Goal: Task Accomplishment & Management: Use online tool/utility

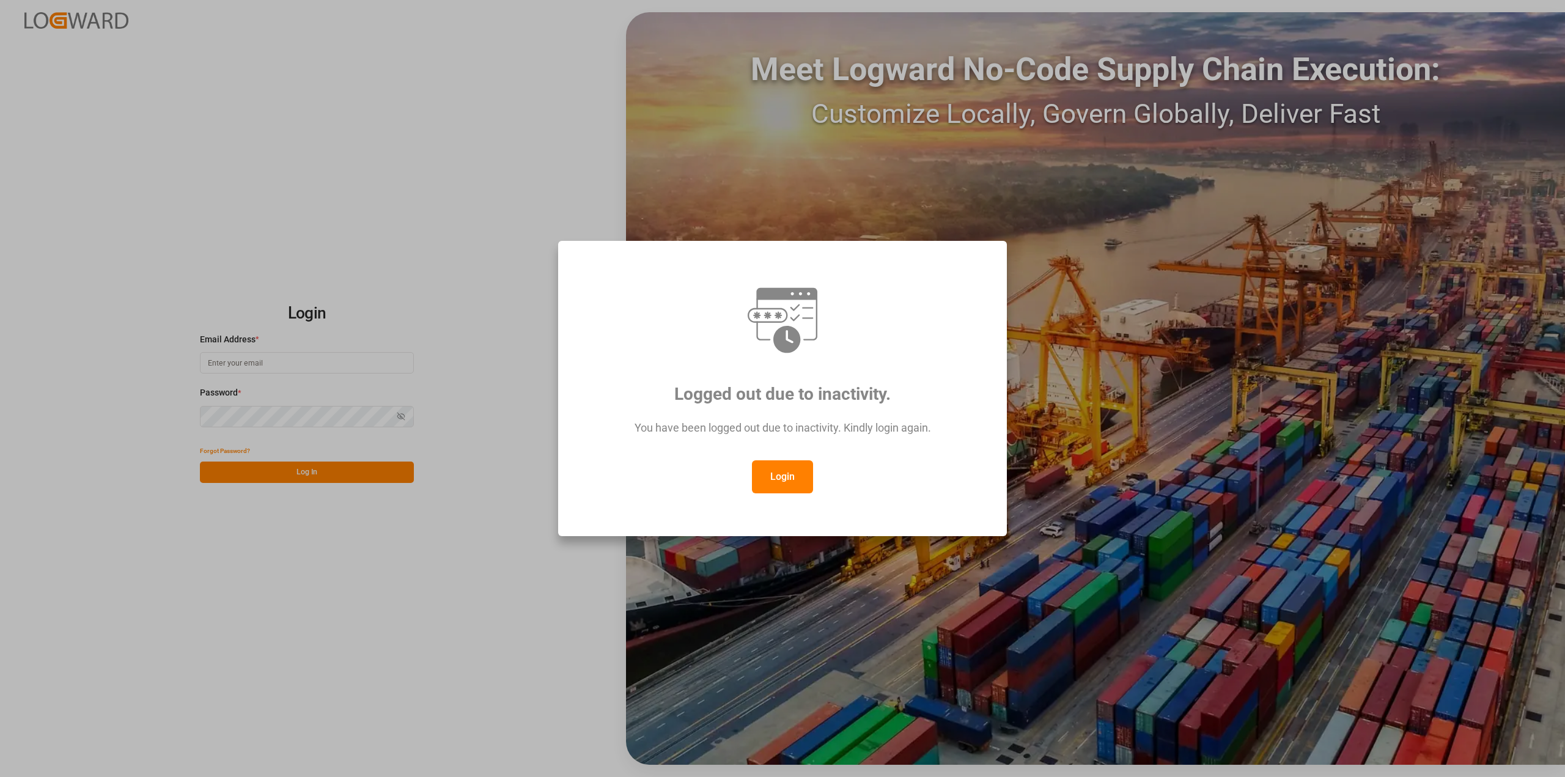
click at [795, 471] on button "Login" at bounding box center [782, 476] width 61 height 33
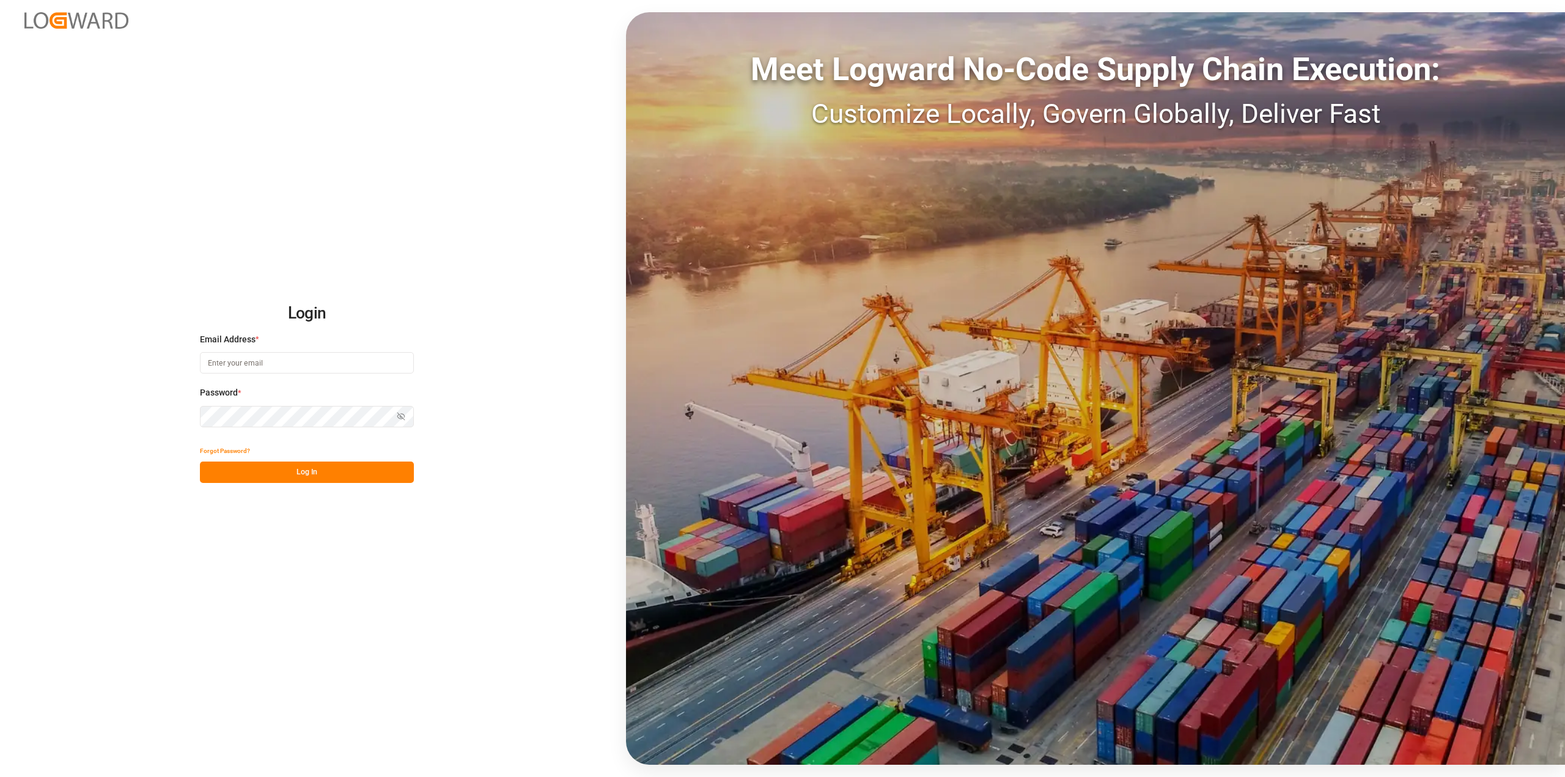
click at [264, 356] on input at bounding box center [307, 362] width 214 height 21
type input "Michael.ziegler@compo-expert.com"
click at [332, 470] on button "Log In" at bounding box center [307, 472] width 214 height 21
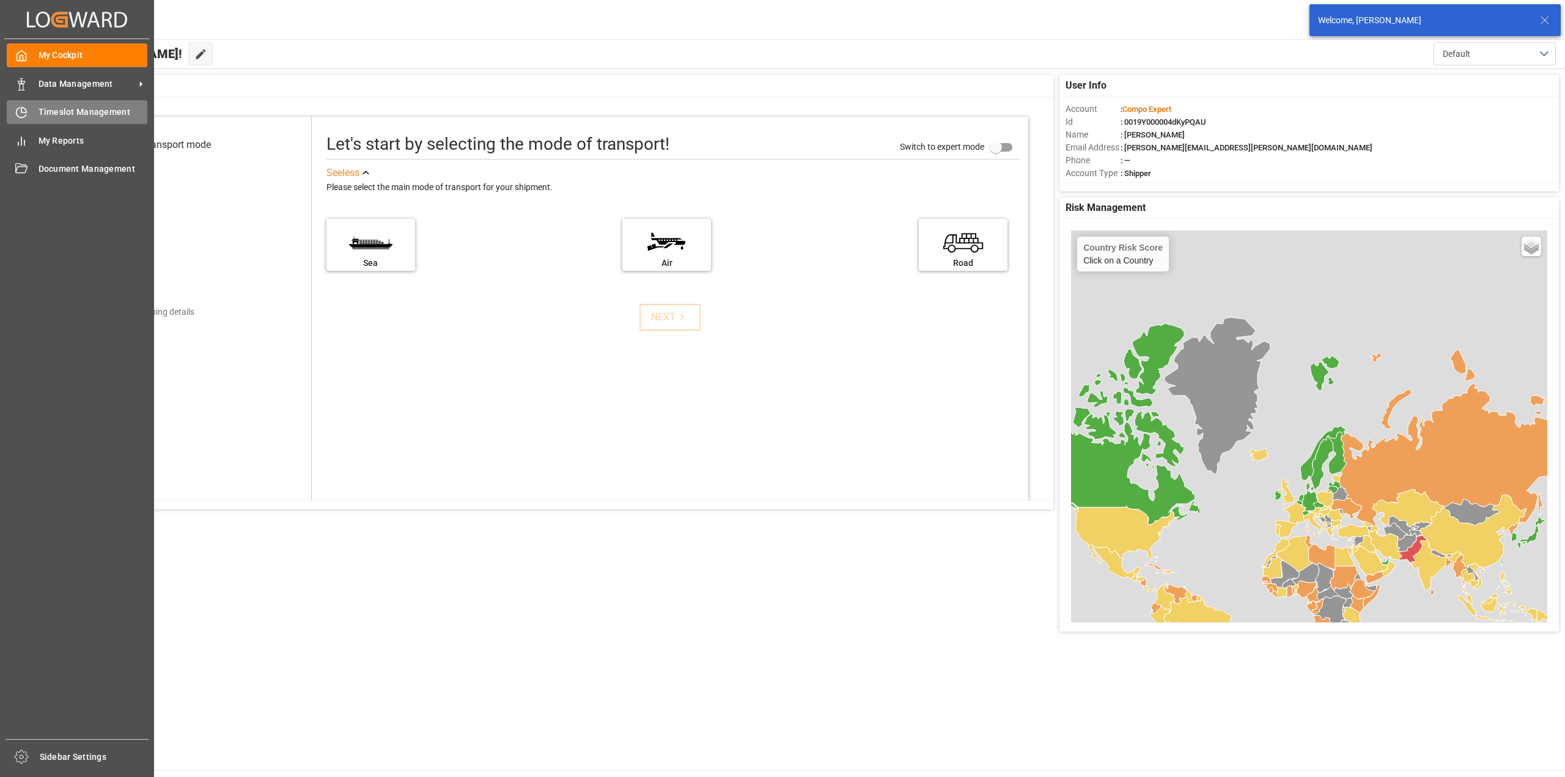
click at [20, 113] on icon at bounding box center [21, 112] width 12 height 12
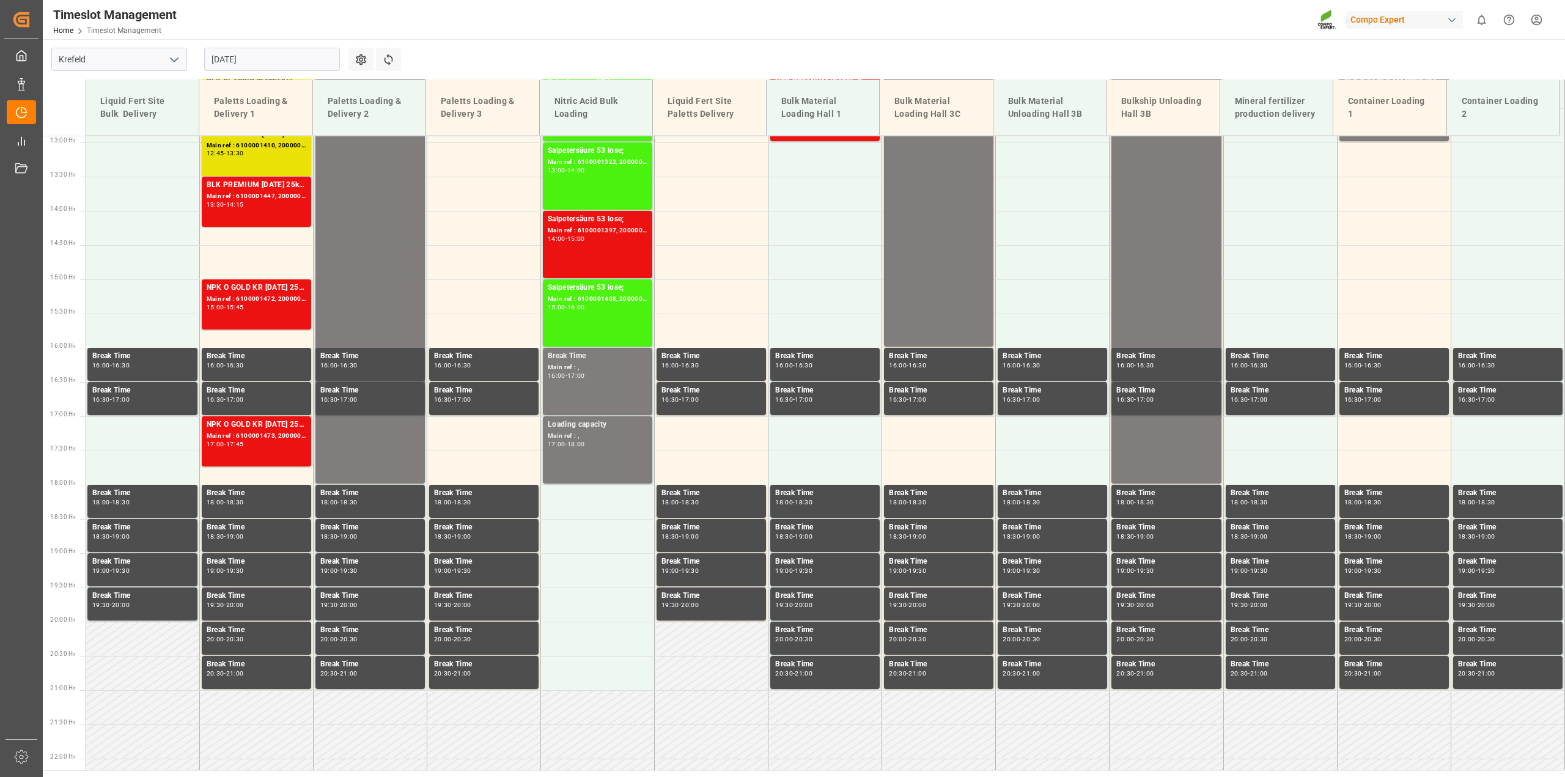
scroll to position [894, 0]
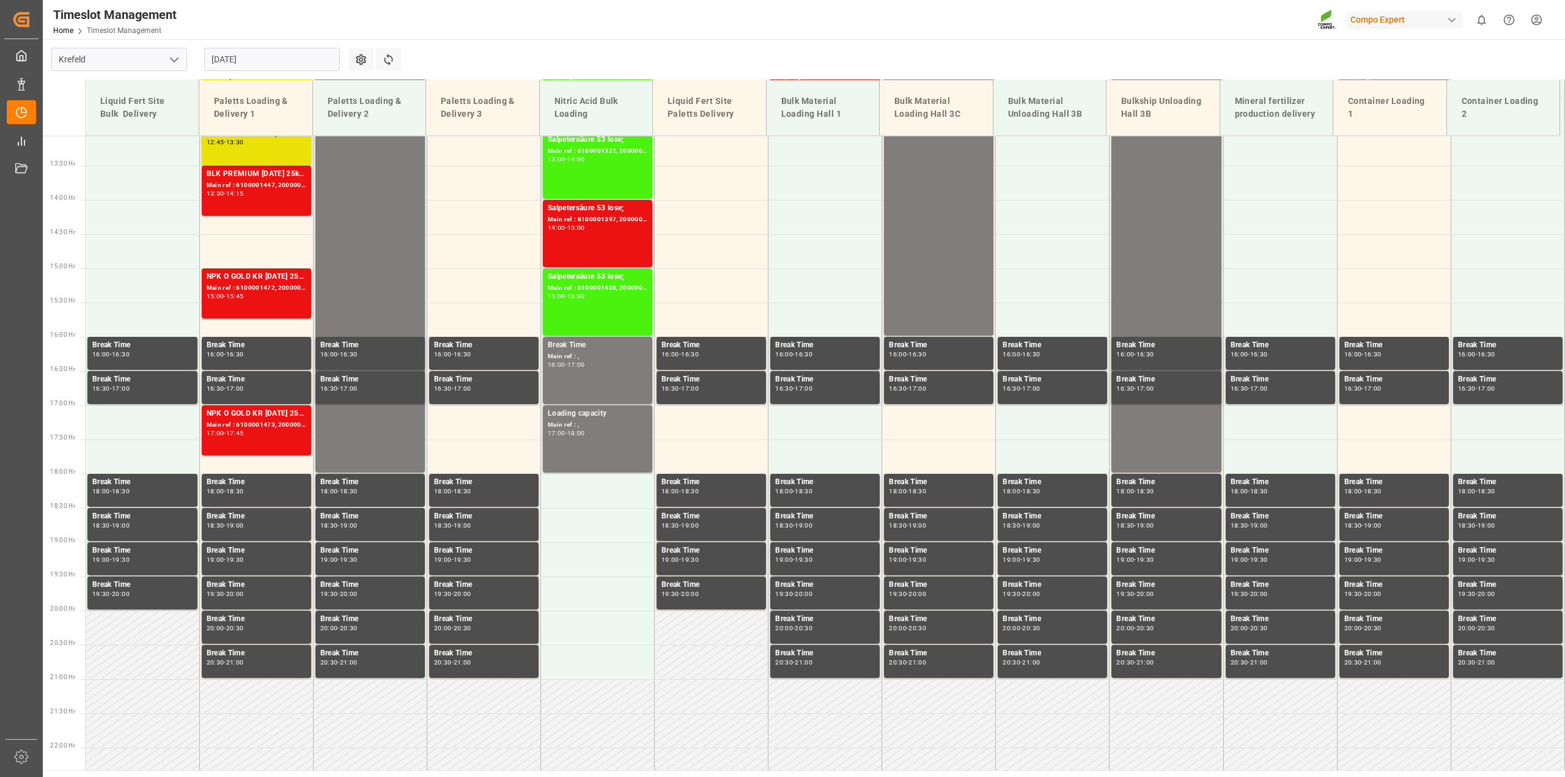
click at [223, 54] on input "[DATE]" at bounding box center [272, 59] width 136 height 23
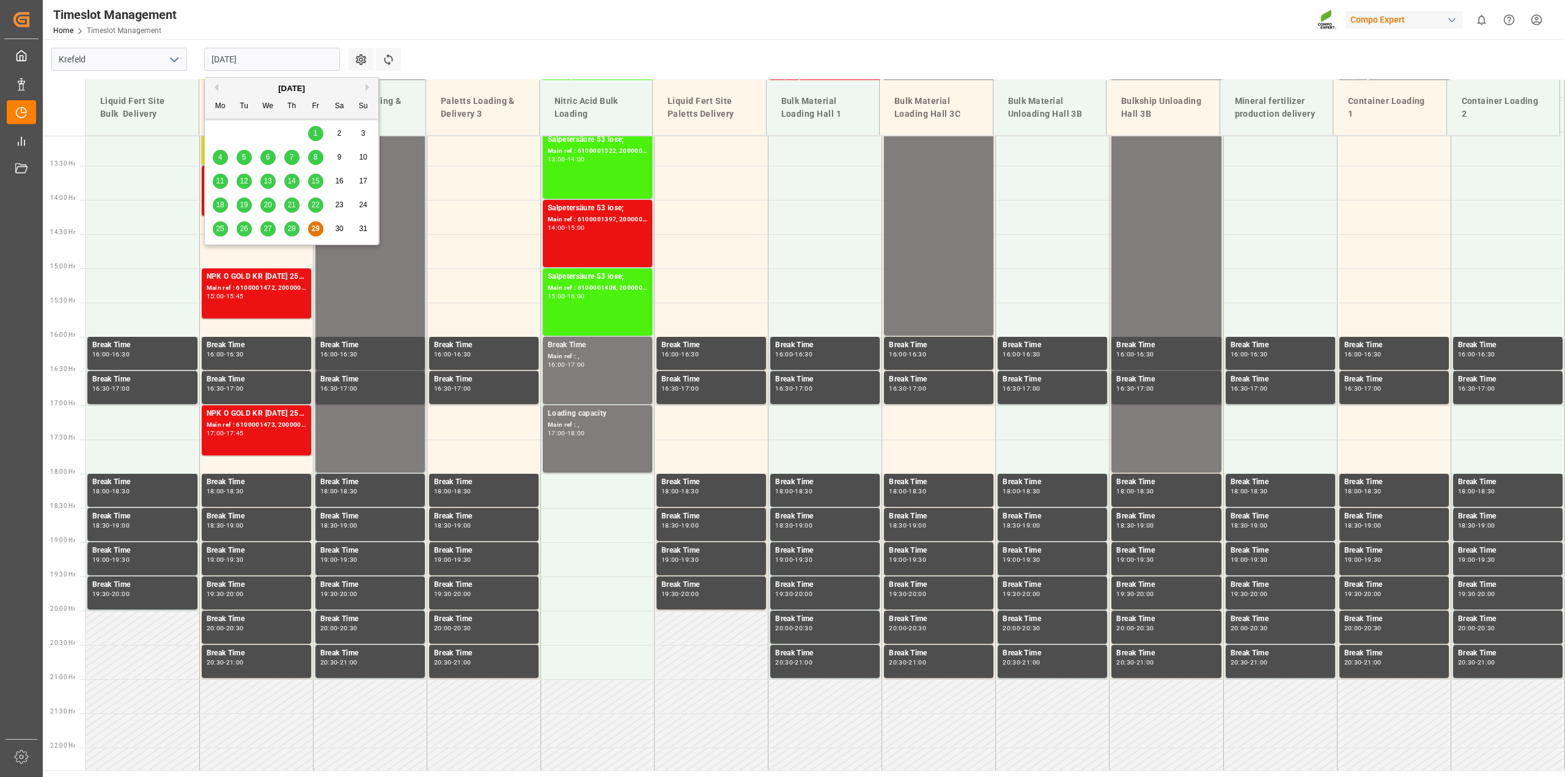
click at [294, 228] on span "28" at bounding box center [291, 228] width 8 height 9
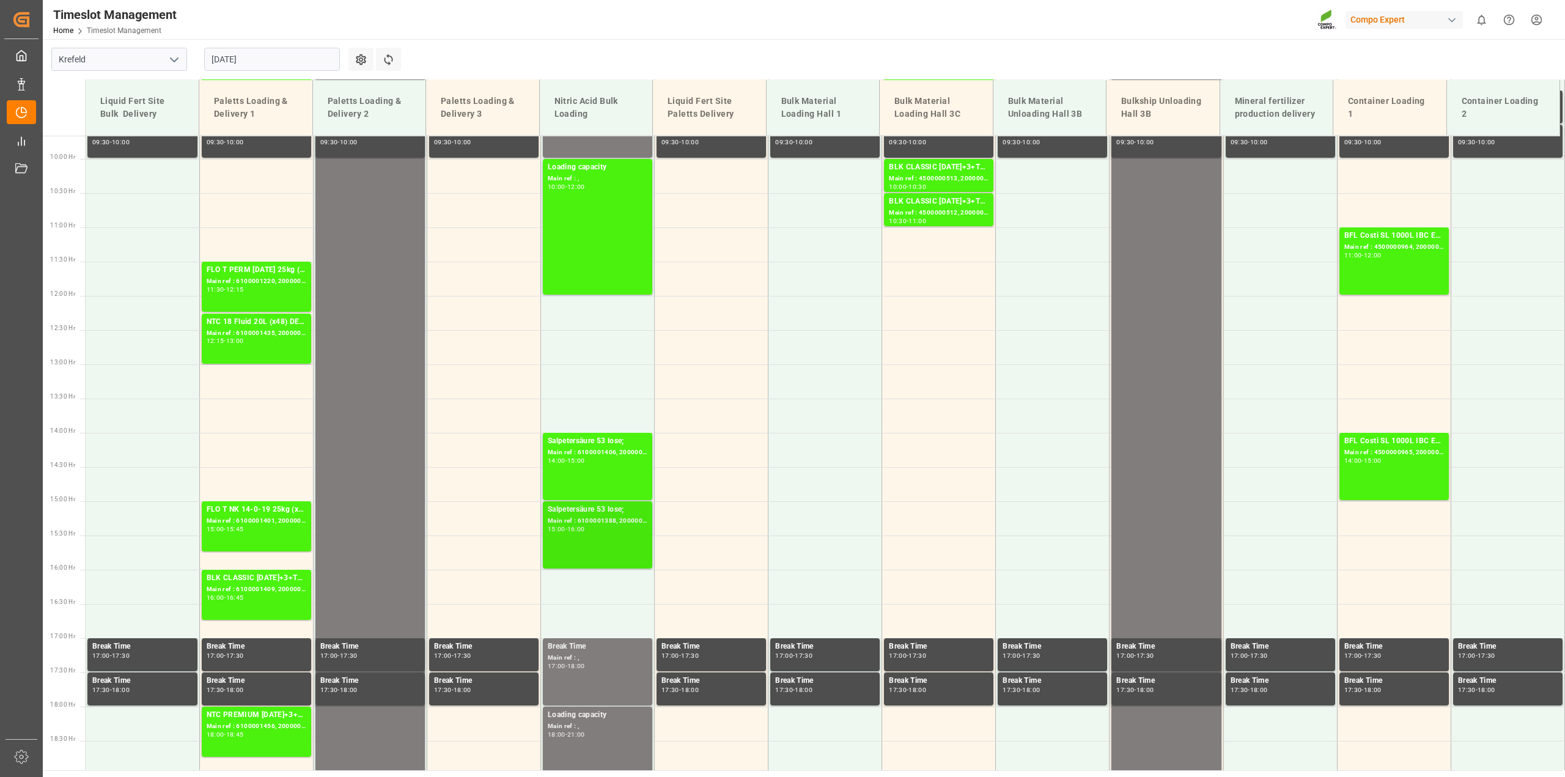
scroll to position [764, 0]
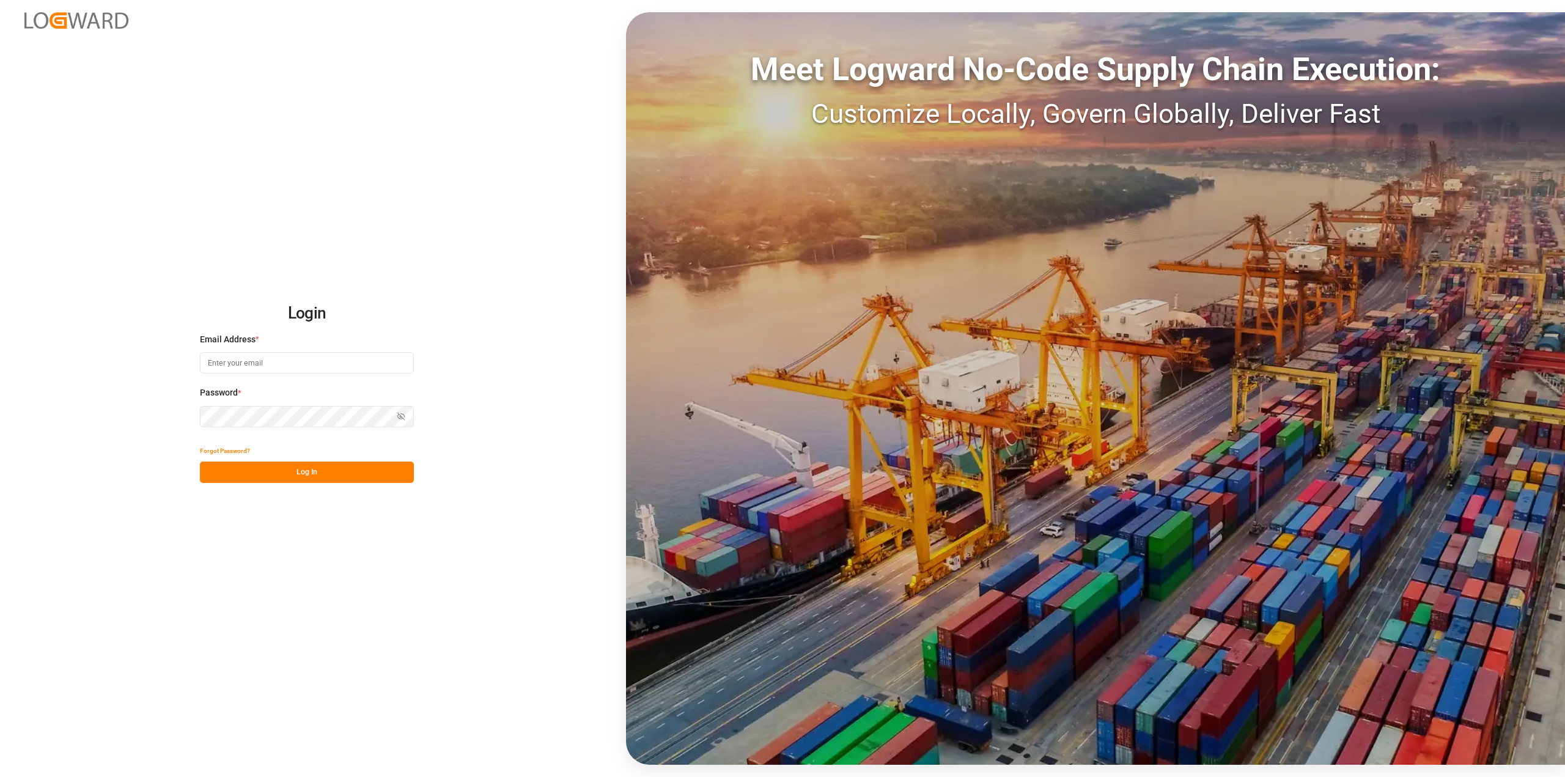
click at [273, 358] on input at bounding box center [307, 362] width 214 height 21
click at [260, 359] on input at bounding box center [307, 362] width 214 height 21
type input "Michael.ziegler@compo-expert.com"
click at [330, 478] on button "Log In" at bounding box center [307, 472] width 214 height 21
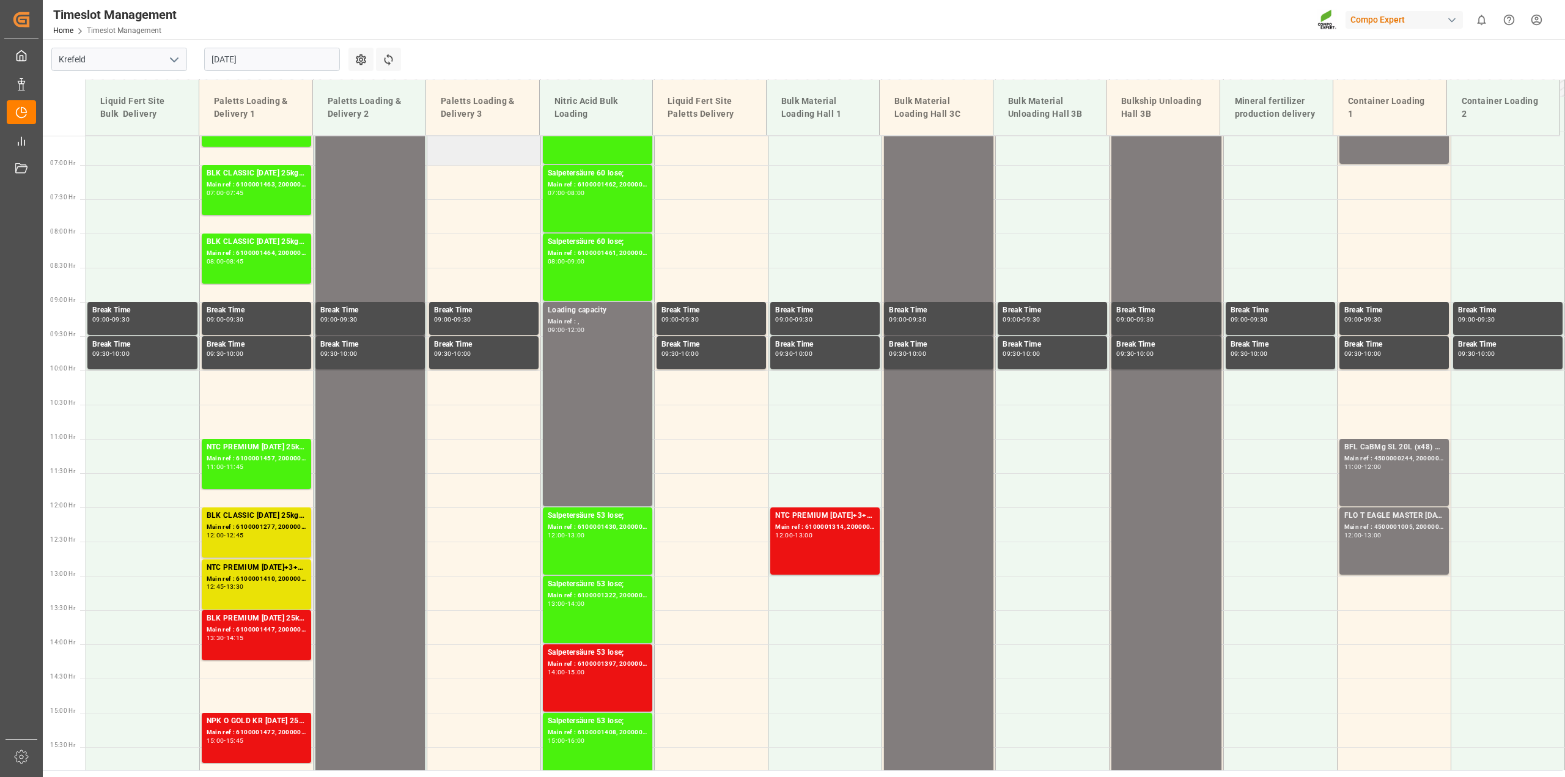
scroll to position [283, 0]
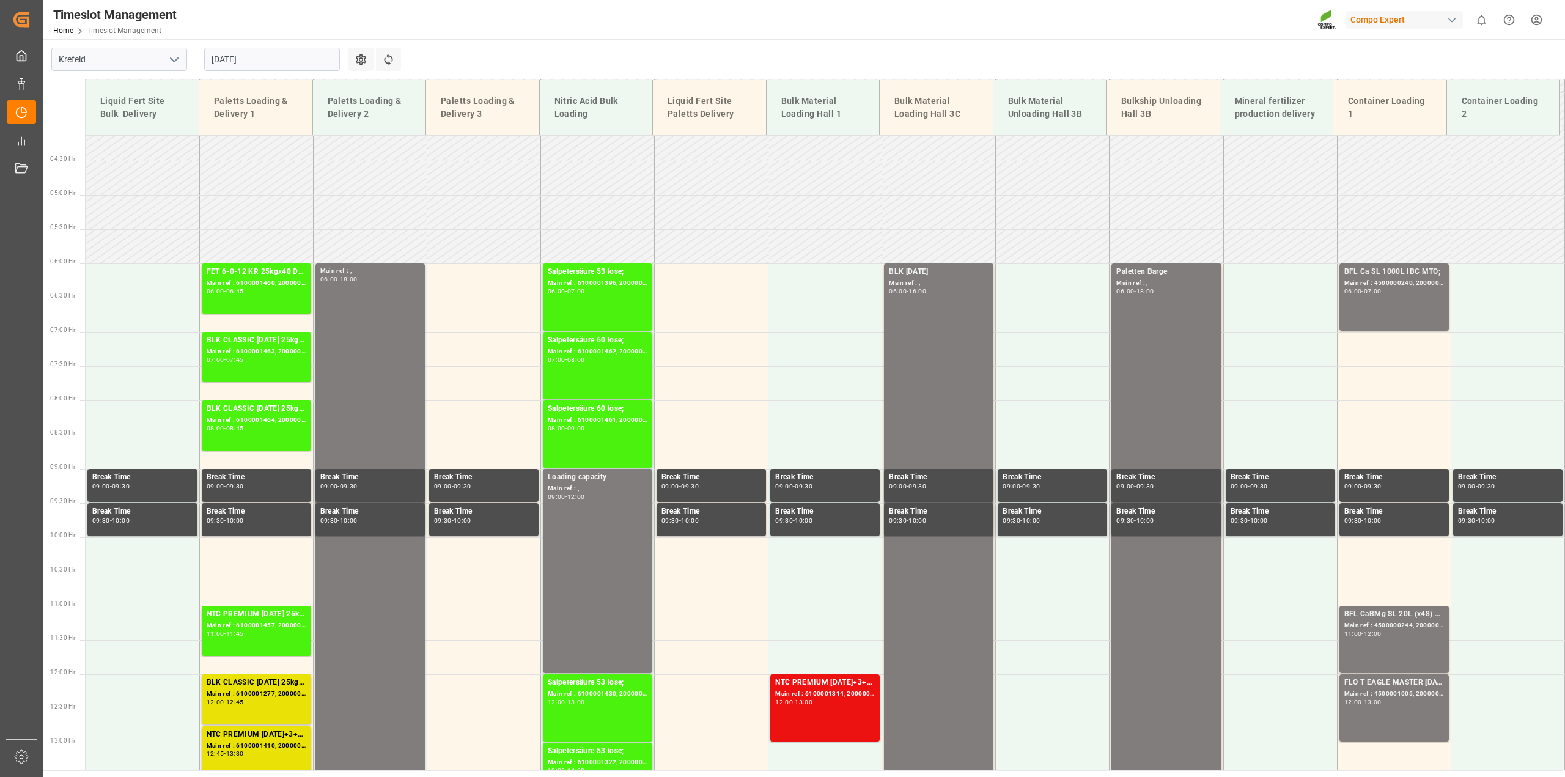
click at [249, 49] on input "[DATE]" at bounding box center [272, 59] width 136 height 23
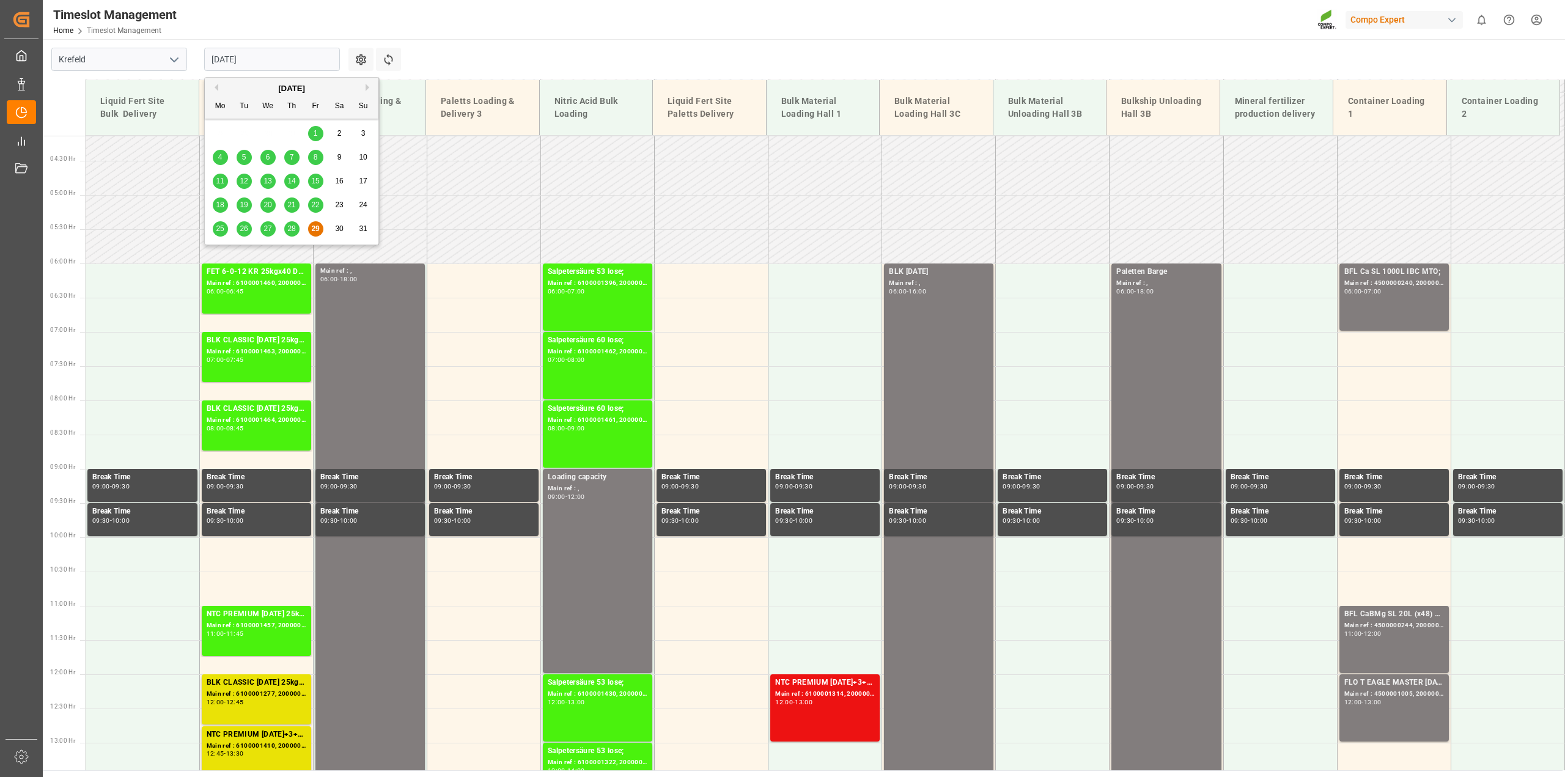
click at [374, 87] on div "[DATE]" at bounding box center [292, 89] width 174 height 12
click at [367, 86] on button "Next Month" at bounding box center [369, 87] width 7 height 7
click at [224, 136] on div "1" at bounding box center [220, 134] width 15 height 15
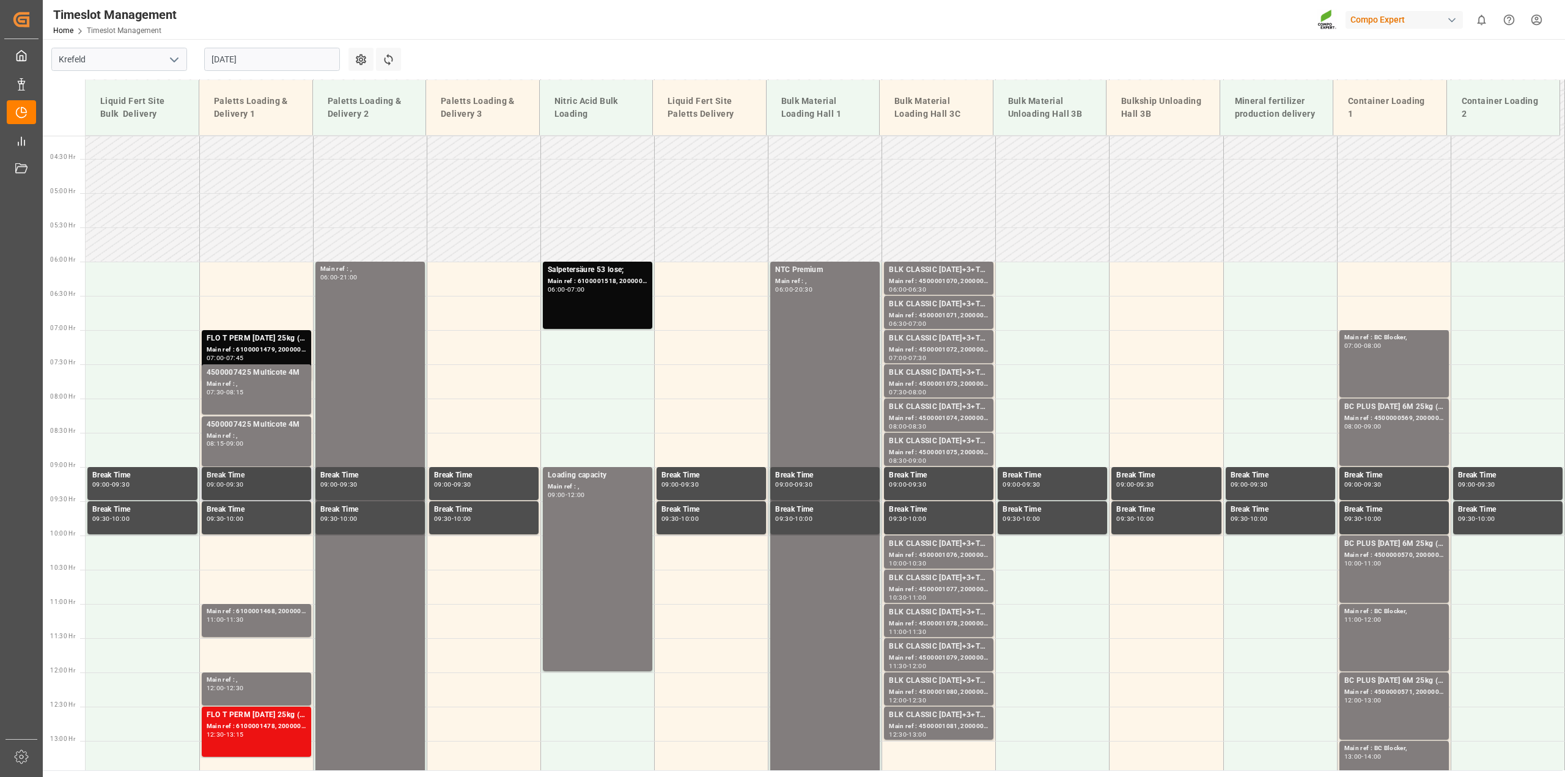
scroll to position [359, 0]
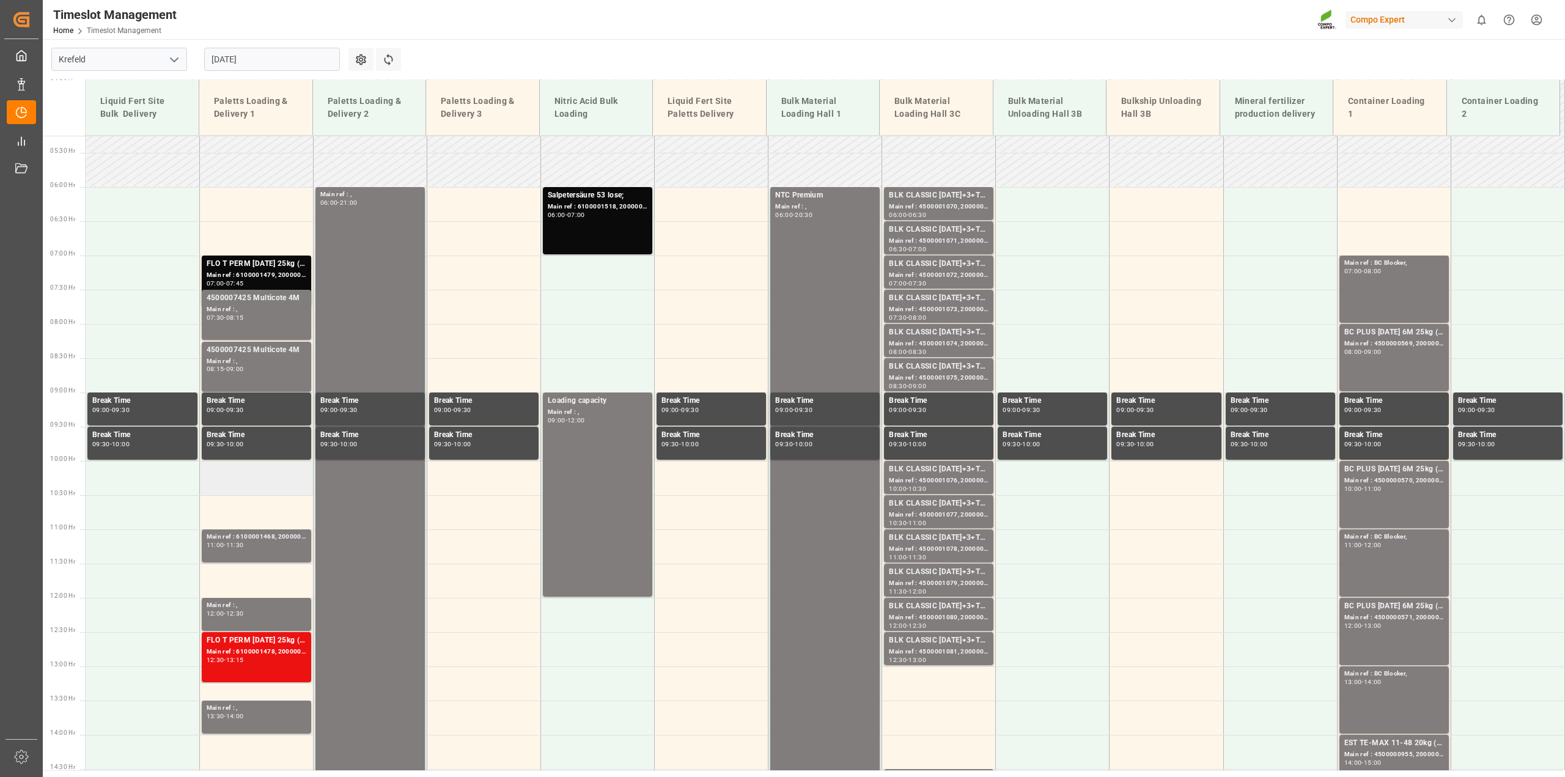
click at [240, 477] on td at bounding box center [256, 478] width 114 height 34
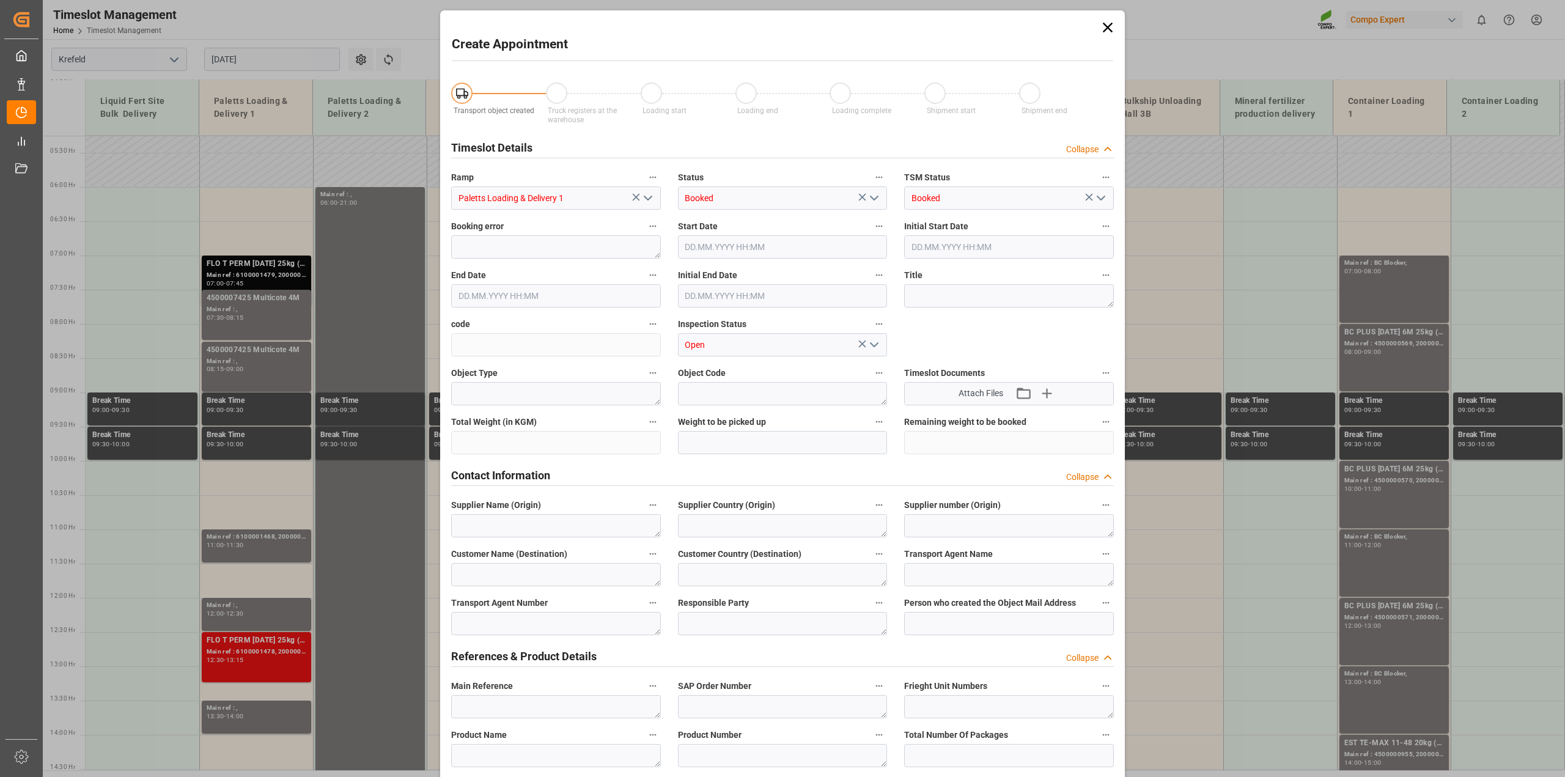
type input "01.09.2025 10:00"
type input "01.09.2025 10:30"
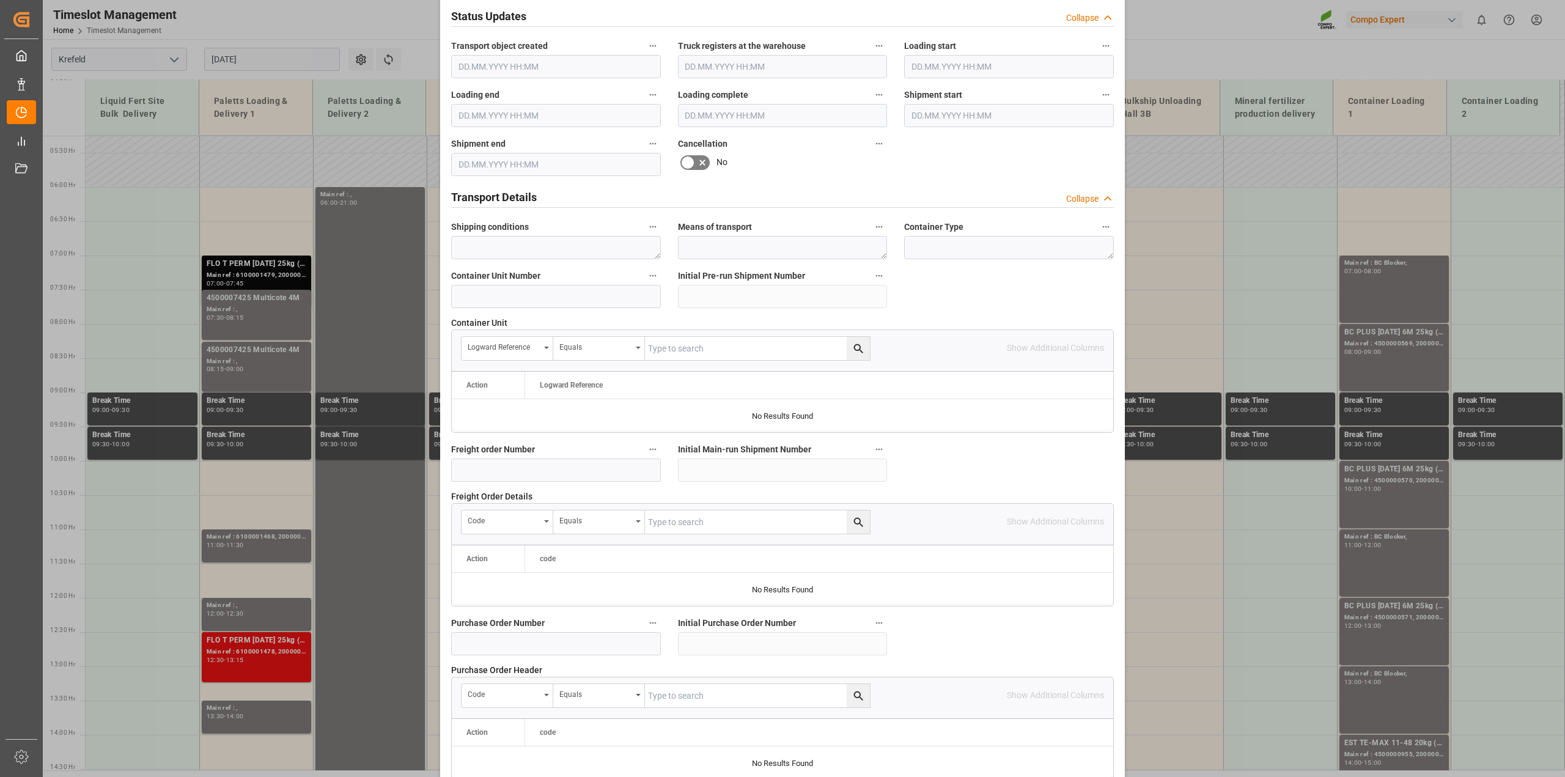
scroll to position [917, 0]
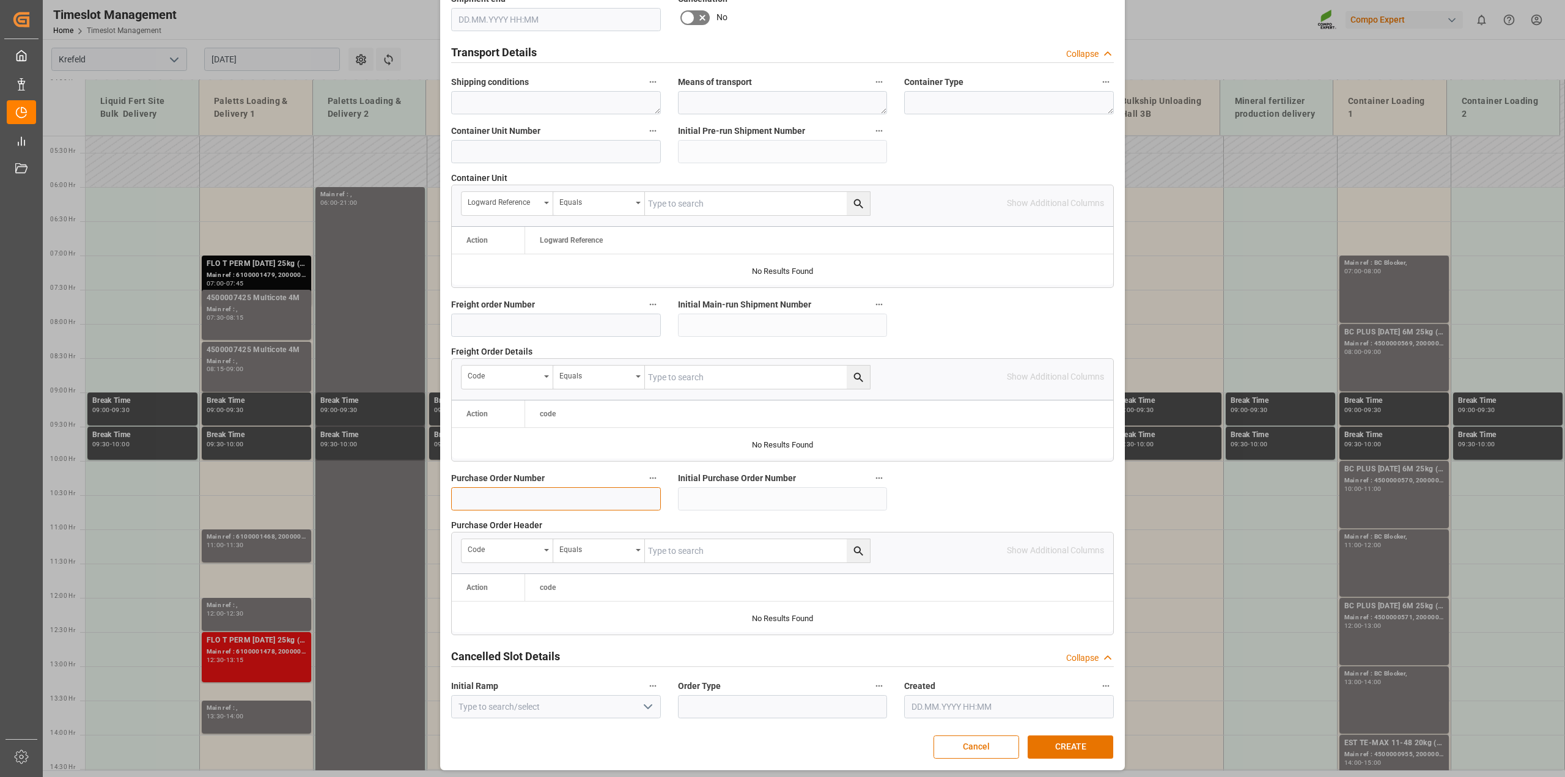
click at [506, 500] on input at bounding box center [556, 498] width 210 height 23
paste input "4500007213"
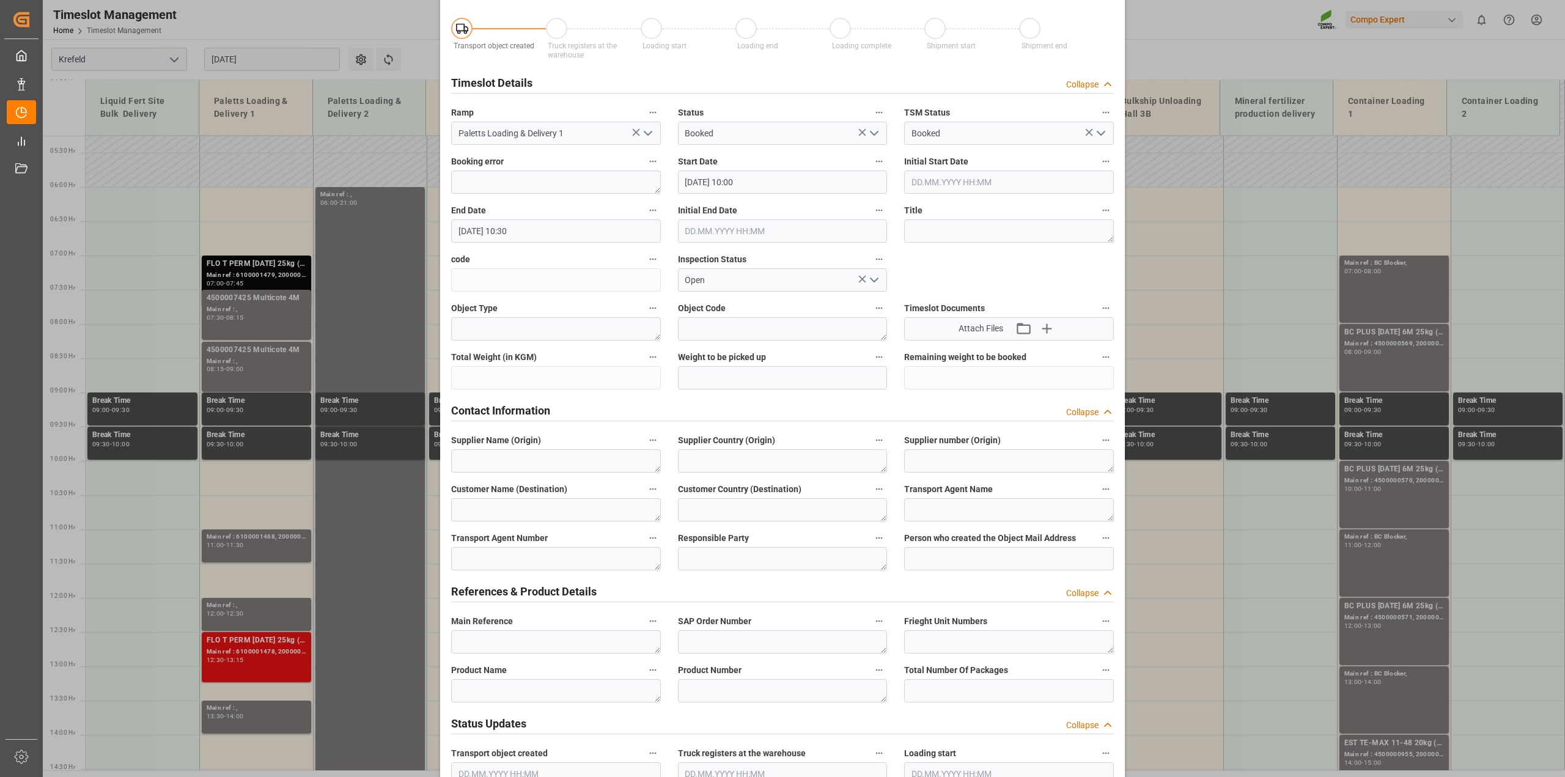
scroll to position [0, 0]
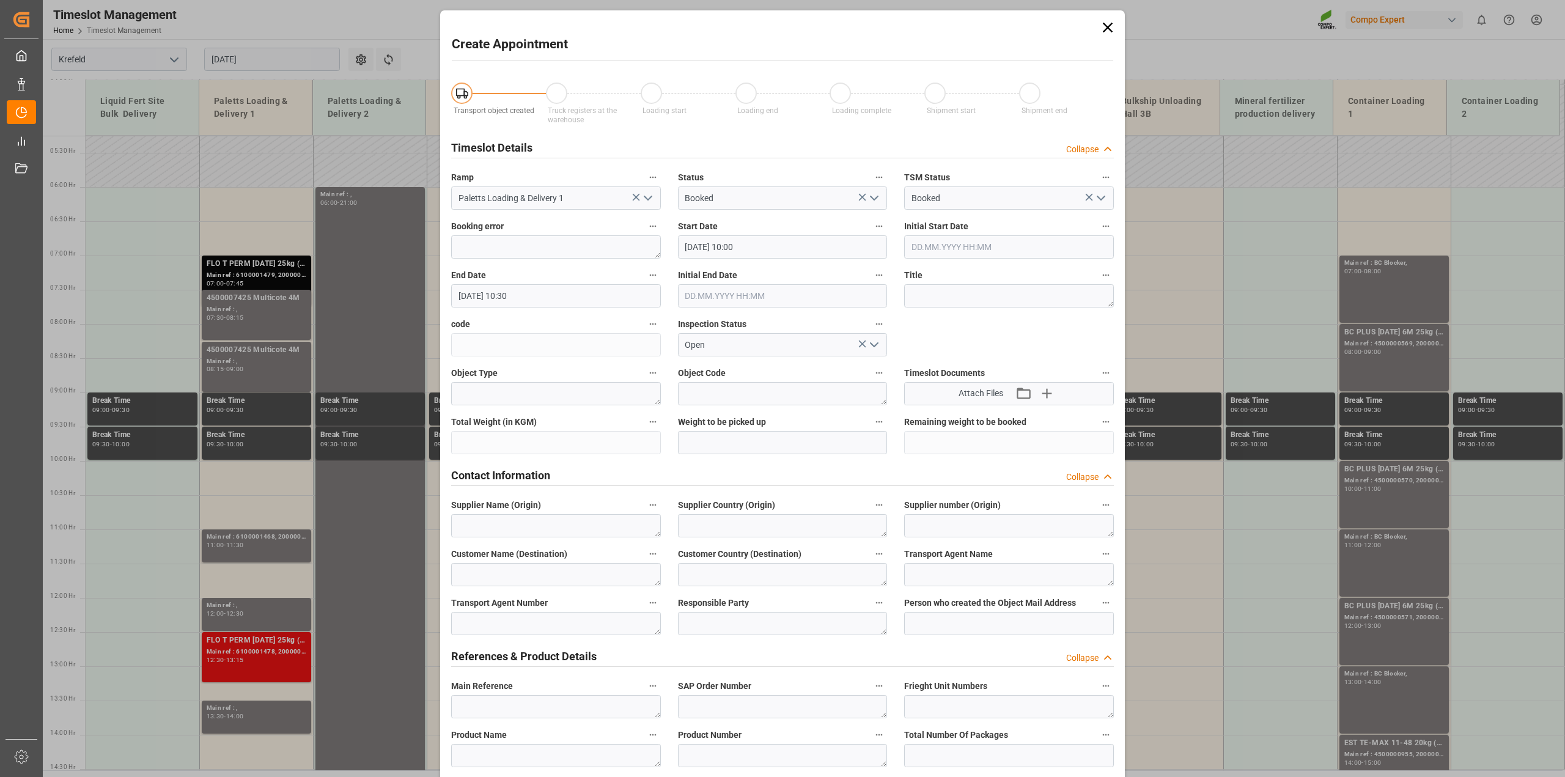
type input "4500007213"
click at [954, 292] on textarea at bounding box center [1009, 295] width 210 height 23
paste textarea "4500007213"
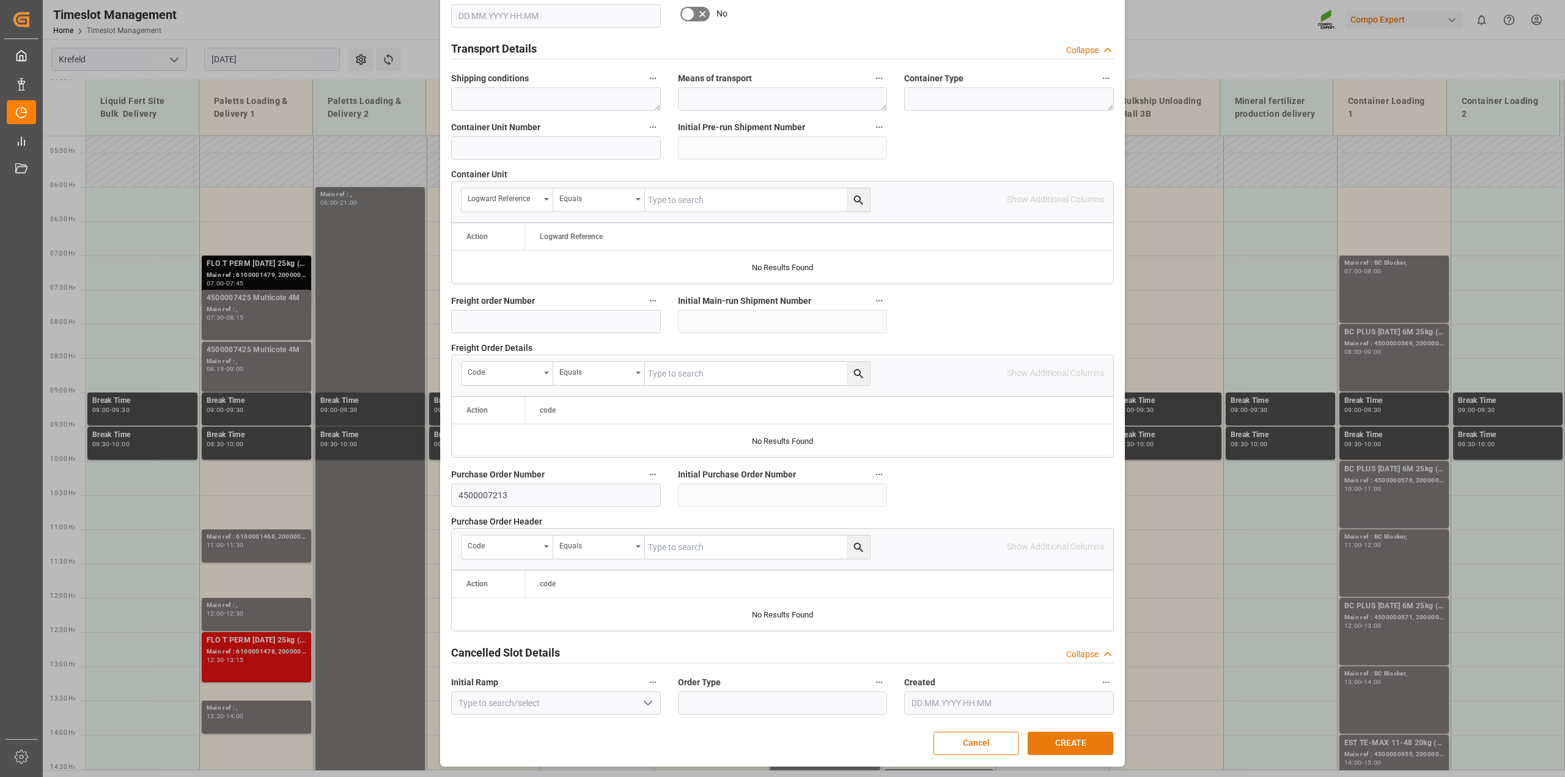
scroll to position [921, 0]
type textarea "Anlieferung 4500007213"
click at [1086, 737] on button "CREATE" at bounding box center [1071, 743] width 86 height 23
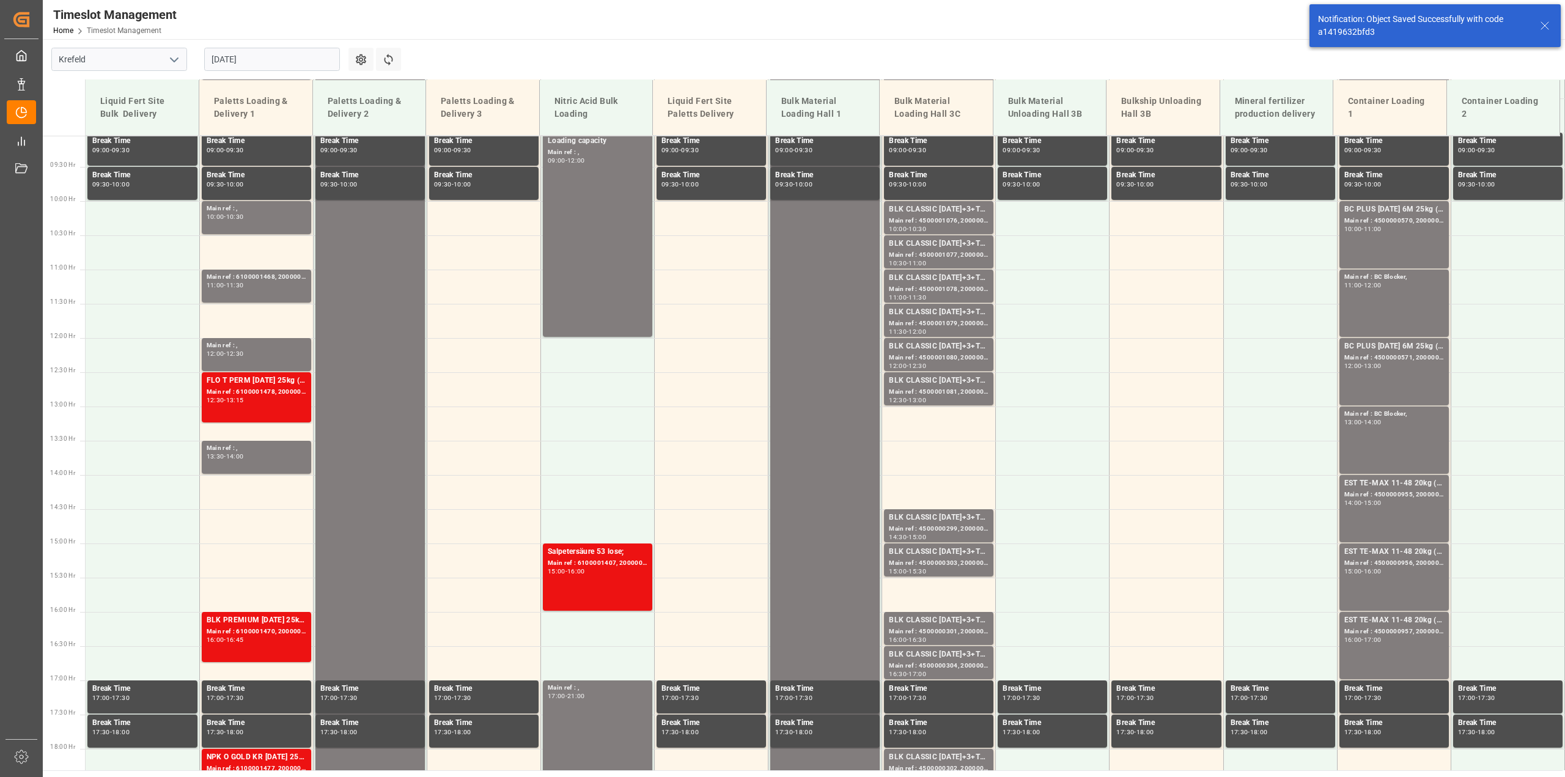
scroll to position [621, 0]
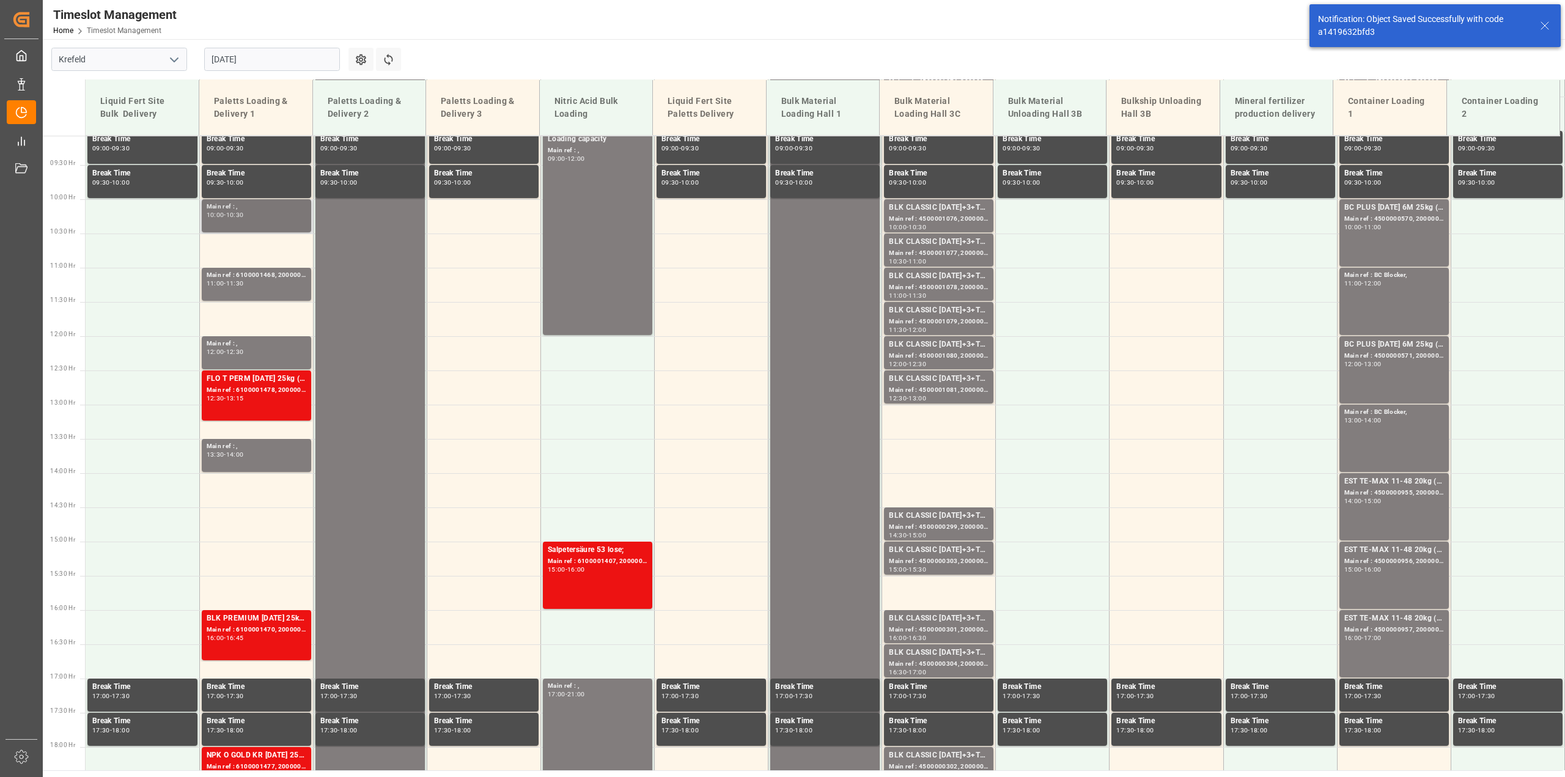
click at [230, 209] on div "Main ref : ," at bounding box center [257, 207] width 100 height 10
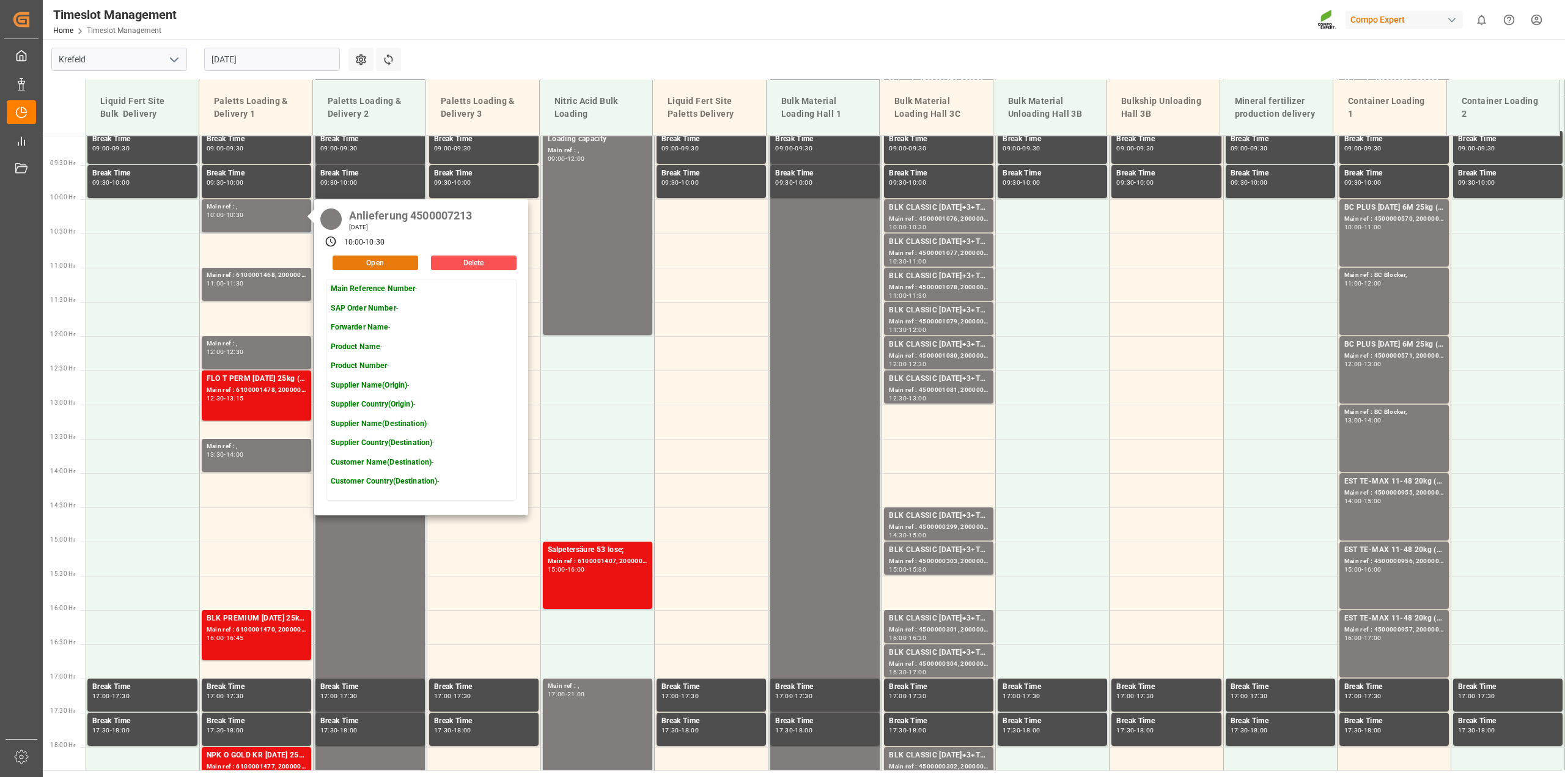
click at [383, 262] on button "Open" at bounding box center [376, 263] width 86 height 15
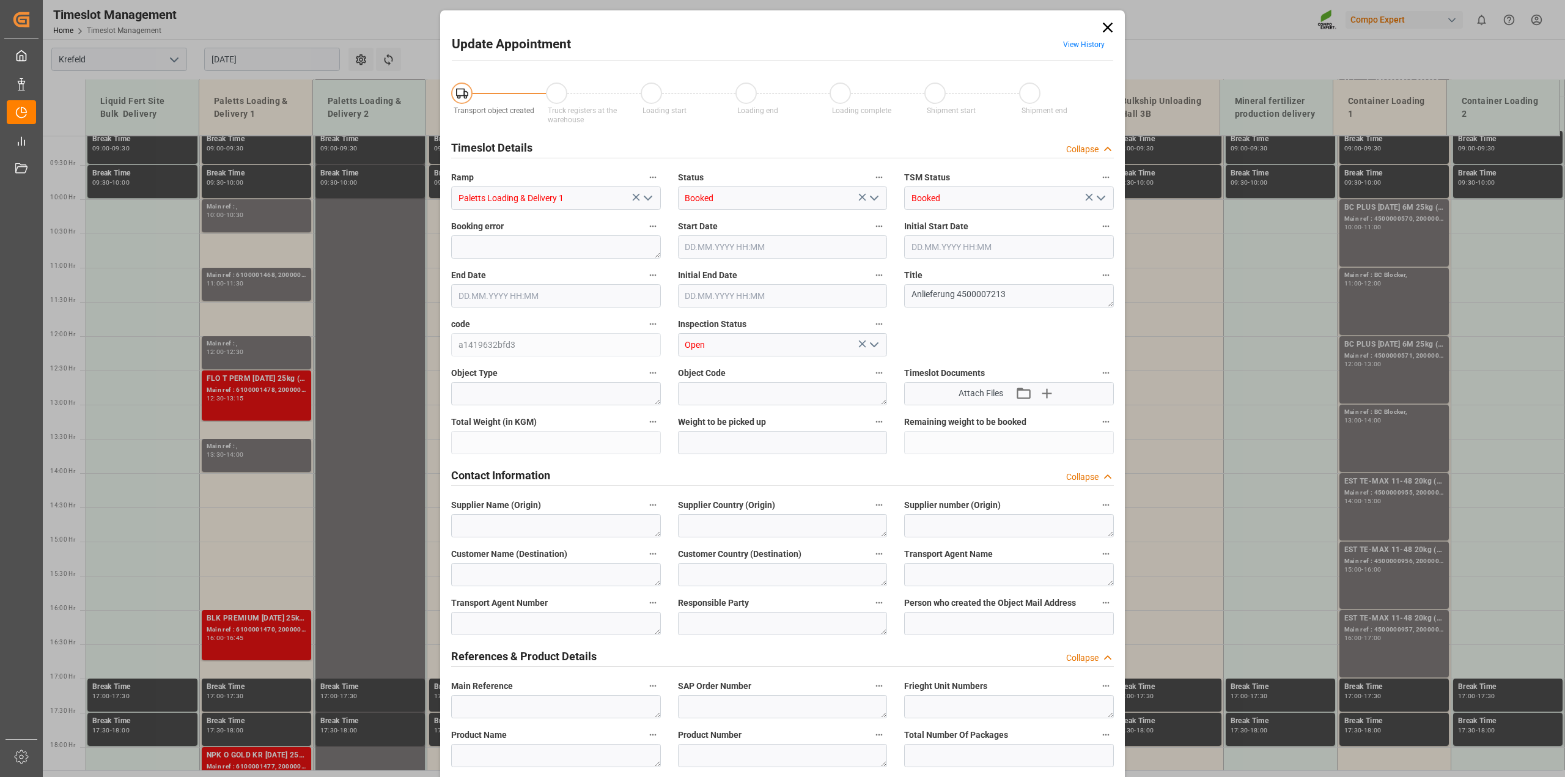
type input "01.09.2025 10:00"
type input "01.09.2025 10:30"
type input "29.08.2025 12:15"
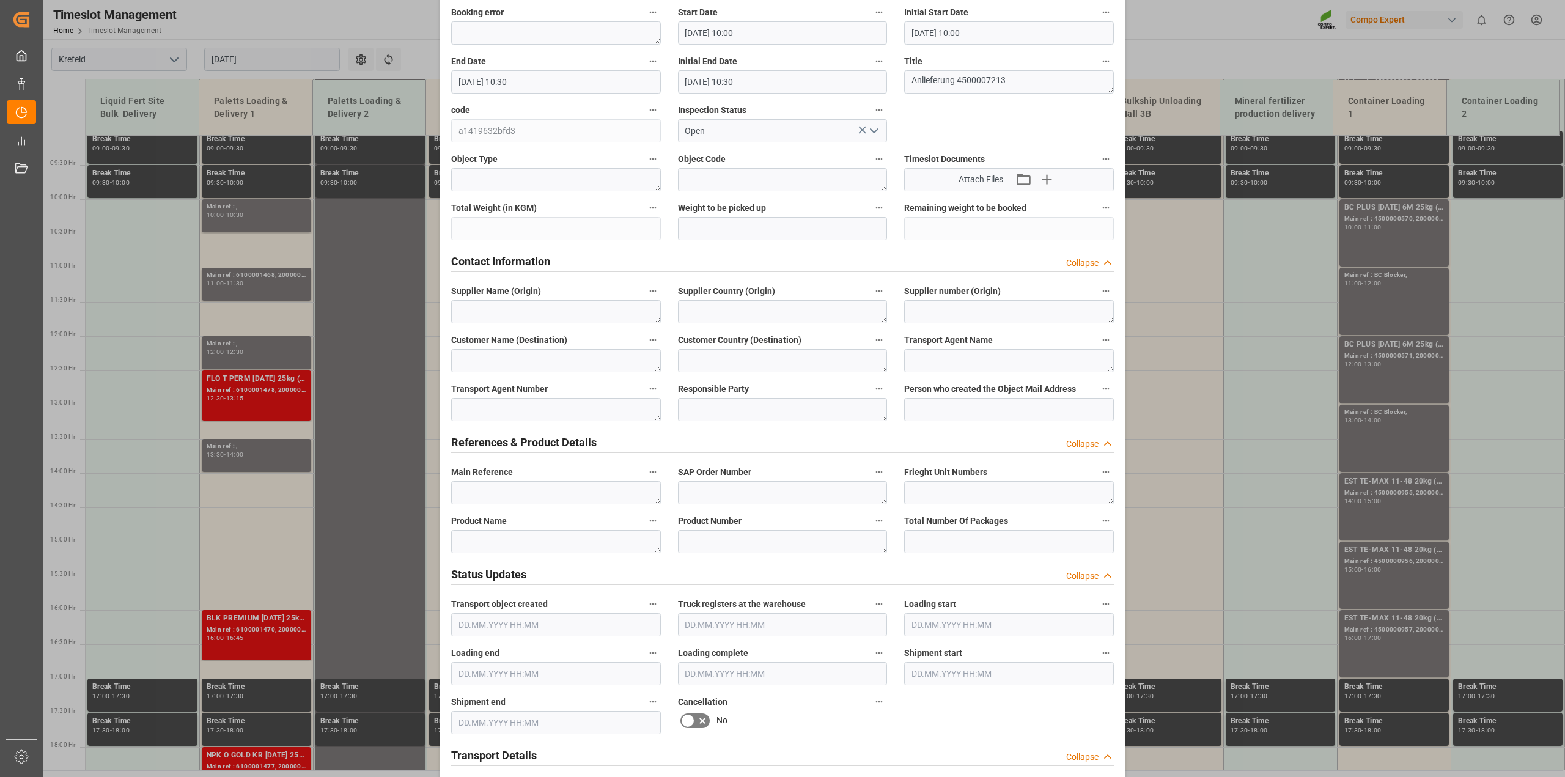
scroll to position [229, 0]
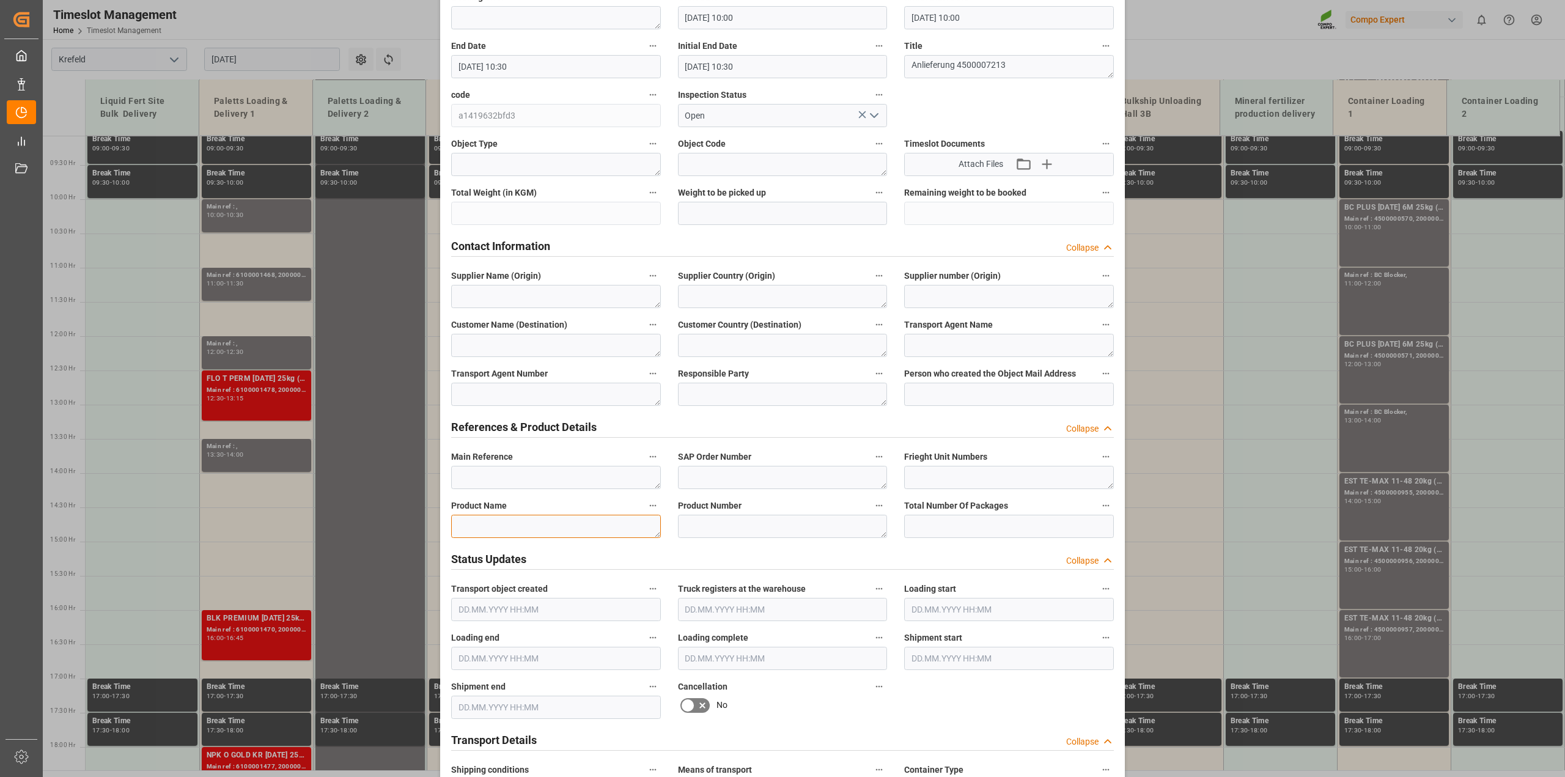
click at [539, 522] on textarea at bounding box center [556, 526] width 210 height 23
paste textarea "4500007213"
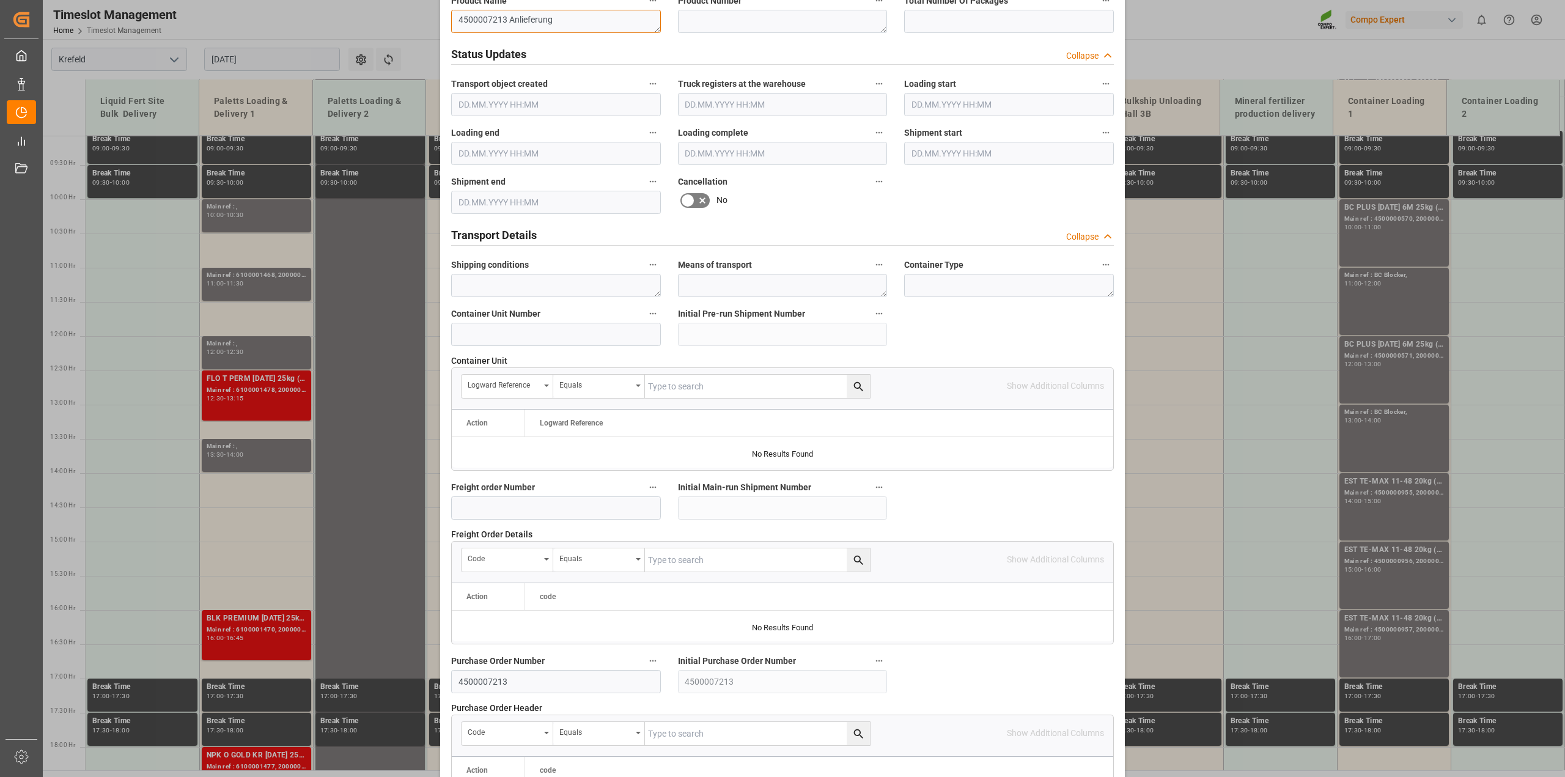
scroll to position [921, 0]
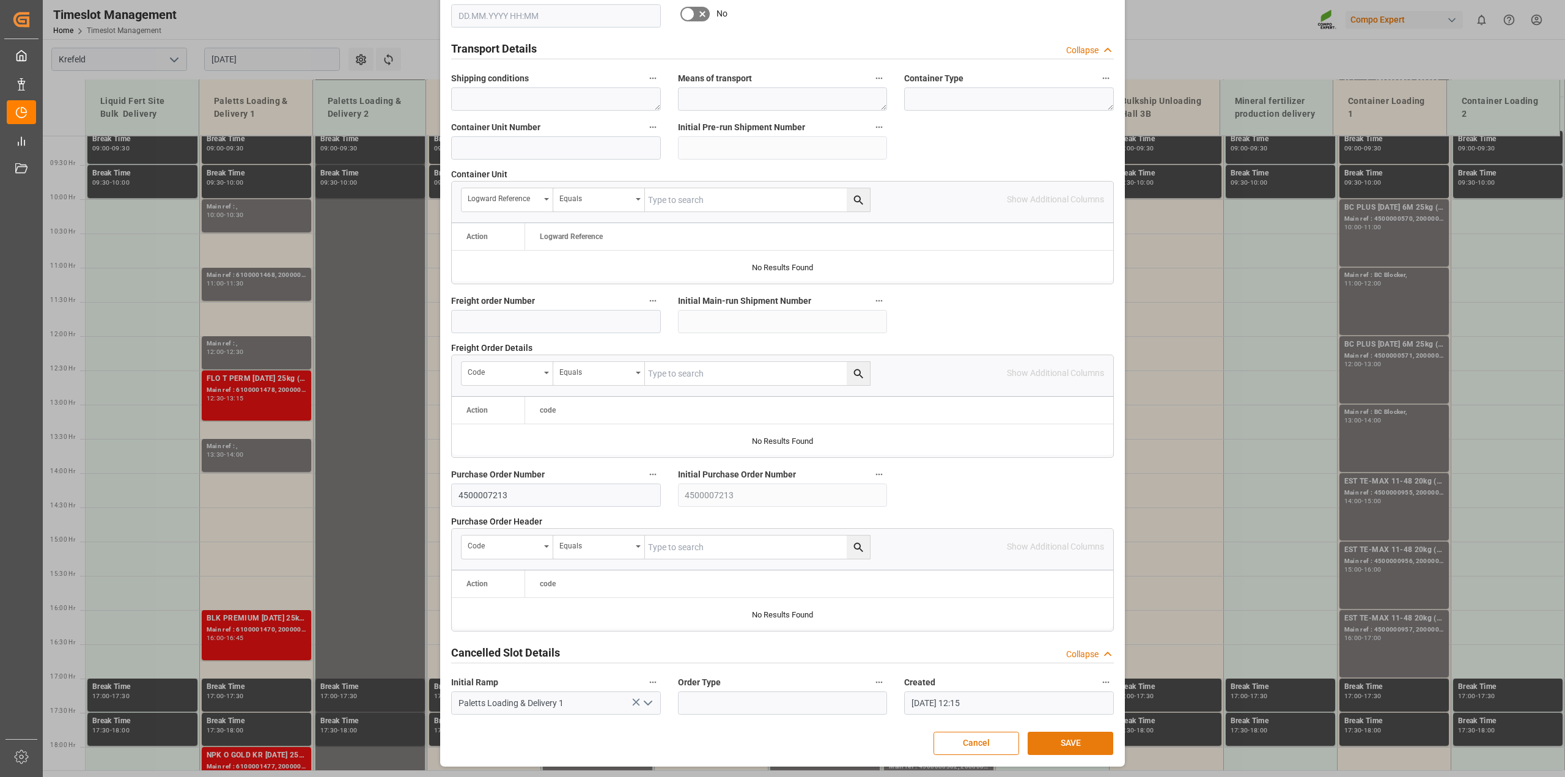
type textarea "4500007213 Anlieferung"
click at [1063, 745] on button "SAVE" at bounding box center [1071, 743] width 86 height 23
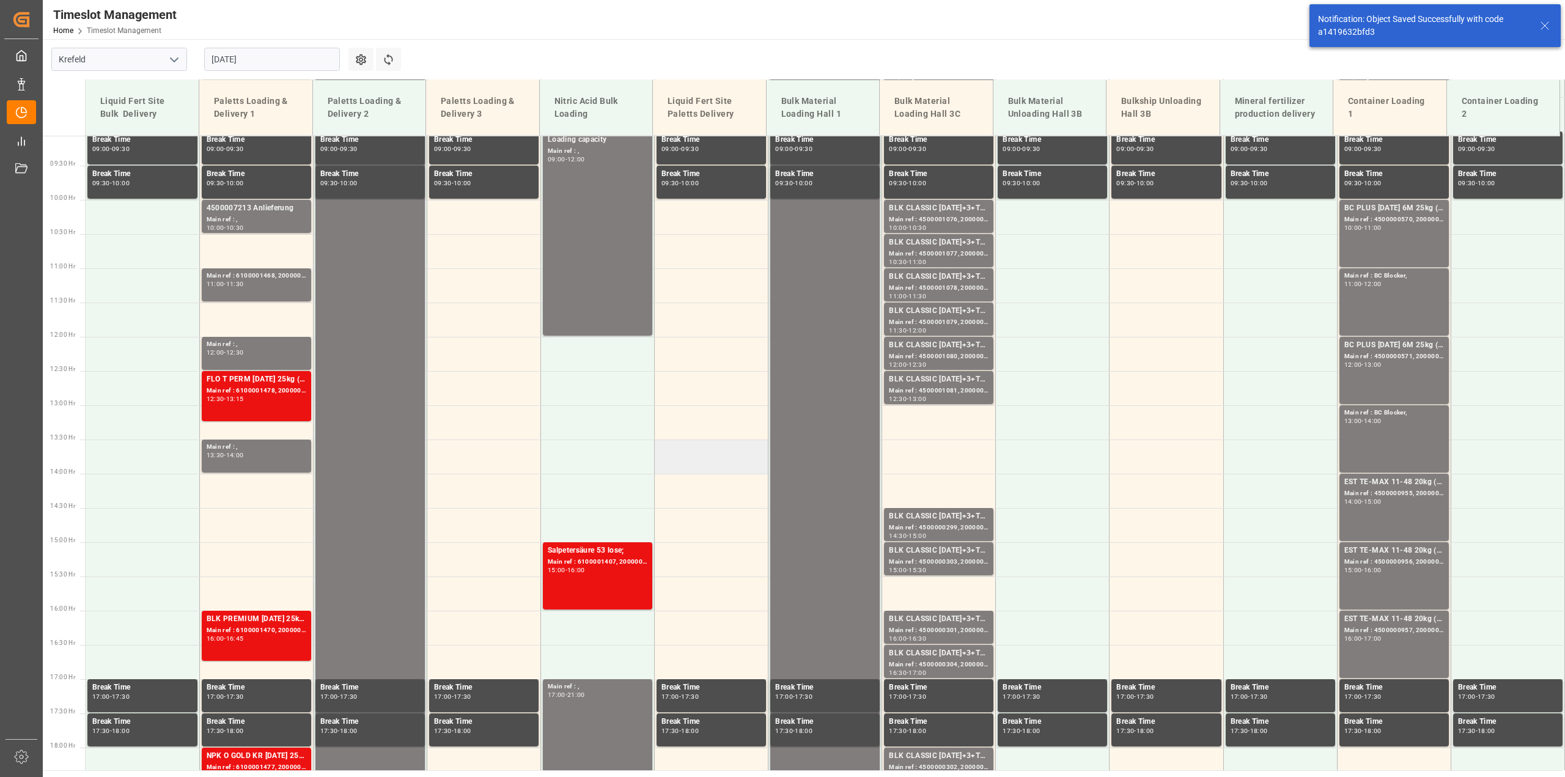
scroll to position [621, 0]
click at [239, 226] on div "10:30" at bounding box center [235, 227] width 18 height 6
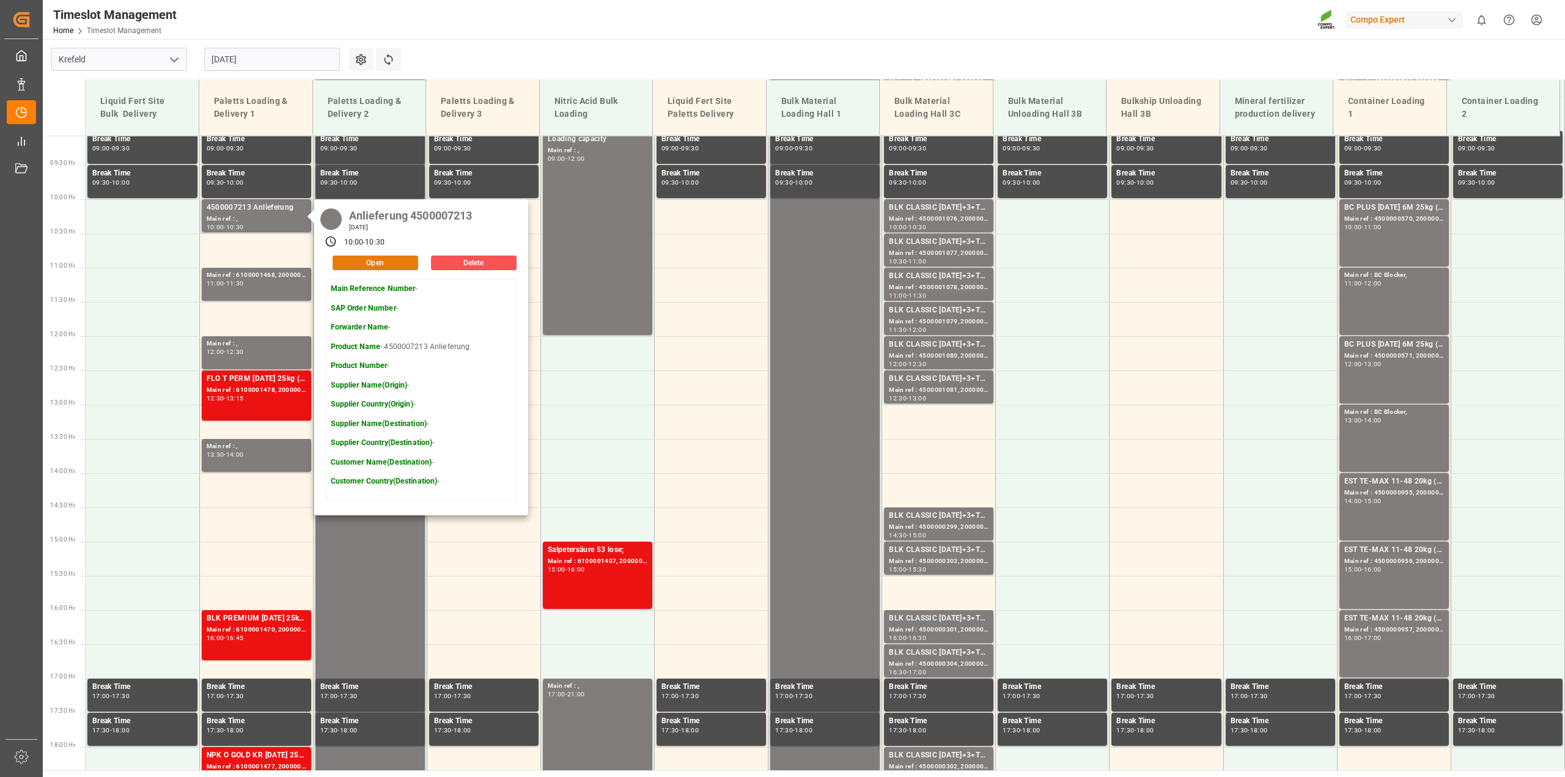
click at [364, 261] on button "Open" at bounding box center [376, 263] width 86 height 15
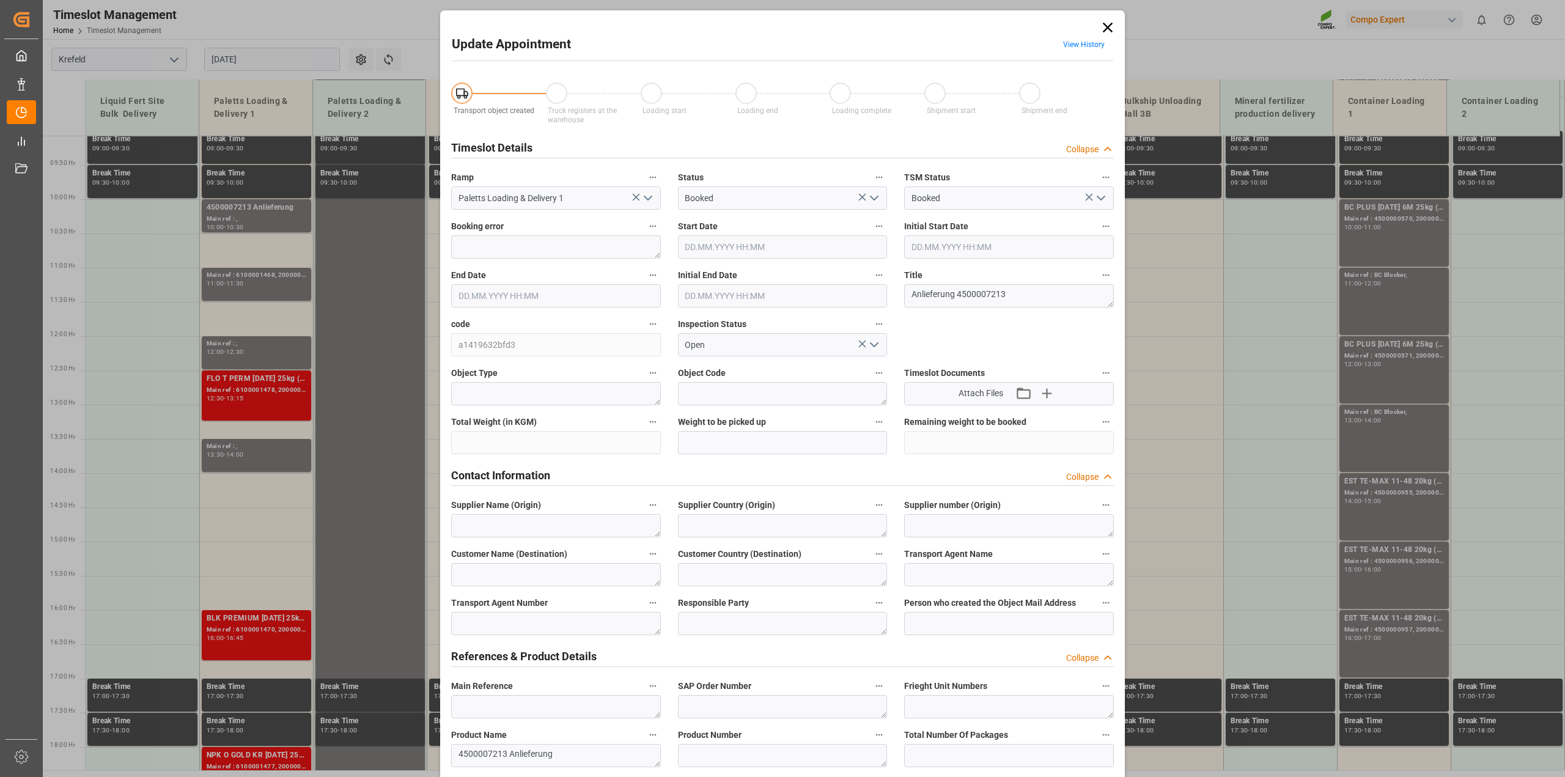
type input "01.09.2025 10:00"
type input "01.09.2025 10:30"
type input "29.08.2025 12:15"
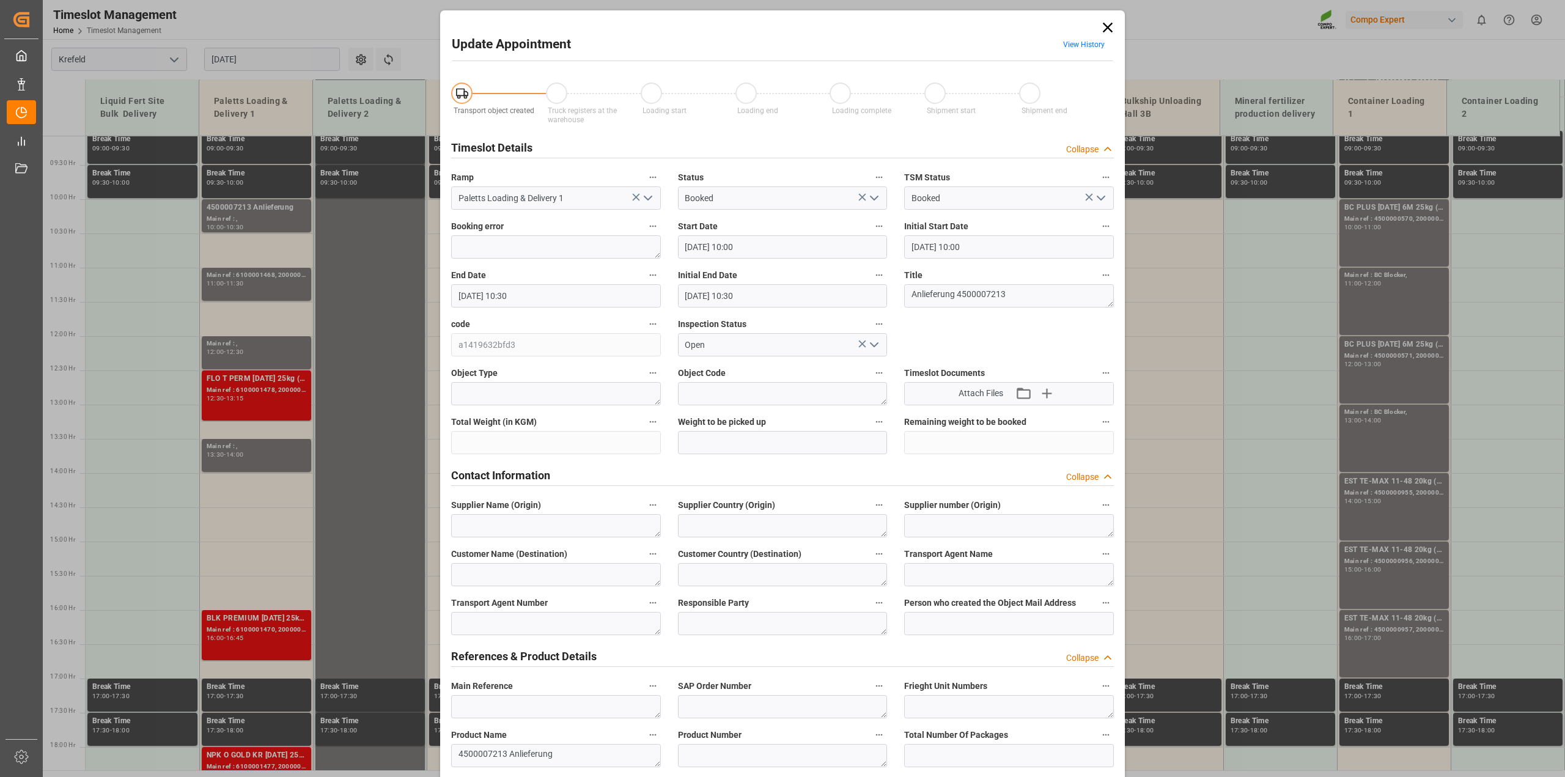
click at [879, 194] on icon "open menu" at bounding box center [874, 198] width 15 height 15
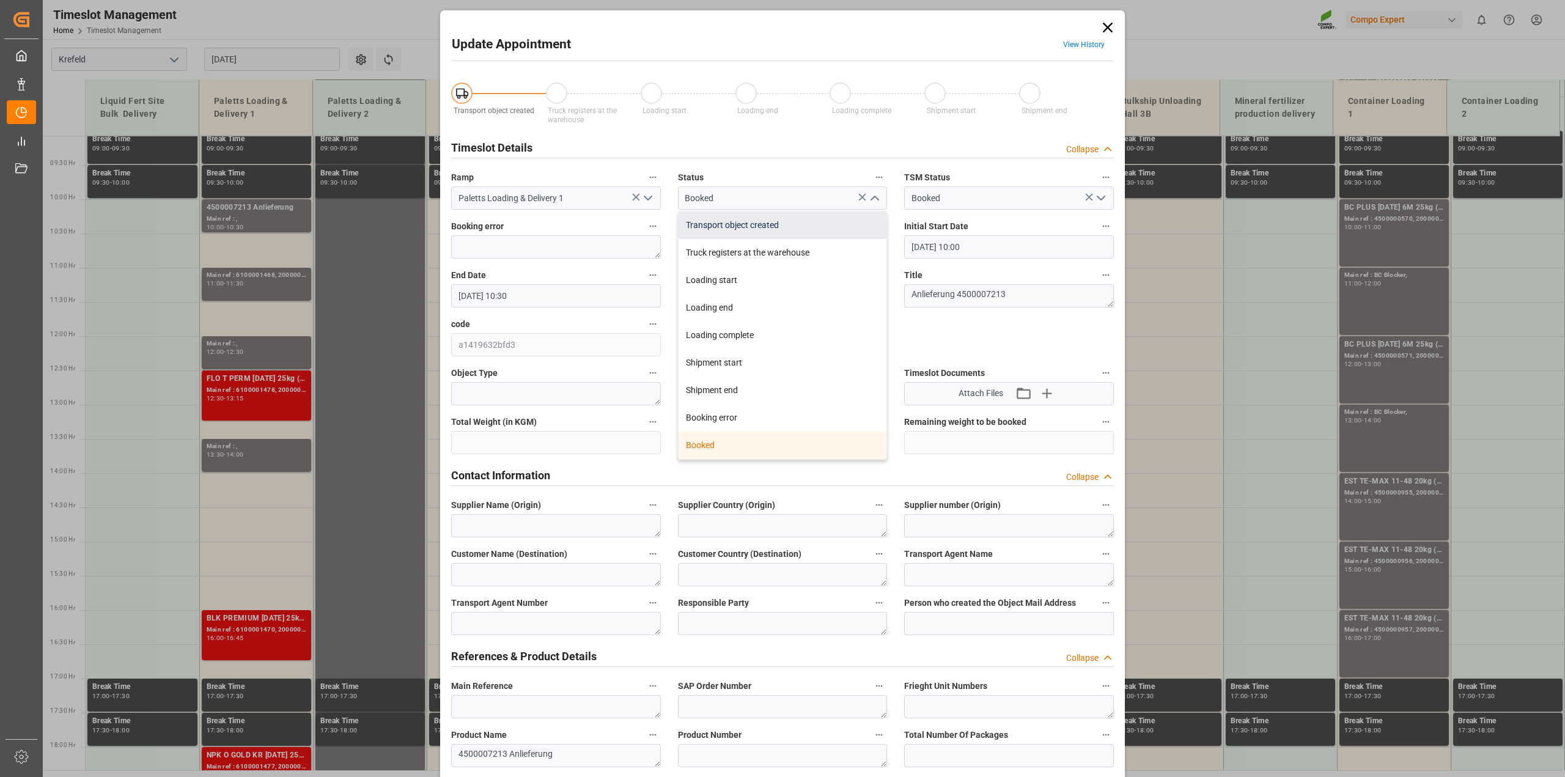
click at [808, 229] on div "Transport object created" at bounding box center [783, 226] width 208 height 28
type input "Transport object created"
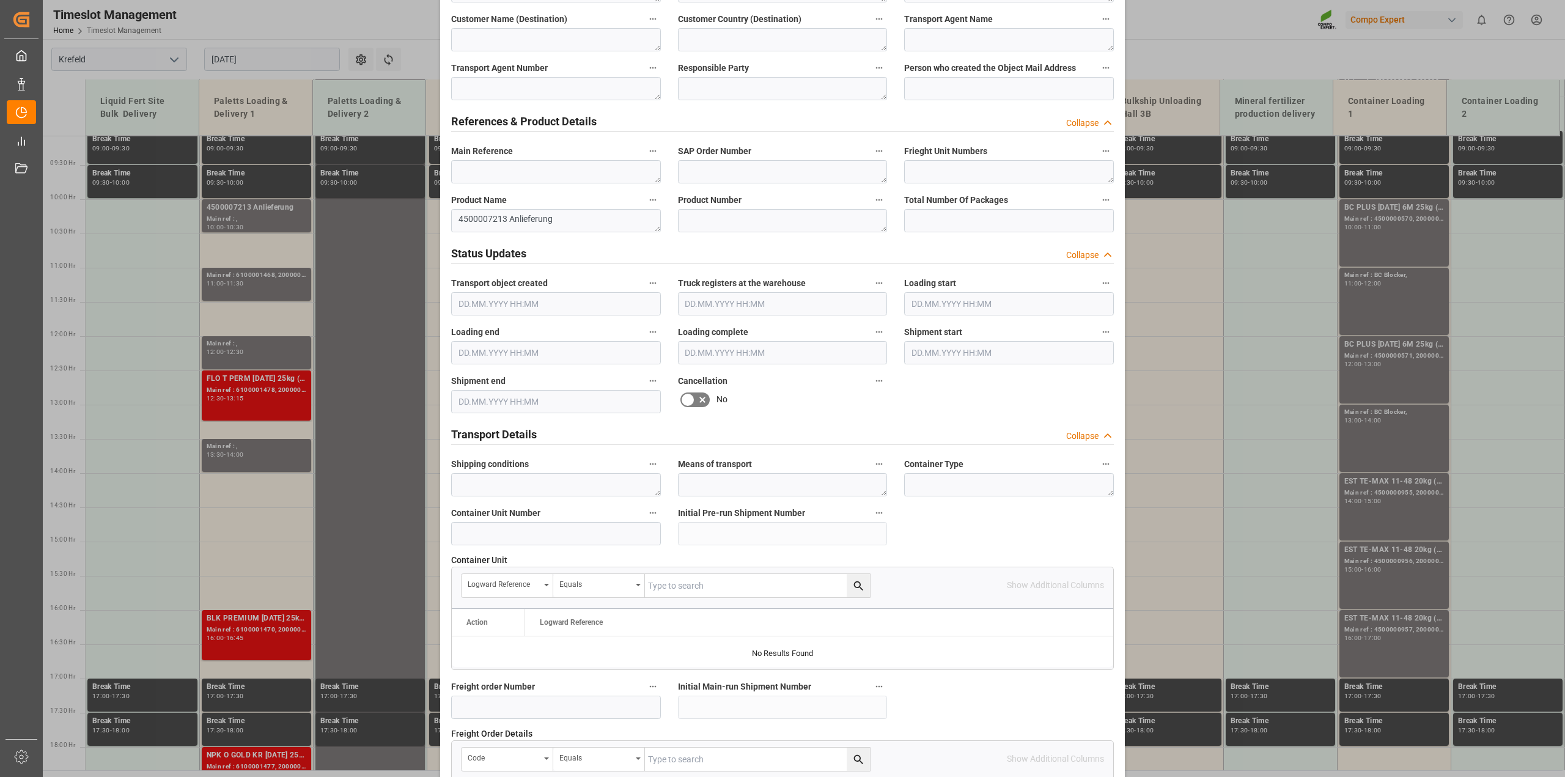
scroll to position [921, 0]
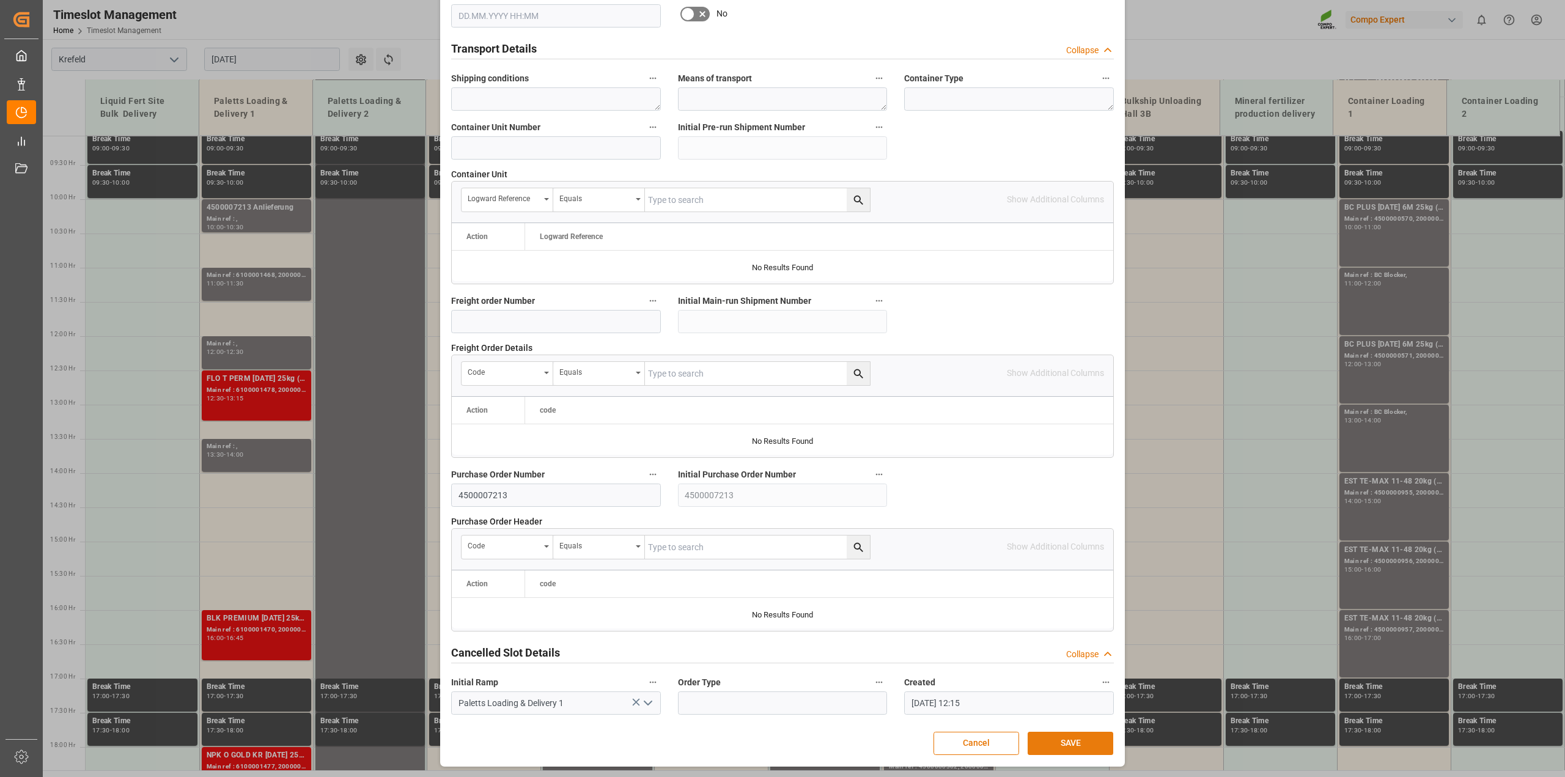
click at [1098, 742] on button "SAVE" at bounding box center [1071, 743] width 86 height 23
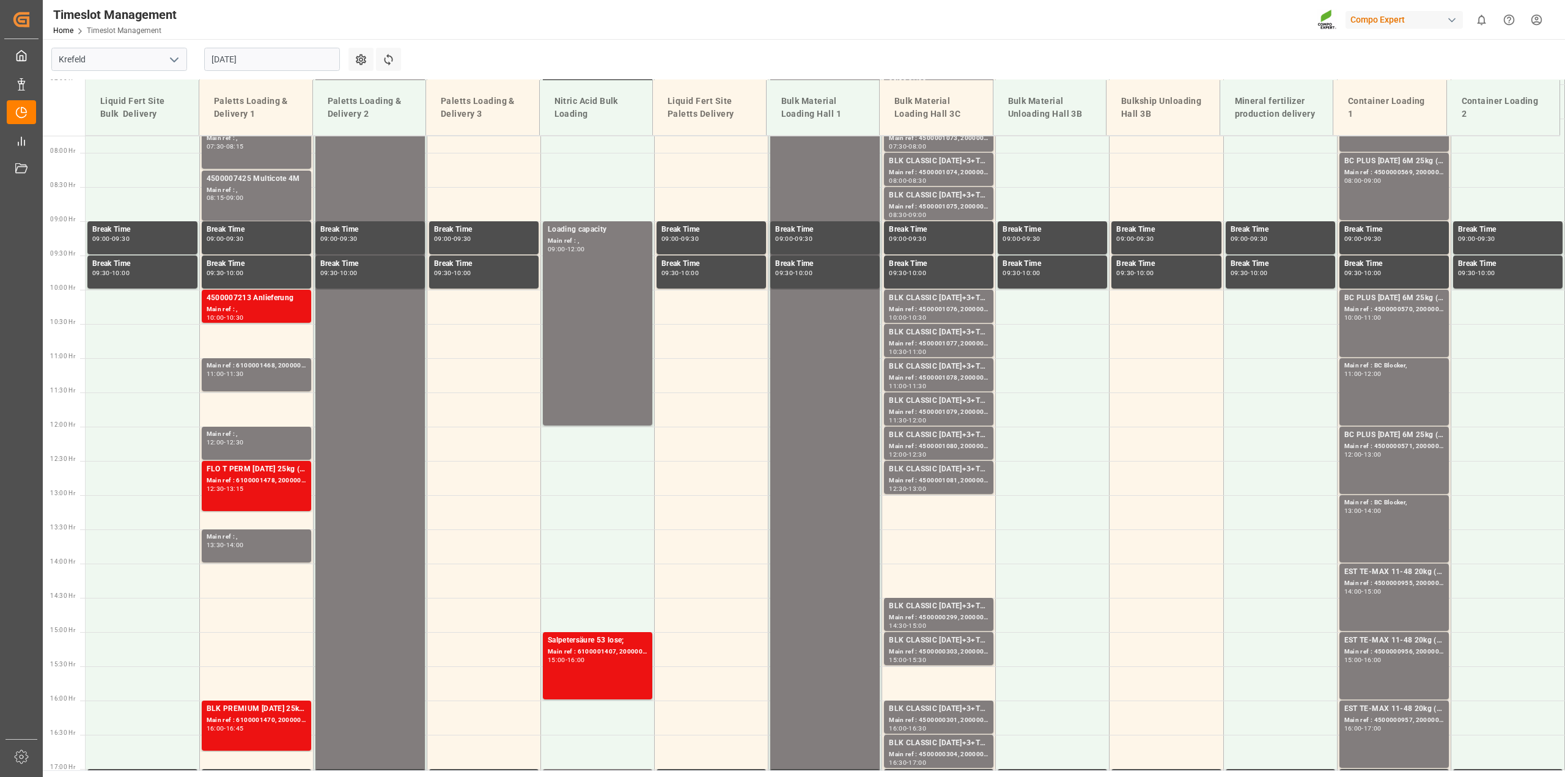
scroll to position [621, 0]
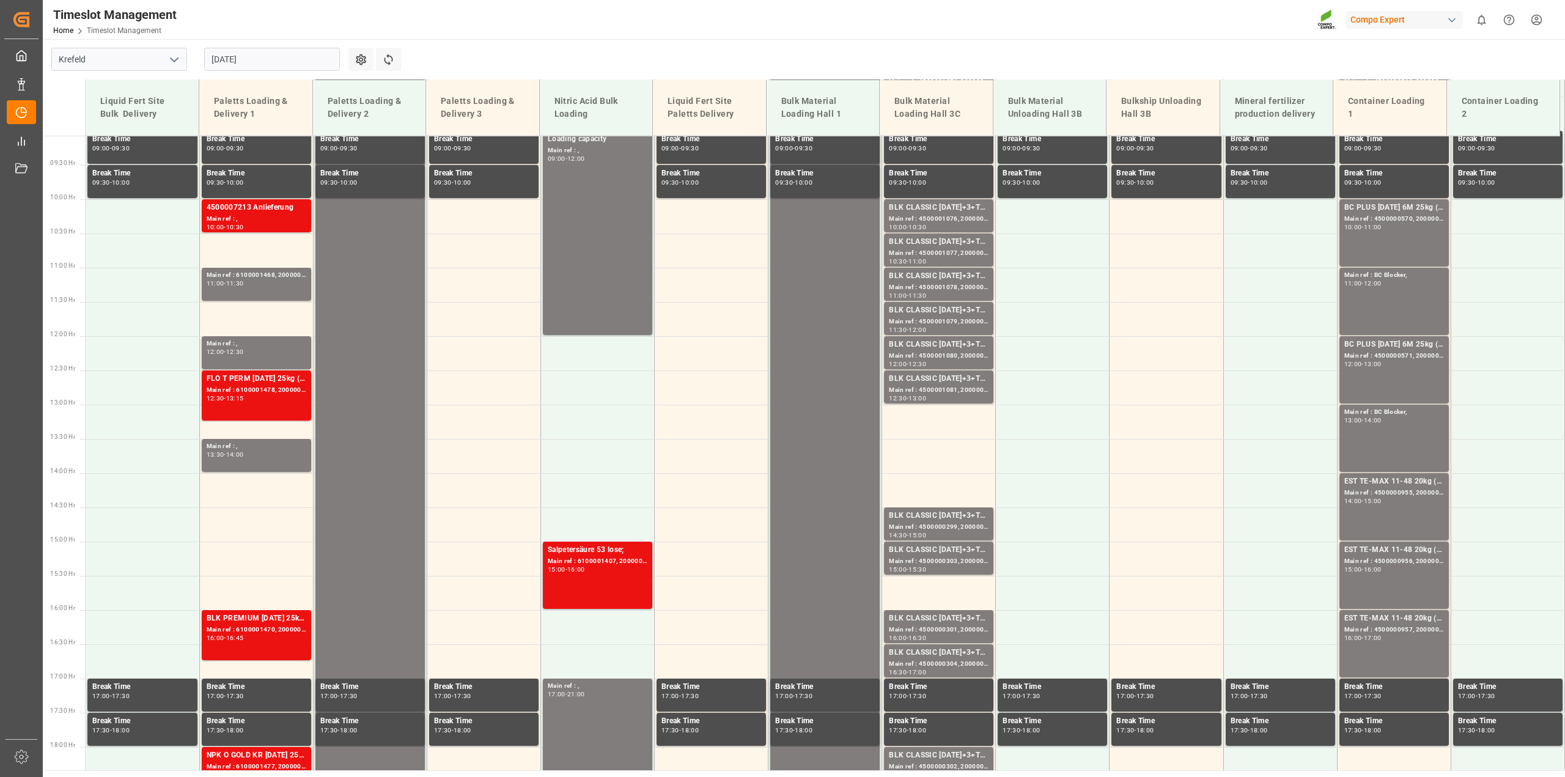
click at [600, 25] on div "Timeslot Management Home Timeslot Management Compo Expert 0 Notifications Only …" at bounding box center [799, 19] width 1531 height 39
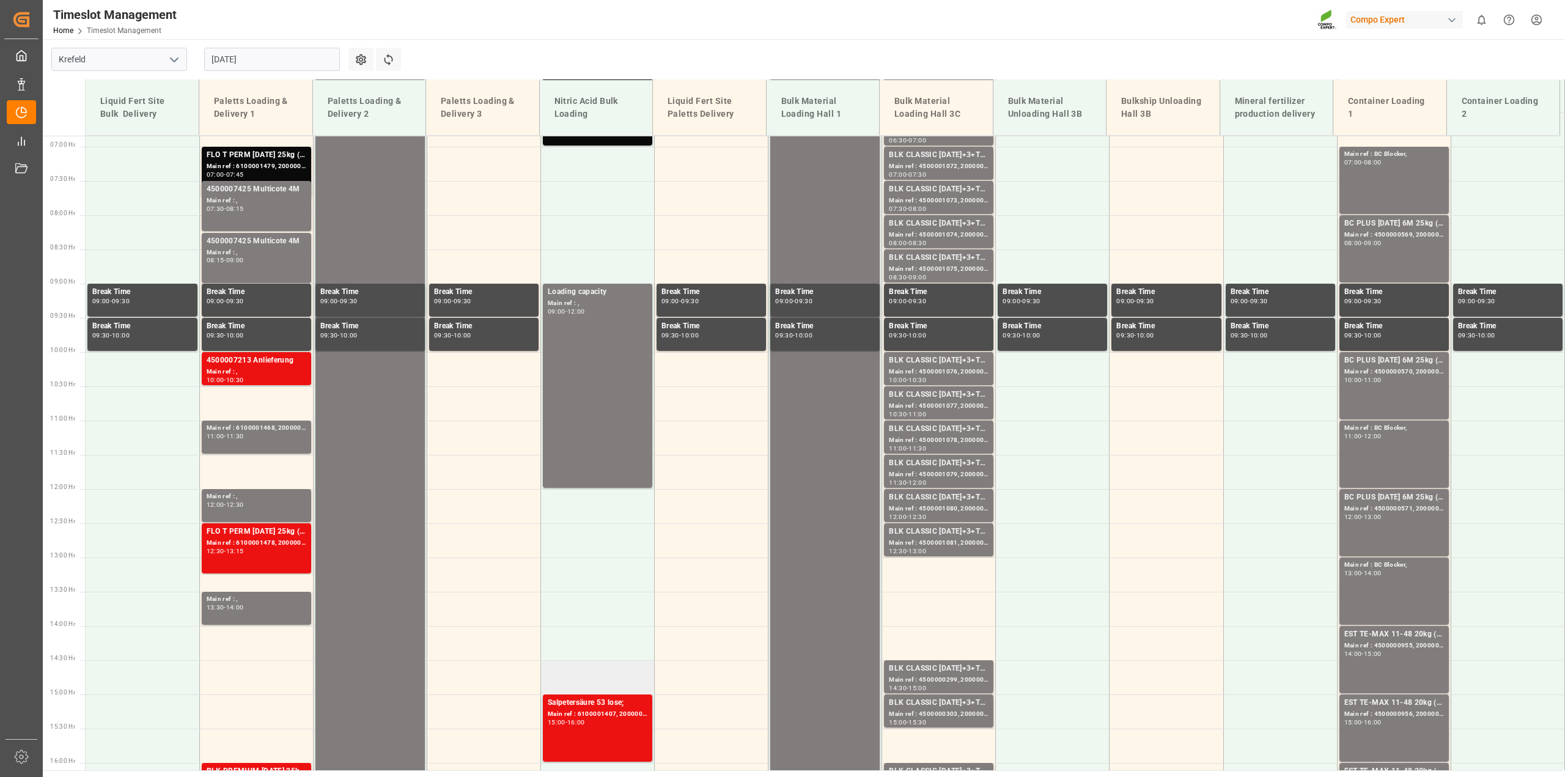
scroll to position [163, 0]
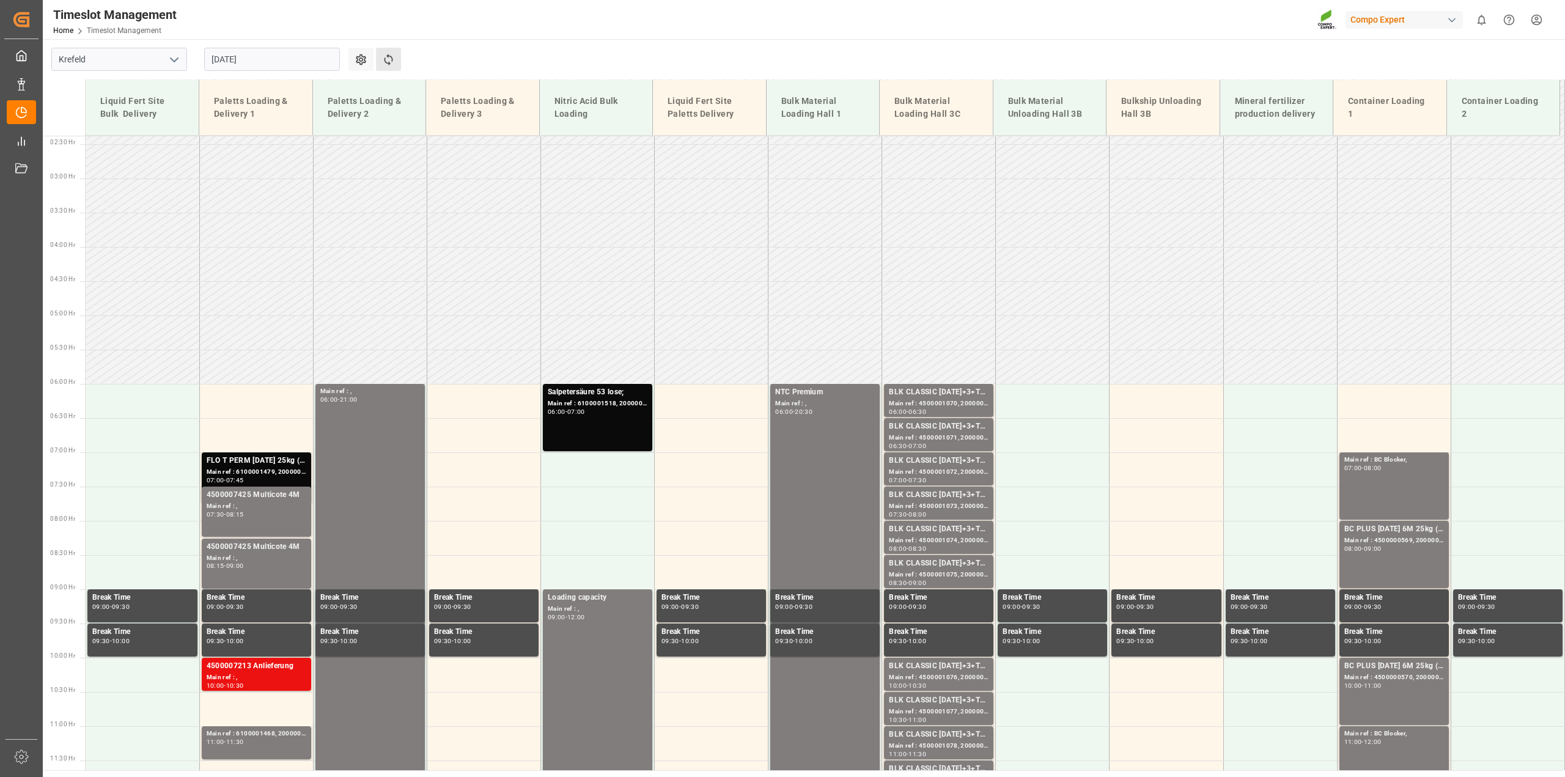
click at [387, 51] on button "Refresh Time Slots" at bounding box center [388, 59] width 25 height 23
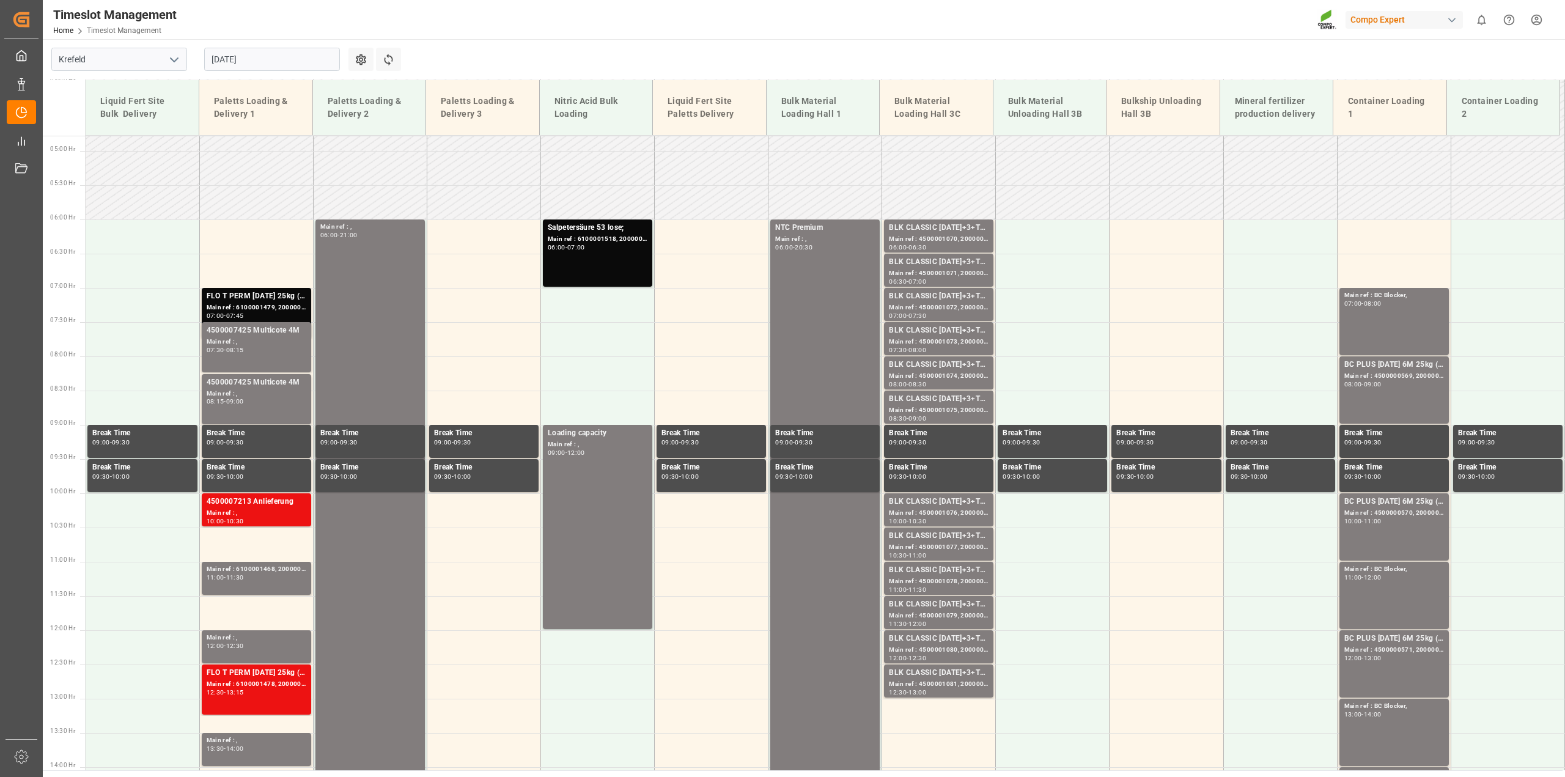
scroll to position [196, 0]
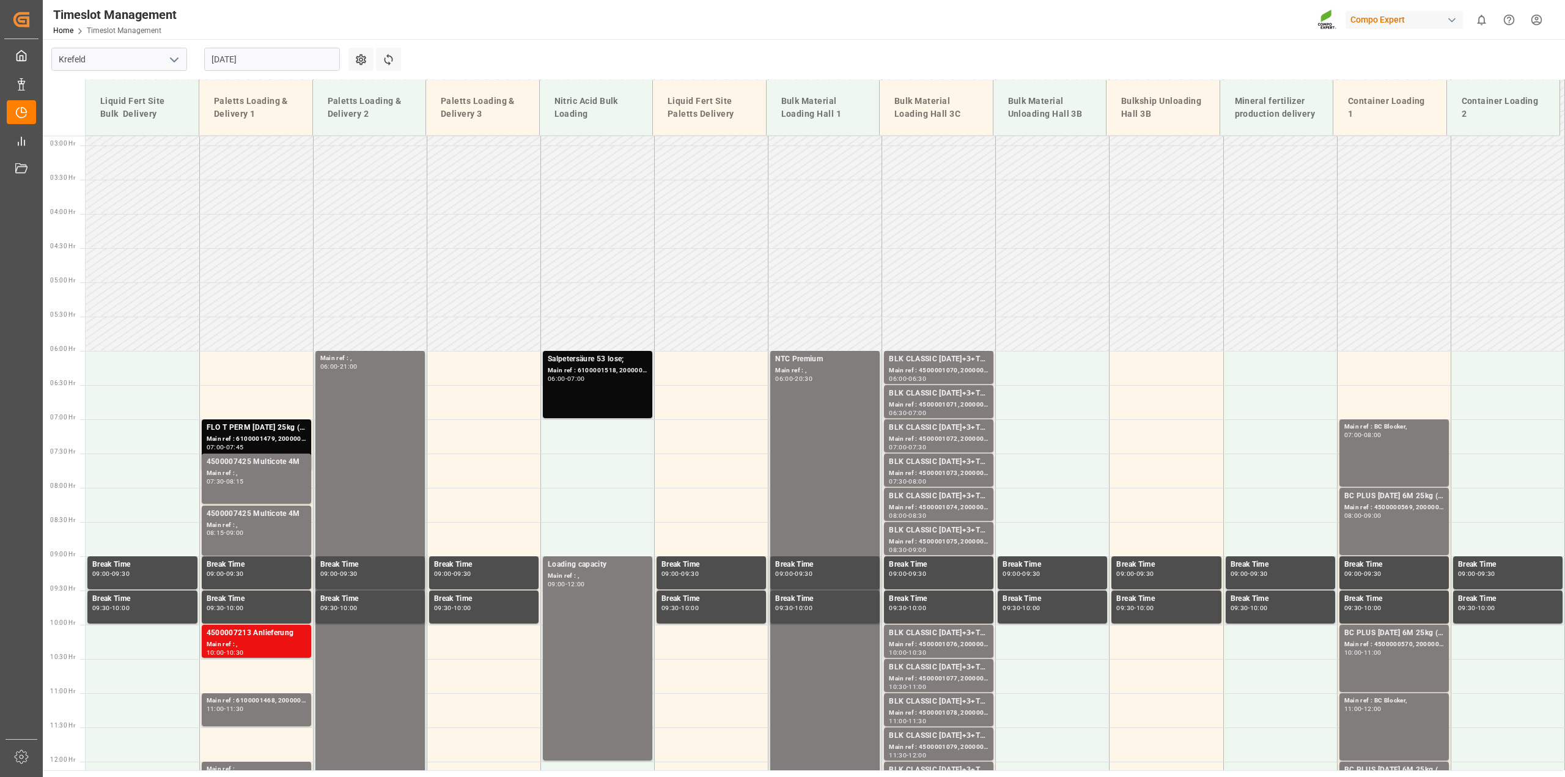
click at [591, 374] on div "Main ref : 6100001518, 2000001336;" at bounding box center [598, 371] width 100 height 10
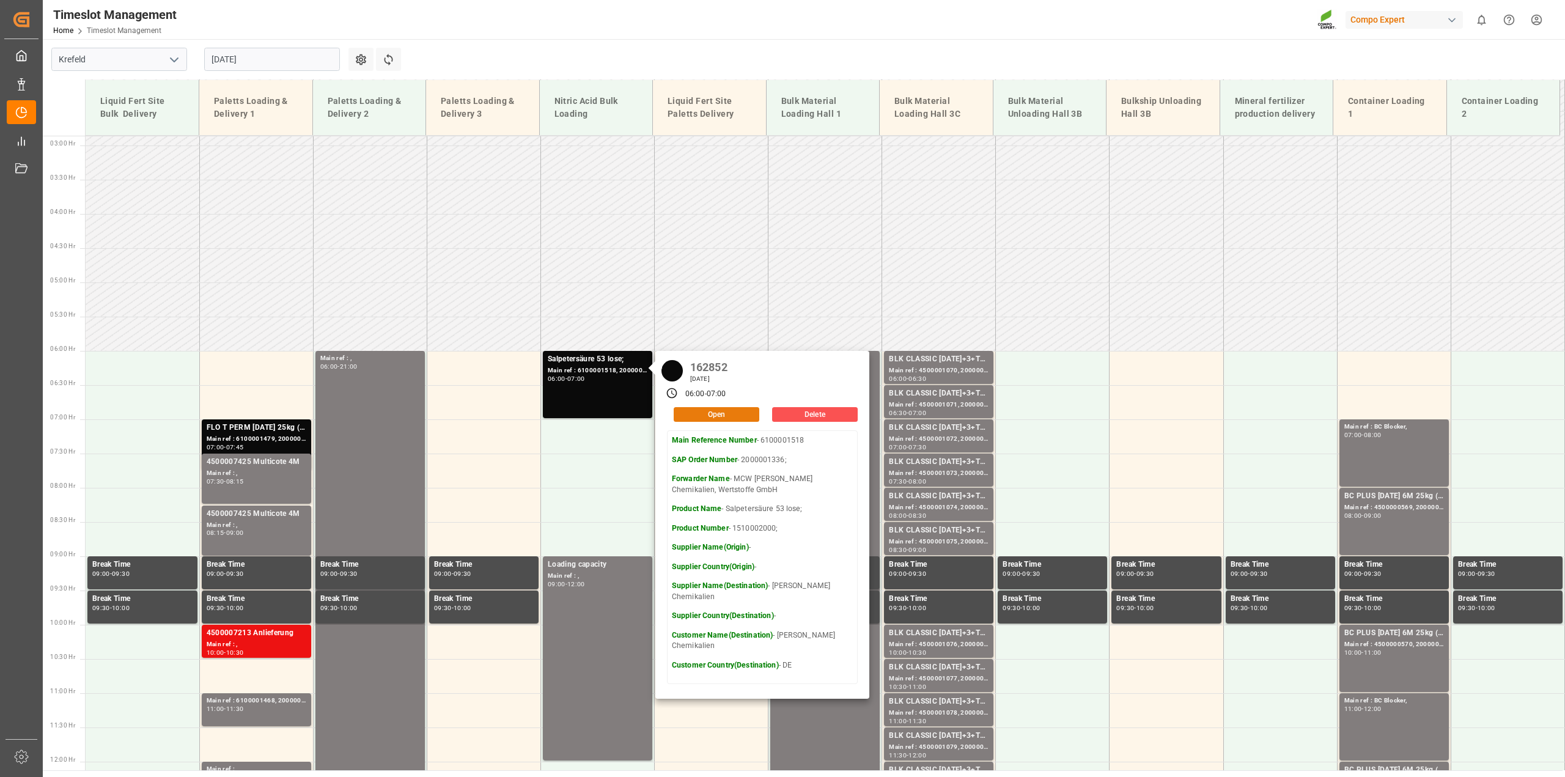
click at [725, 416] on button "Open" at bounding box center [717, 414] width 86 height 15
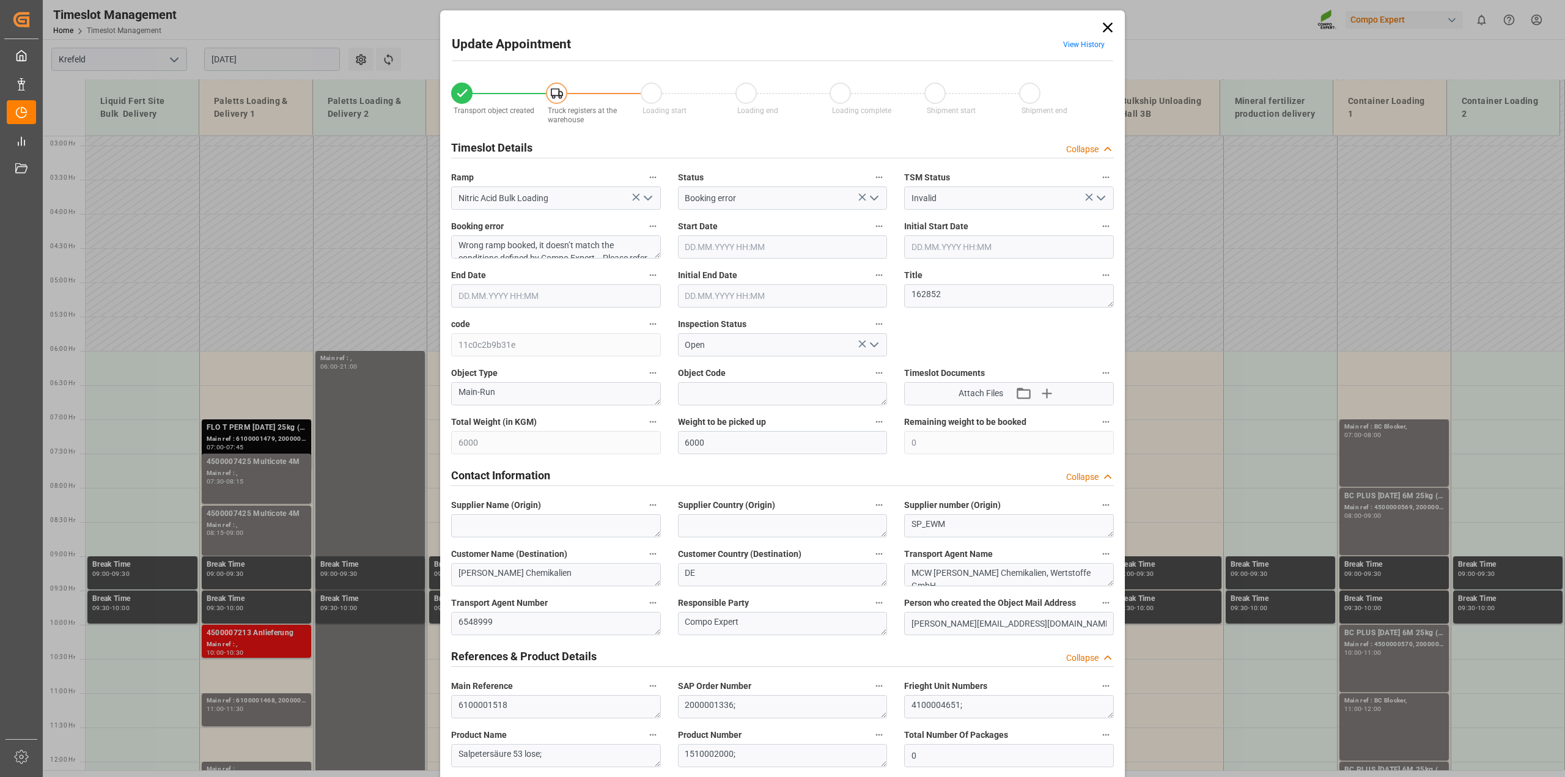
type input "01.09.2025 06:00"
type input "01.09.2025 07:00"
type input "01.09.2025 06:30"
type input "29.08.2025 11:03"
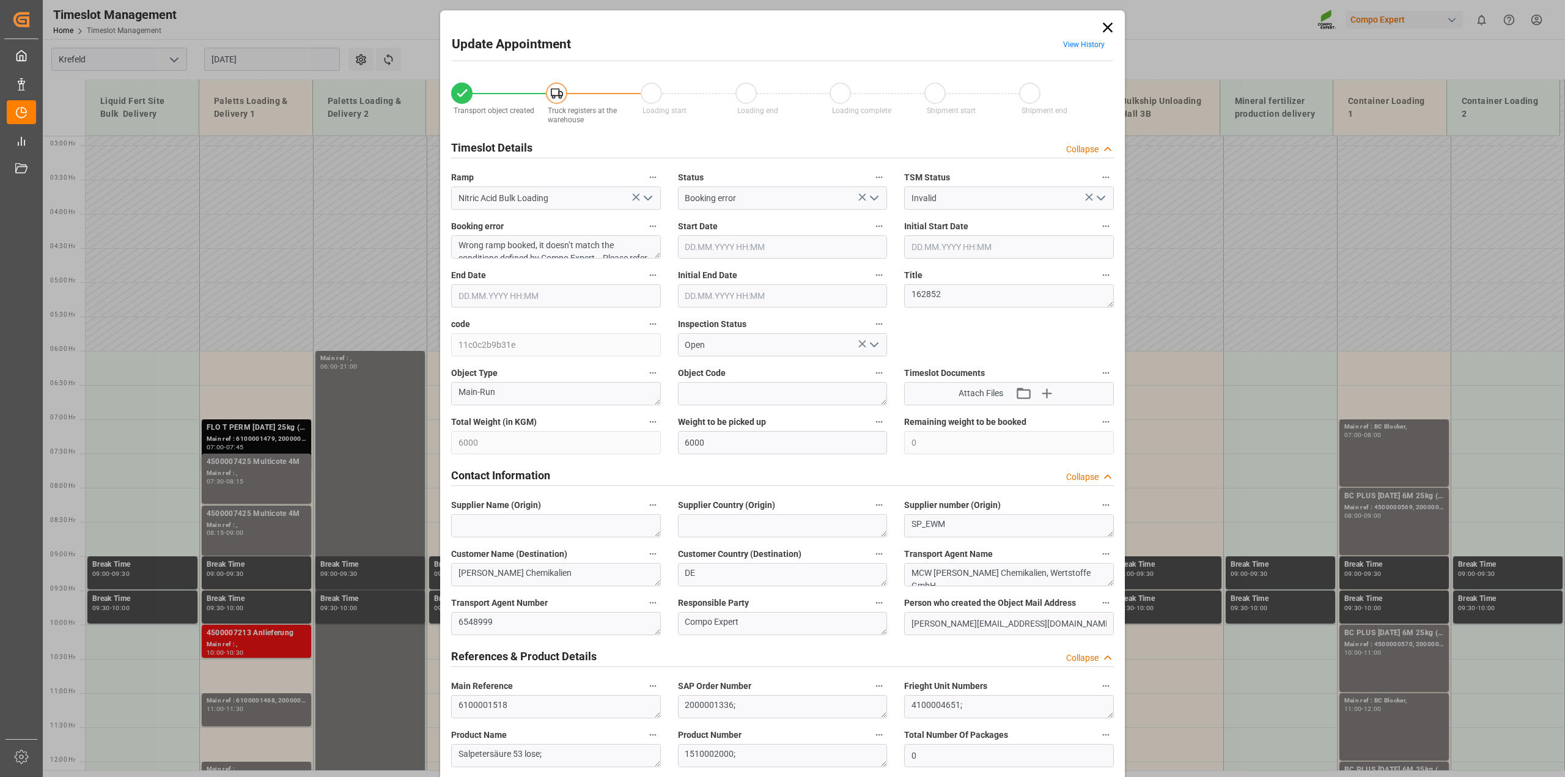
type input "29.08.2025 09:17"
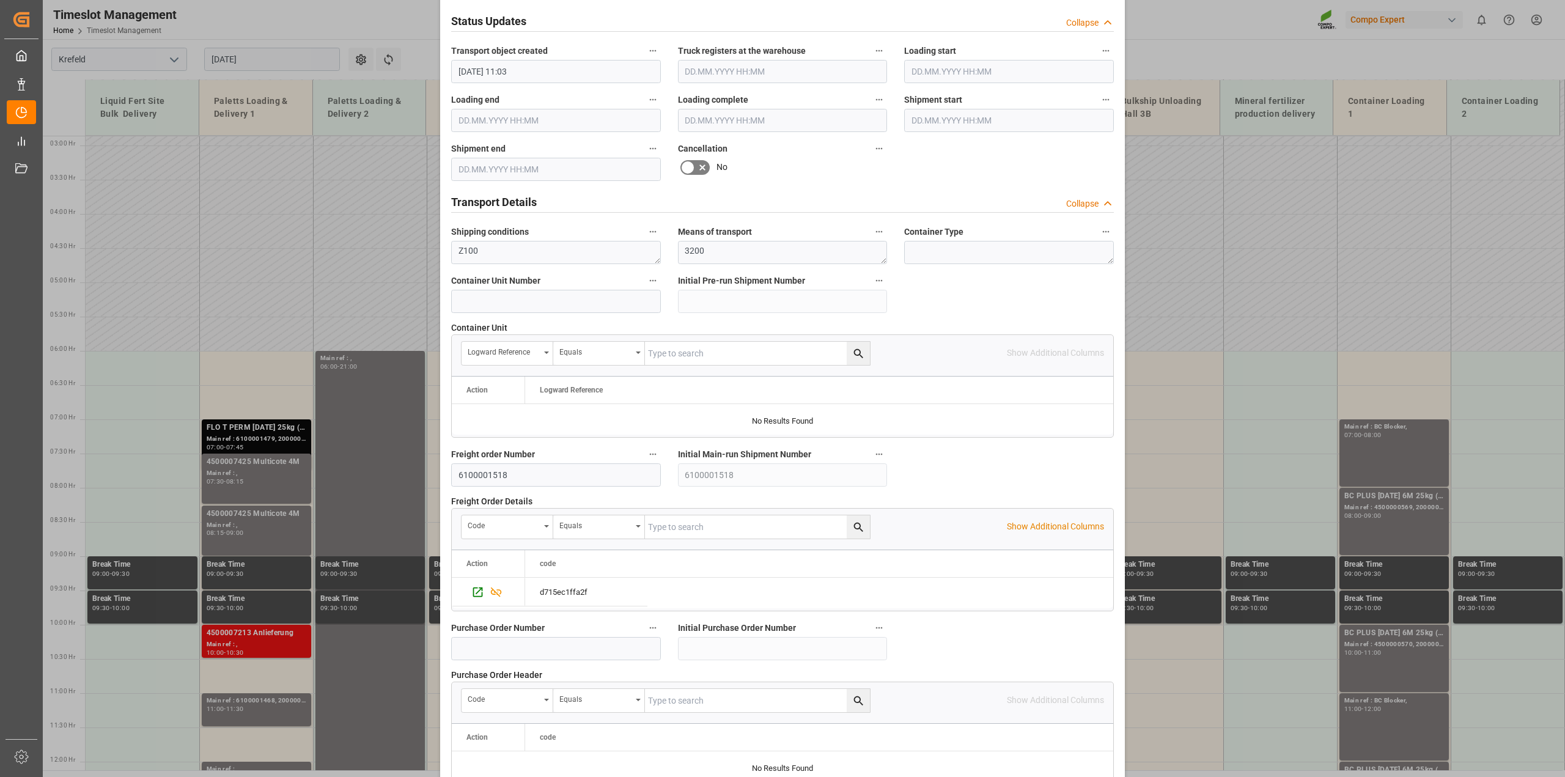
scroll to position [921, 0]
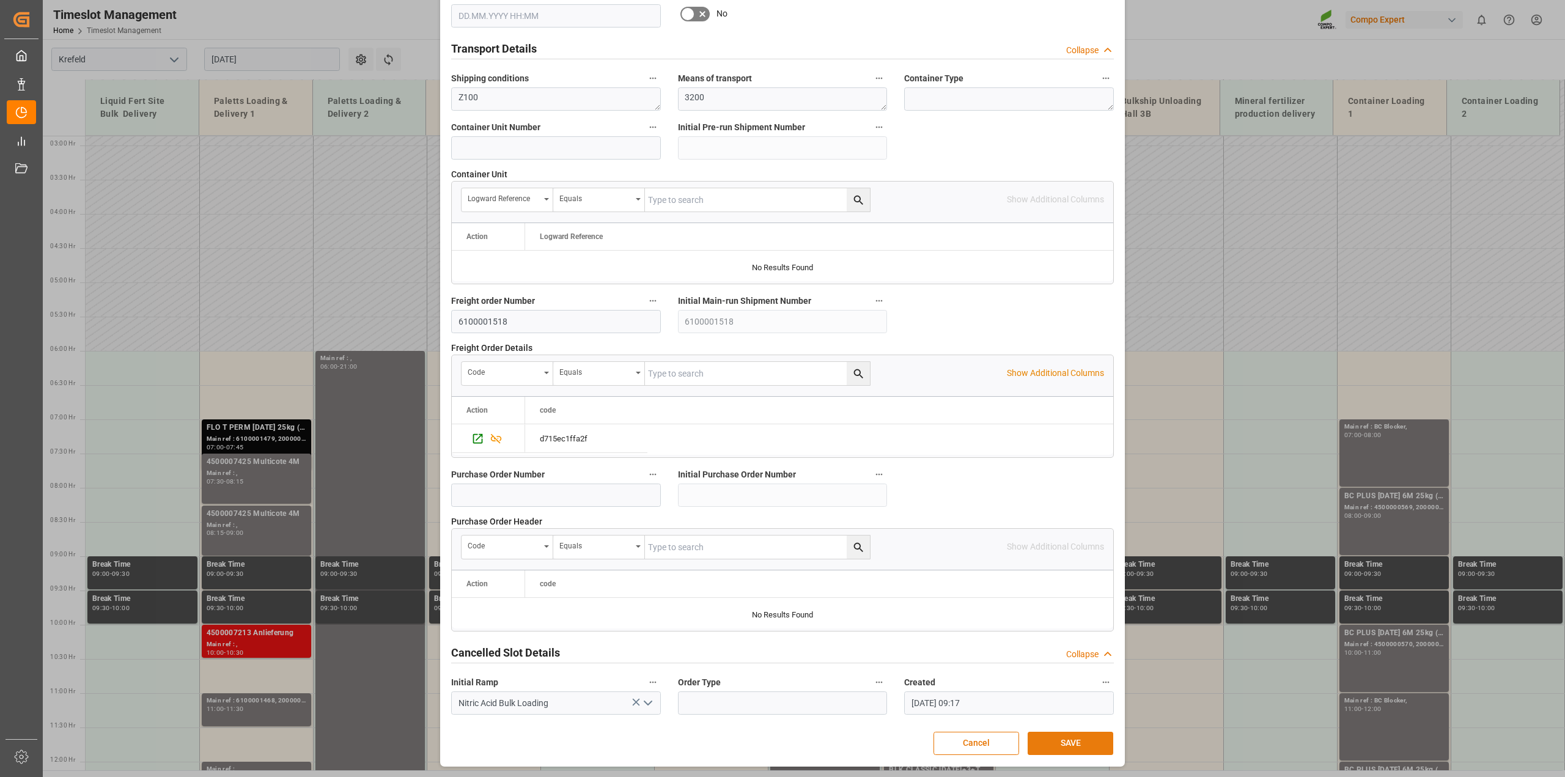
click at [1052, 737] on button "SAVE" at bounding box center [1071, 743] width 86 height 23
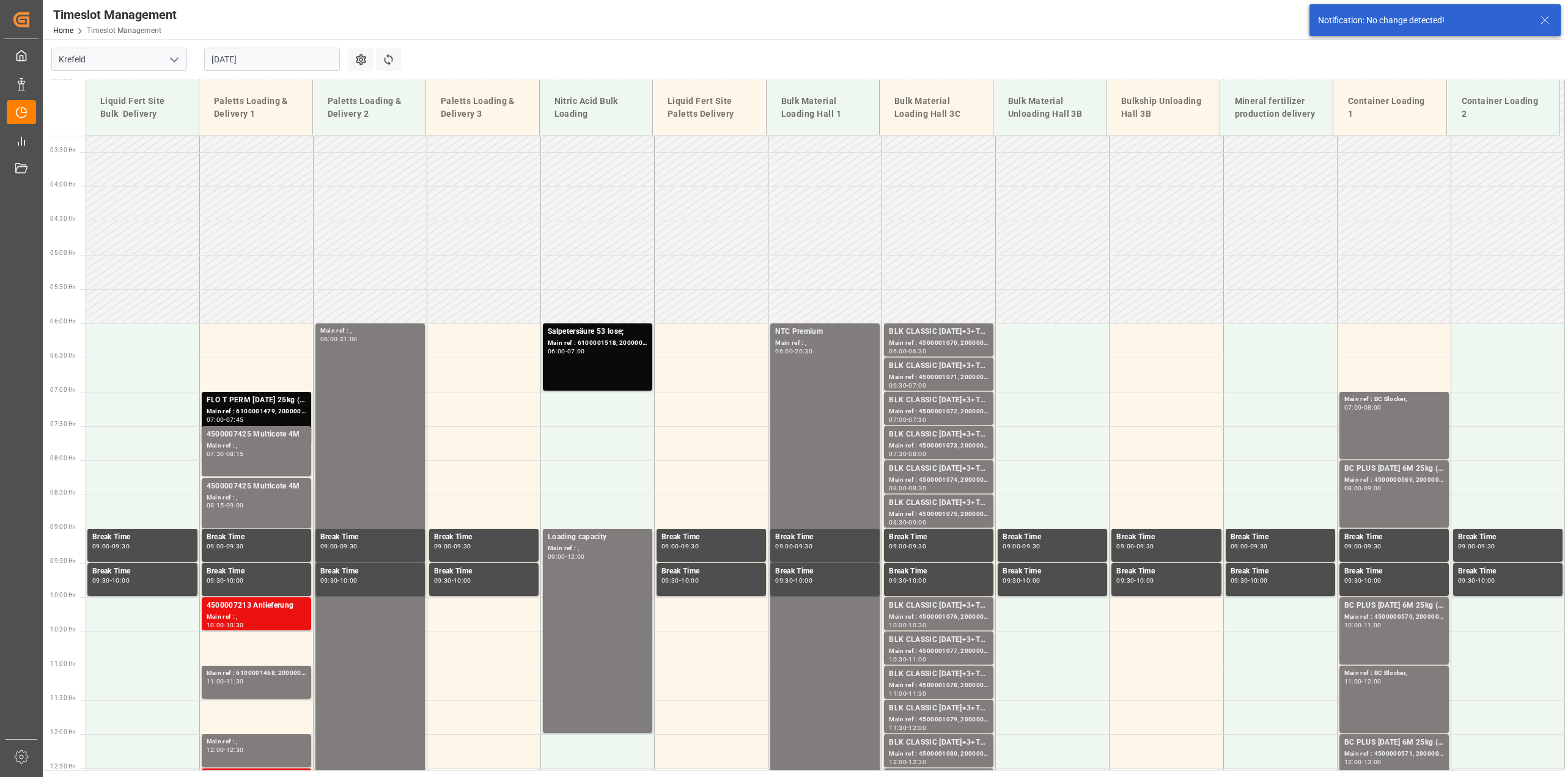
scroll to position [347, 0]
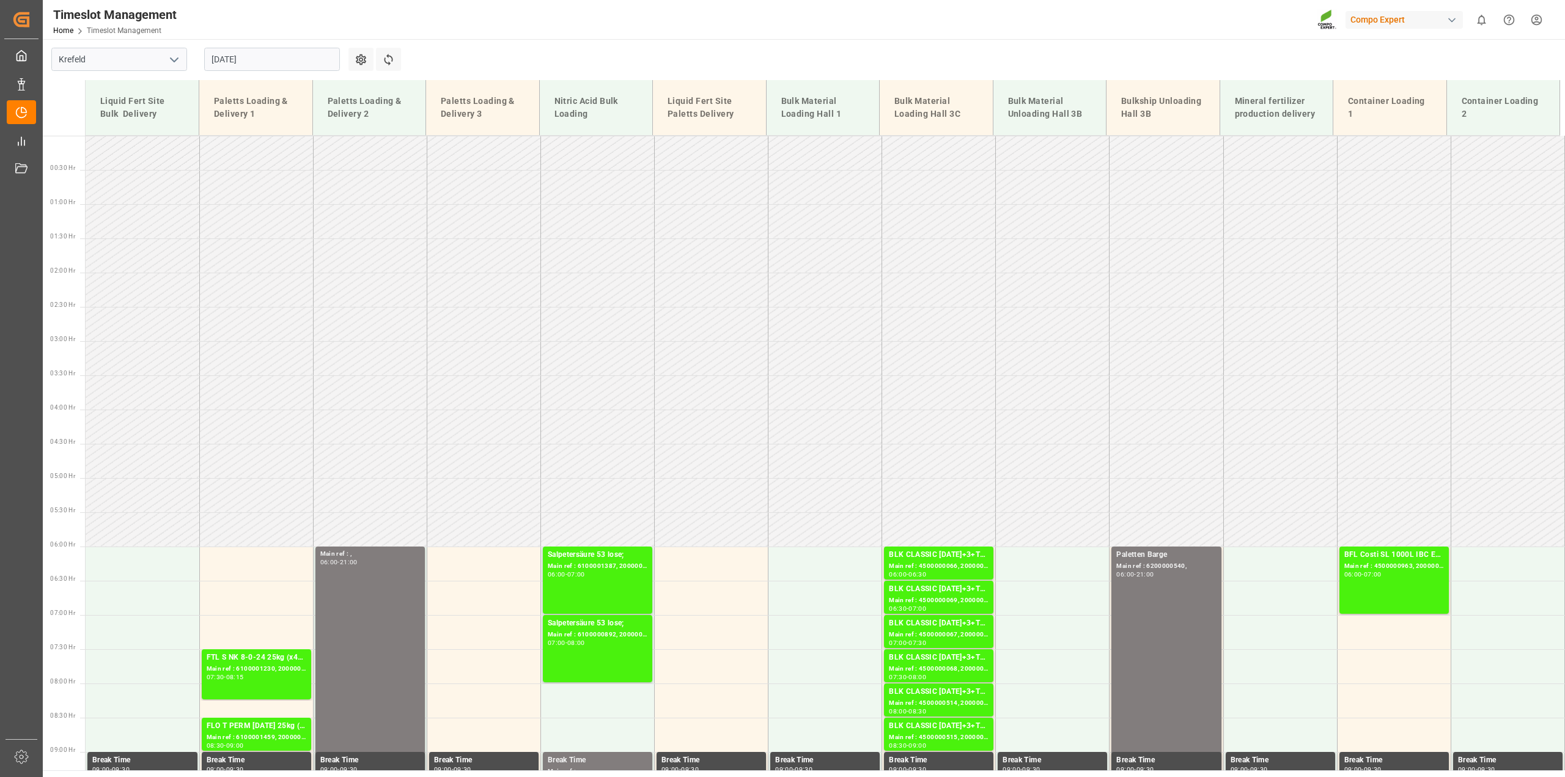
scroll to position [764, 0]
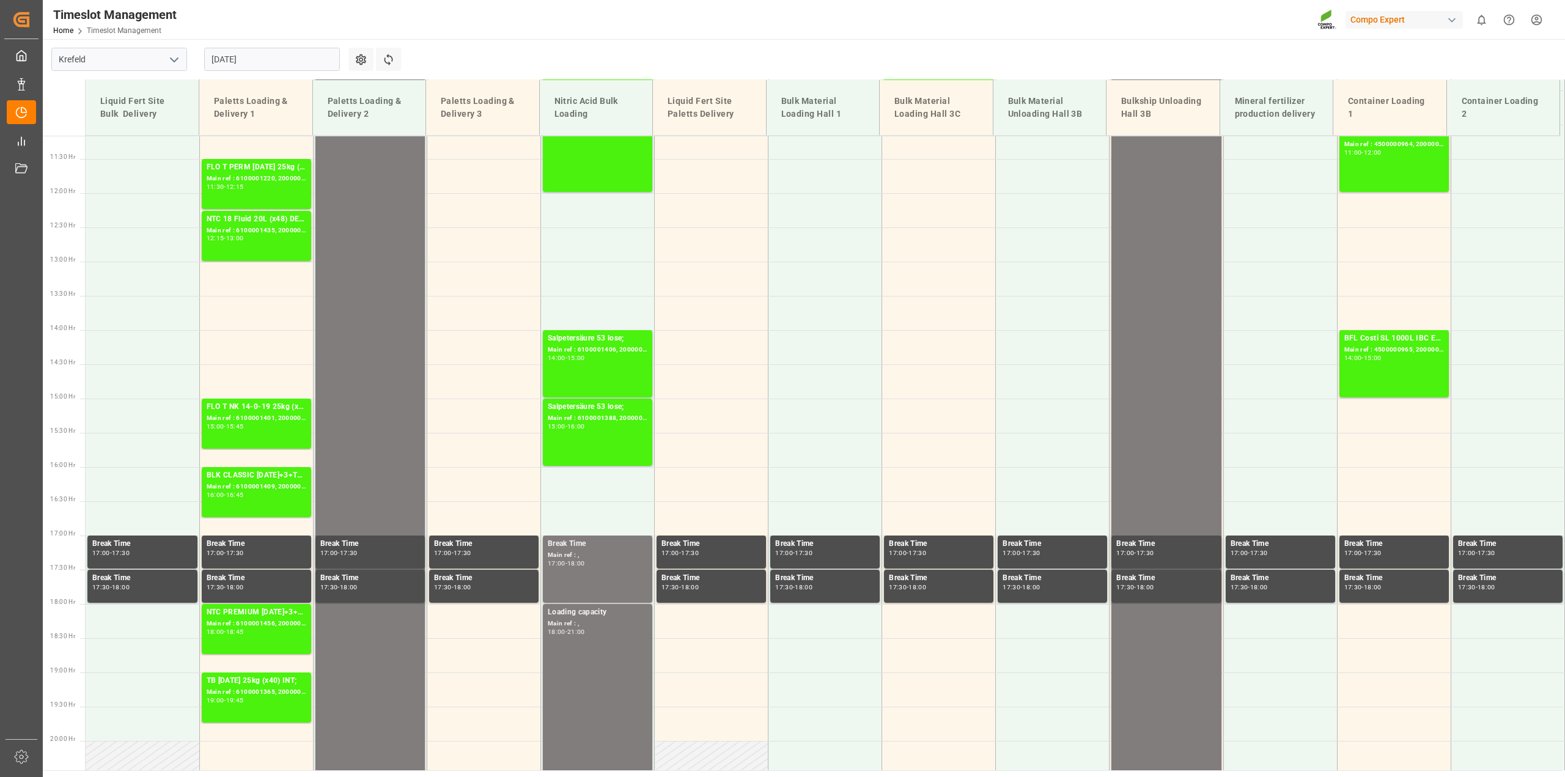
click at [229, 62] on input "[DATE]" at bounding box center [272, 59] width 136 height 23
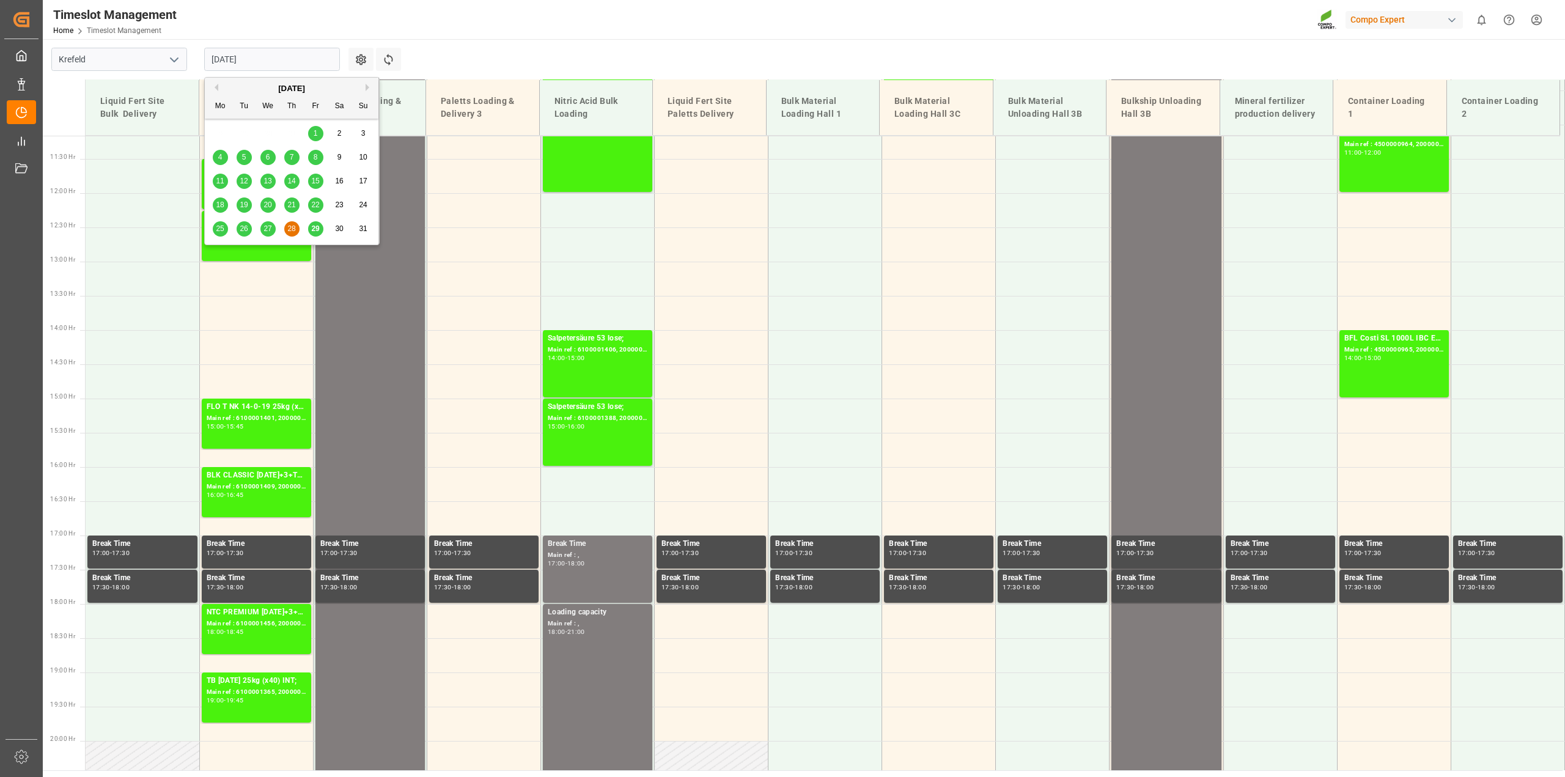
drag, startPoint x: 367, startPoint y: 87, endPoint x: 355, endPoint y: 95, distance: 14.6
click at [367, 87] on button "Next Month" at bounding box center [369, 87] width 7 height 7
click at [224, 135] on div "1" at bounding box center [220, 134] width 15 height 15
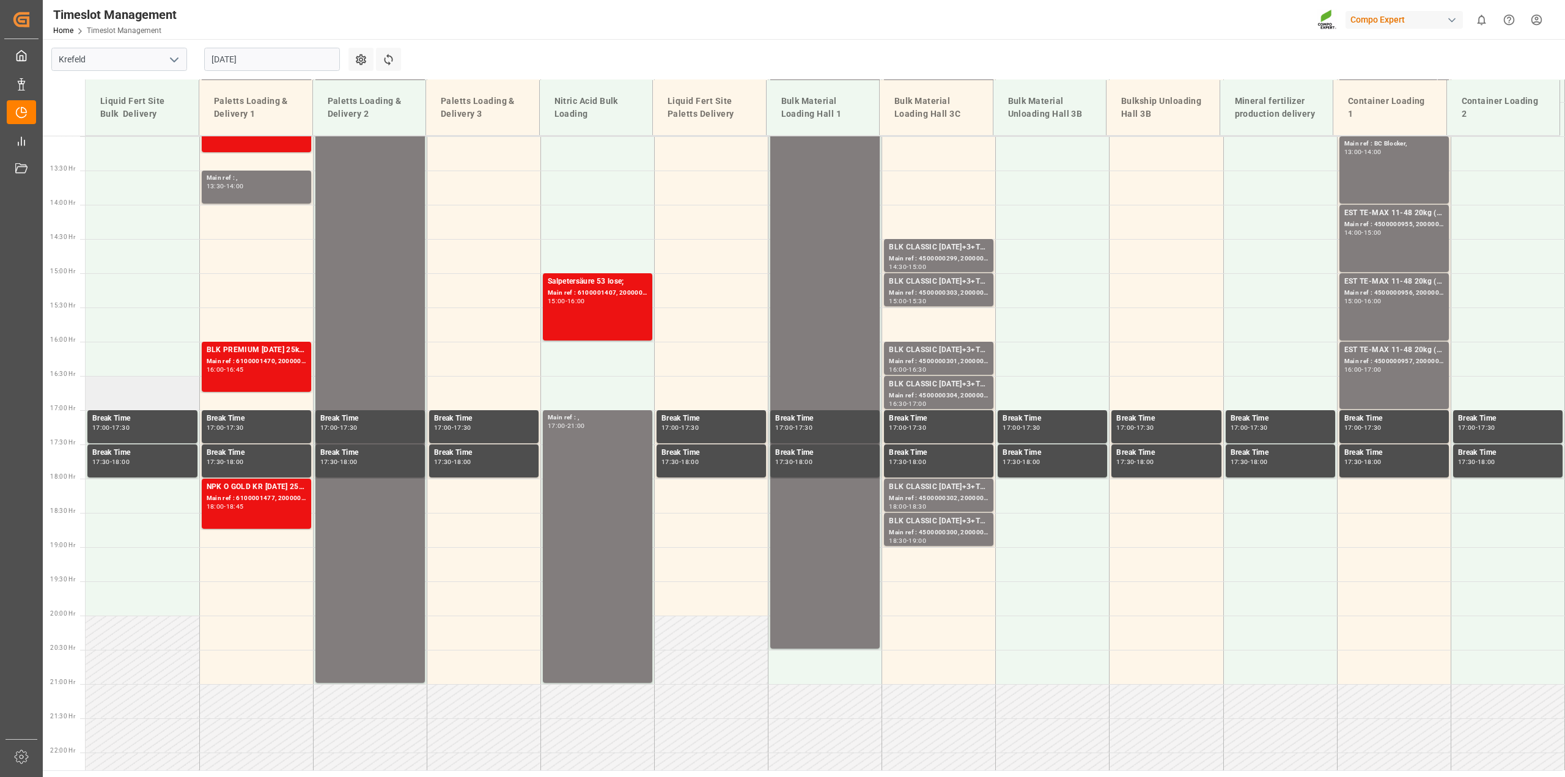
scroll to position [894, 0]
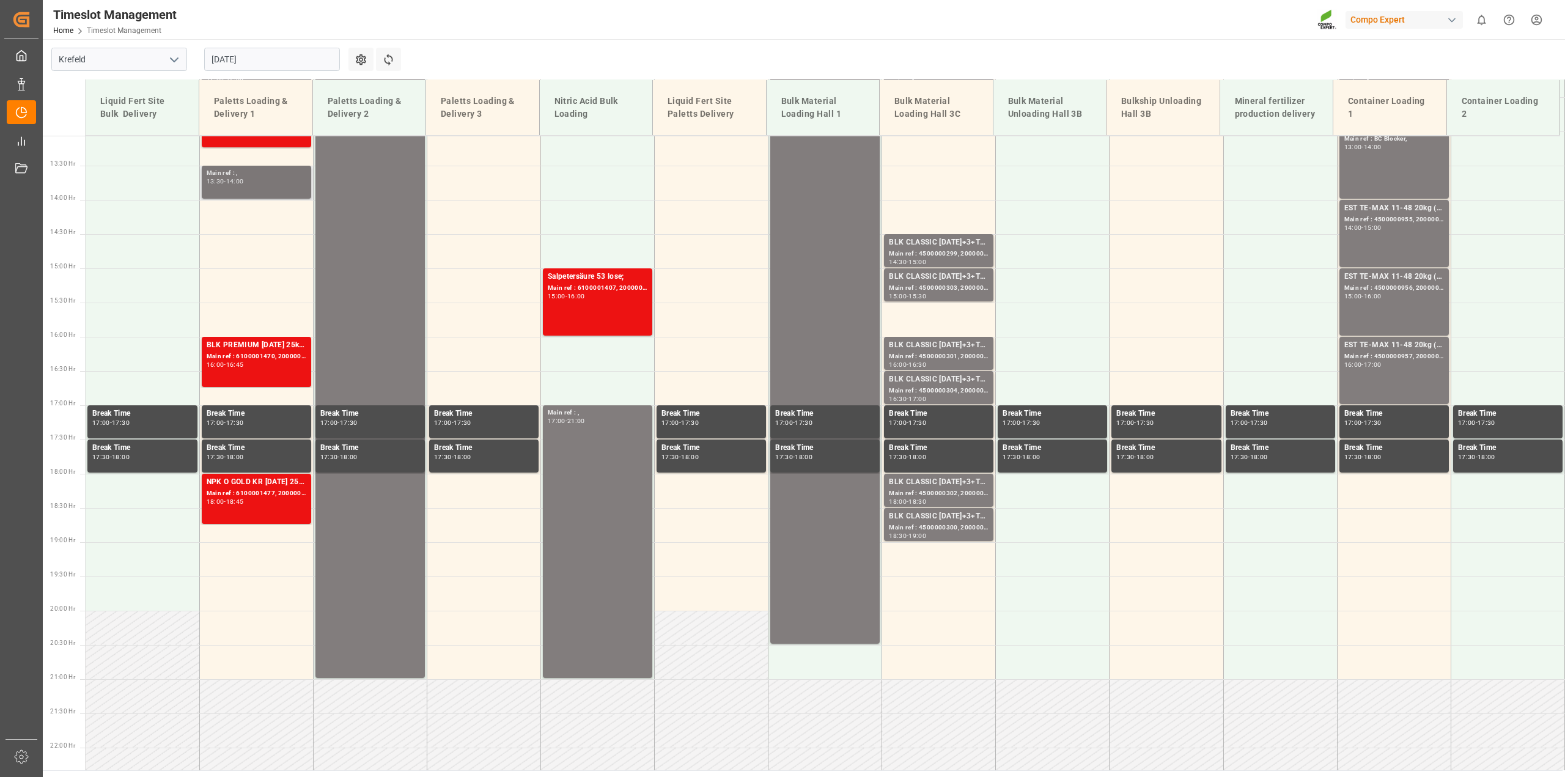
click at [257, 186] on div "Main ref : , 13:30 - 14:00" at bounding box center [257, 182] width 100 height 28
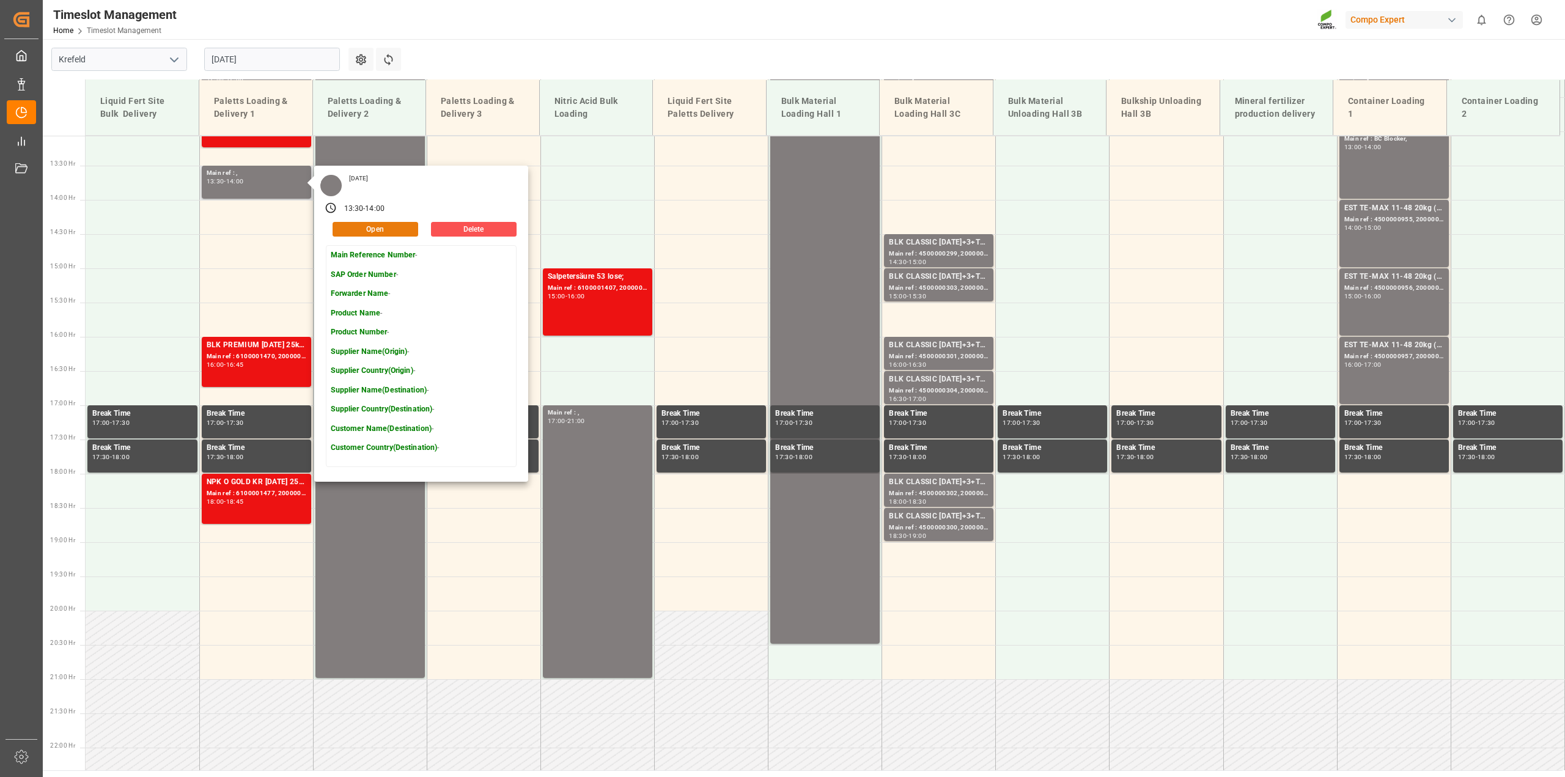
click at [380, 226] on button "Open" at bounding box center [376, 229] width 86 height 15
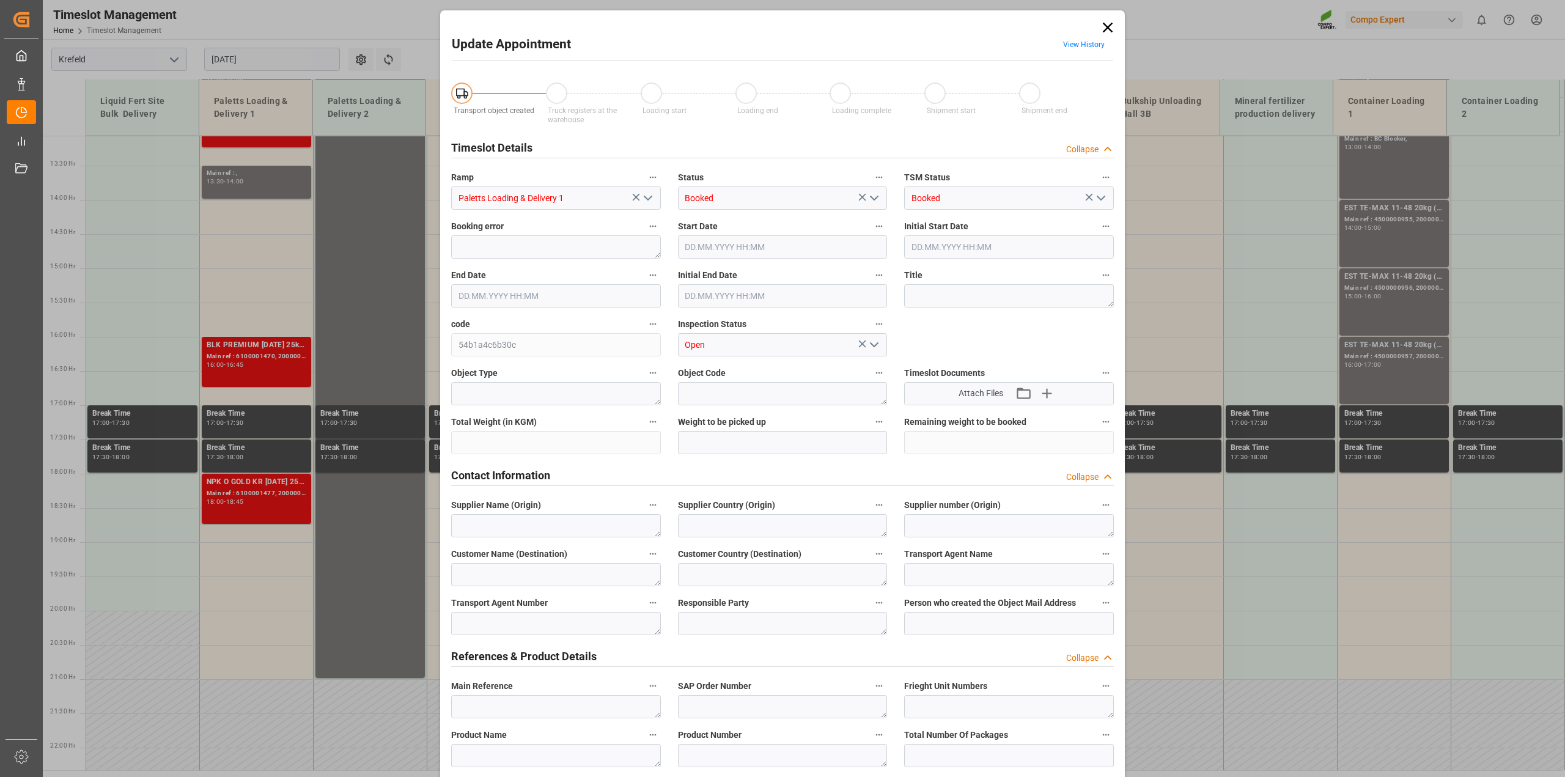
type input "[DATE] 13:30"
type input "[DATE] 14:00"
type input "[DATE] 09:31"
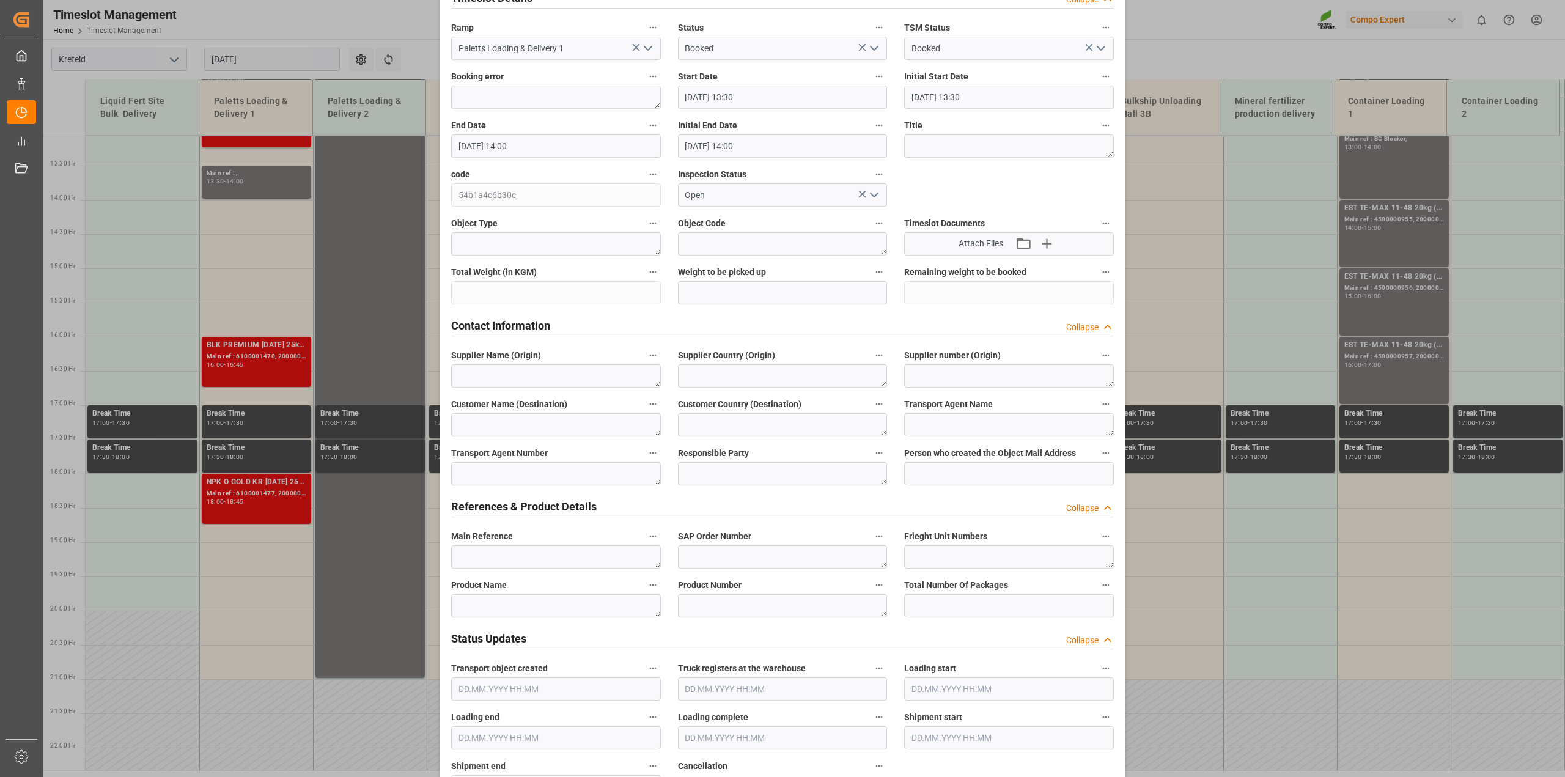
scroll to position [0, 0]
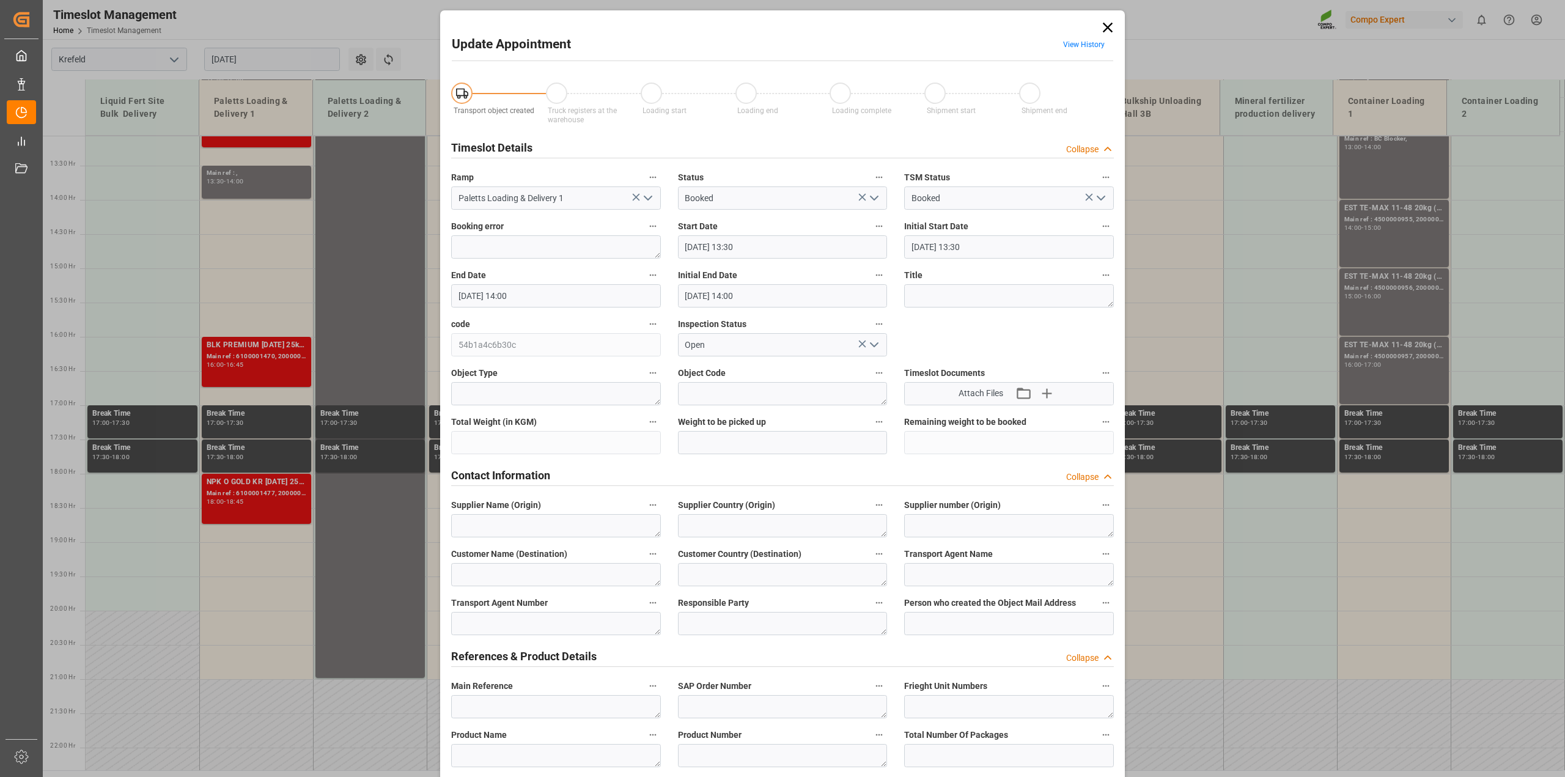
click at [1090, 43] on link "View History" at bounding box center [1084, 44] width 42 height 9
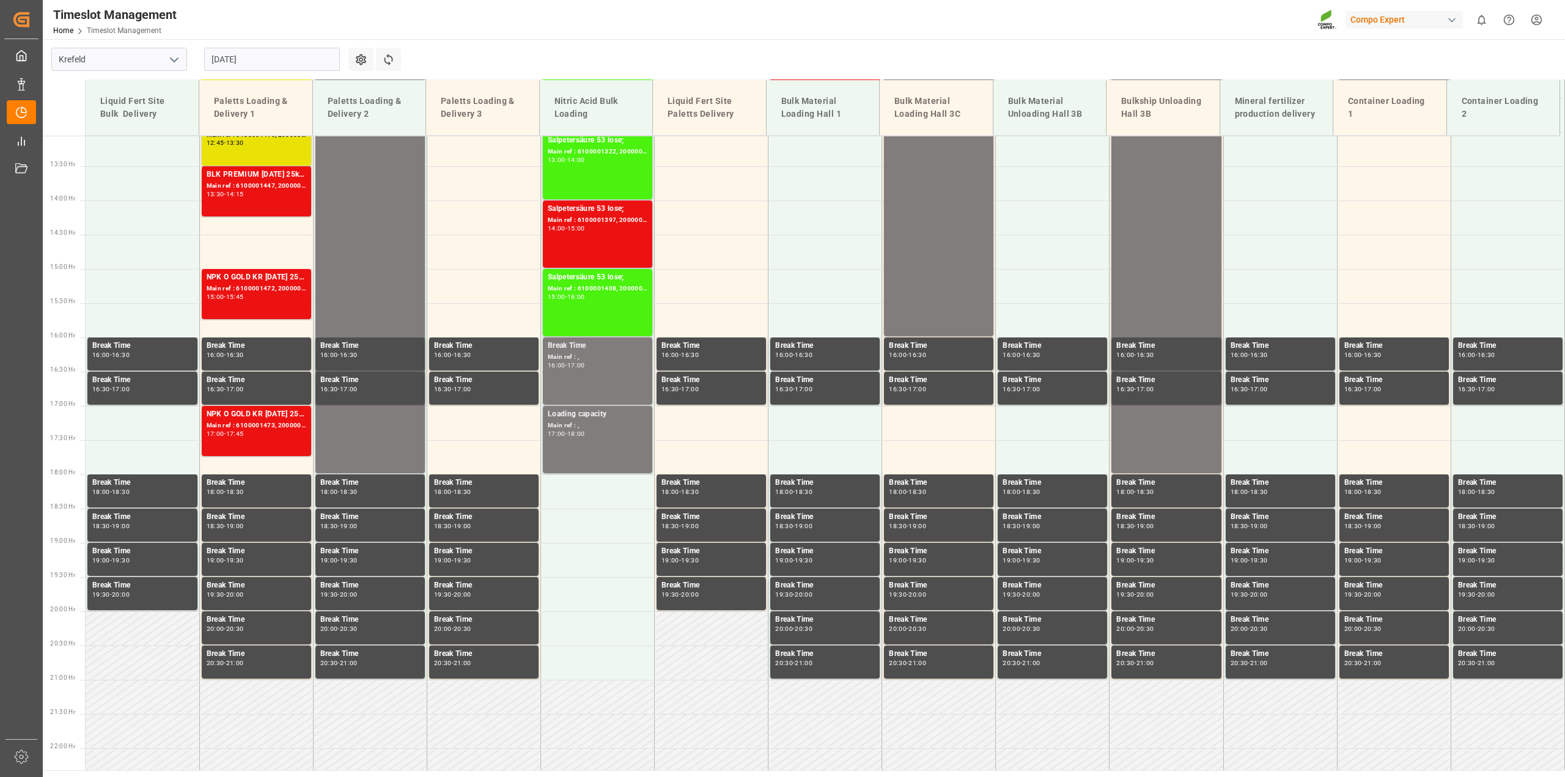
scroll to position [894, 0]
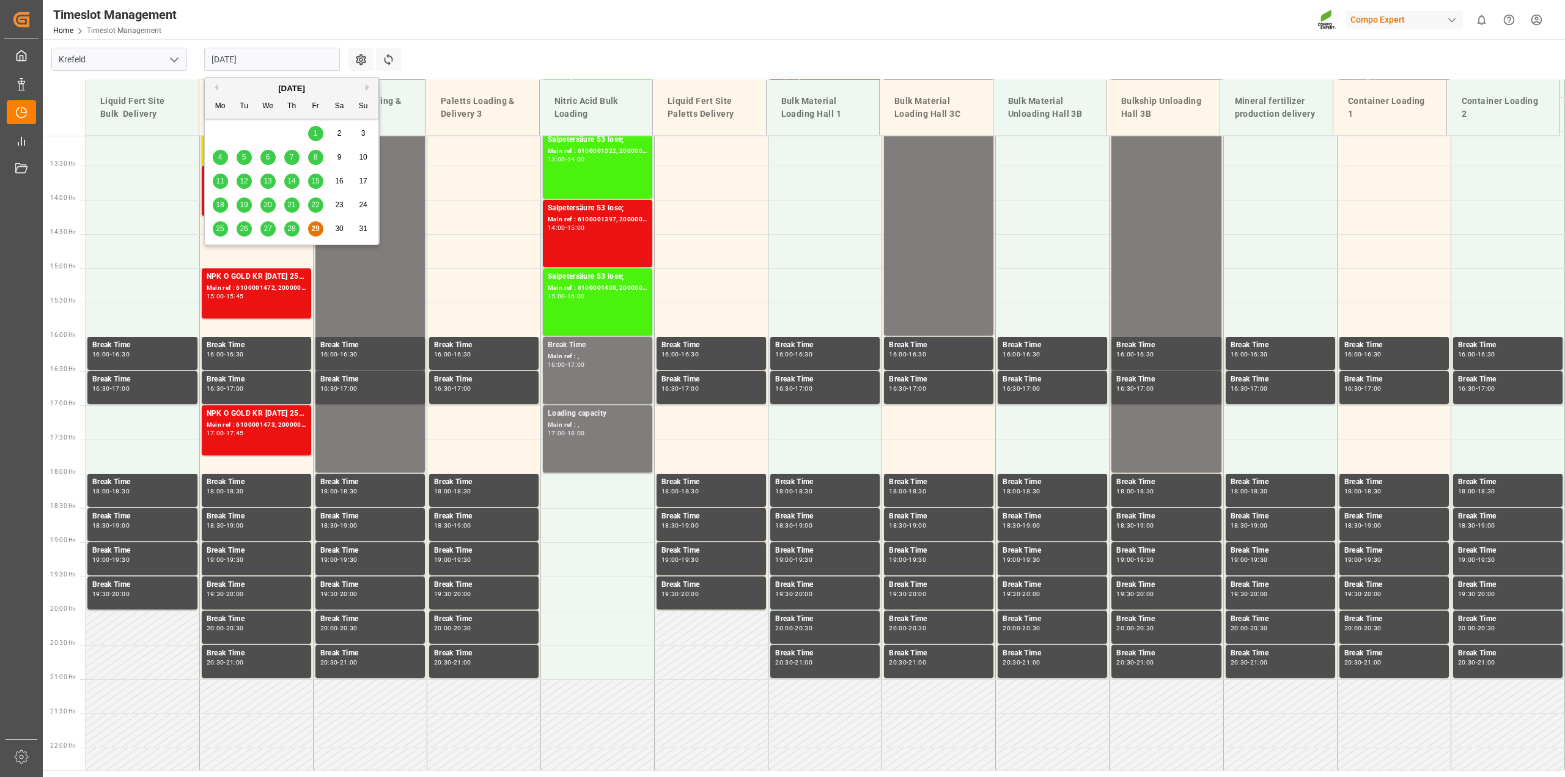
click at [238, 69] on input "[DATE]" at bounding box center [272, 59] width 136 height 23
click at [364, 87] on div "[DATE]" at bounding box center [292, 89] width 174 height 12
click at [368, 87] on button "Next Month" at bounding box center [369, 87] width 7 height 7
click at [221, 133] on span "1" at bounding box center [220, 133] width 4 height 9
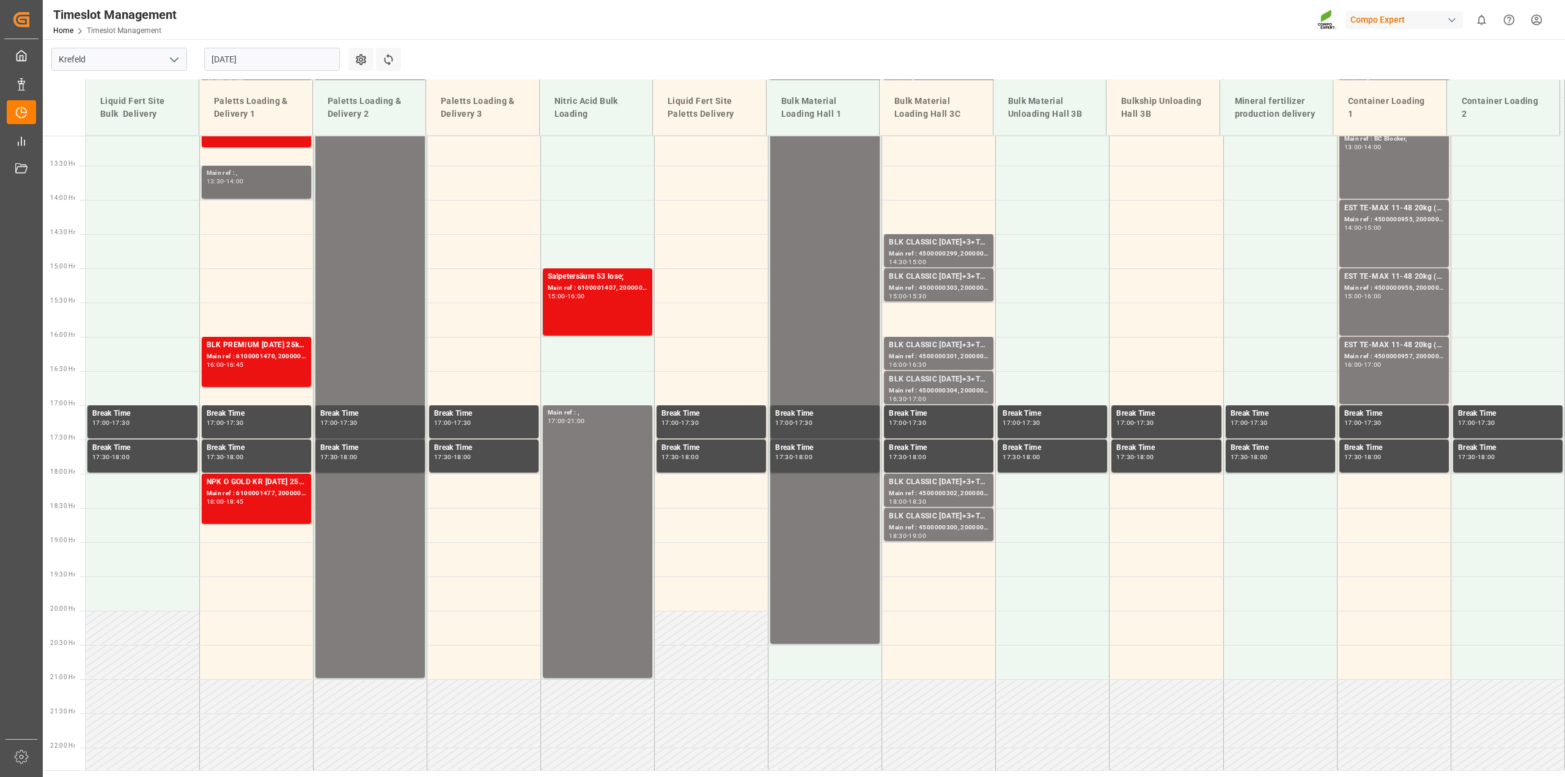
click at [251, 179] on div "13:30 - 14:00" at bounding box center [257, 182] width 100 height 7
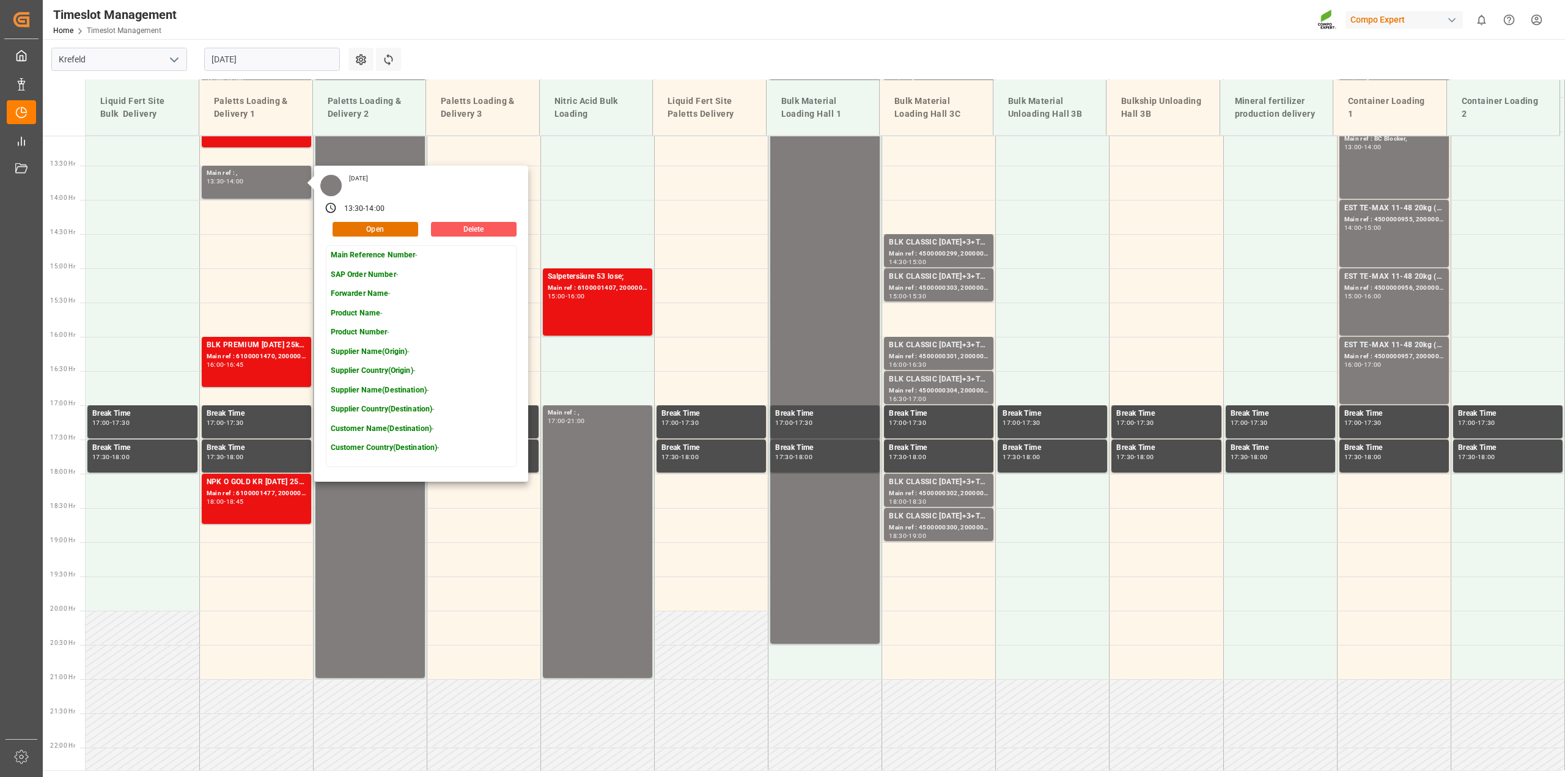
click at [468, 231] on button "Delete" at bounding box center [474, 229] width 86 height 15
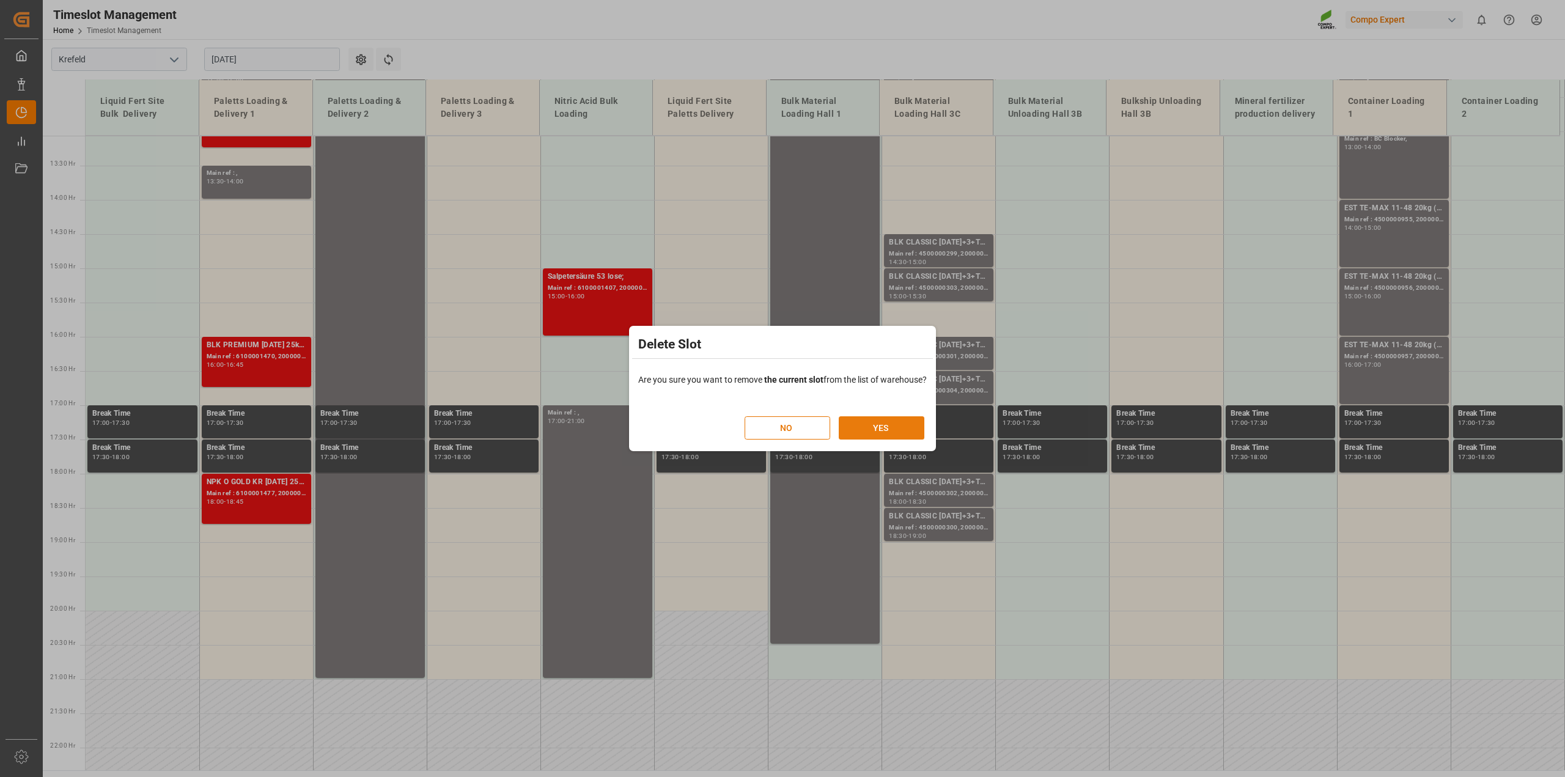
click at [874, 425] on button "YES" at bounding box center [882, 427] width 86 height 23
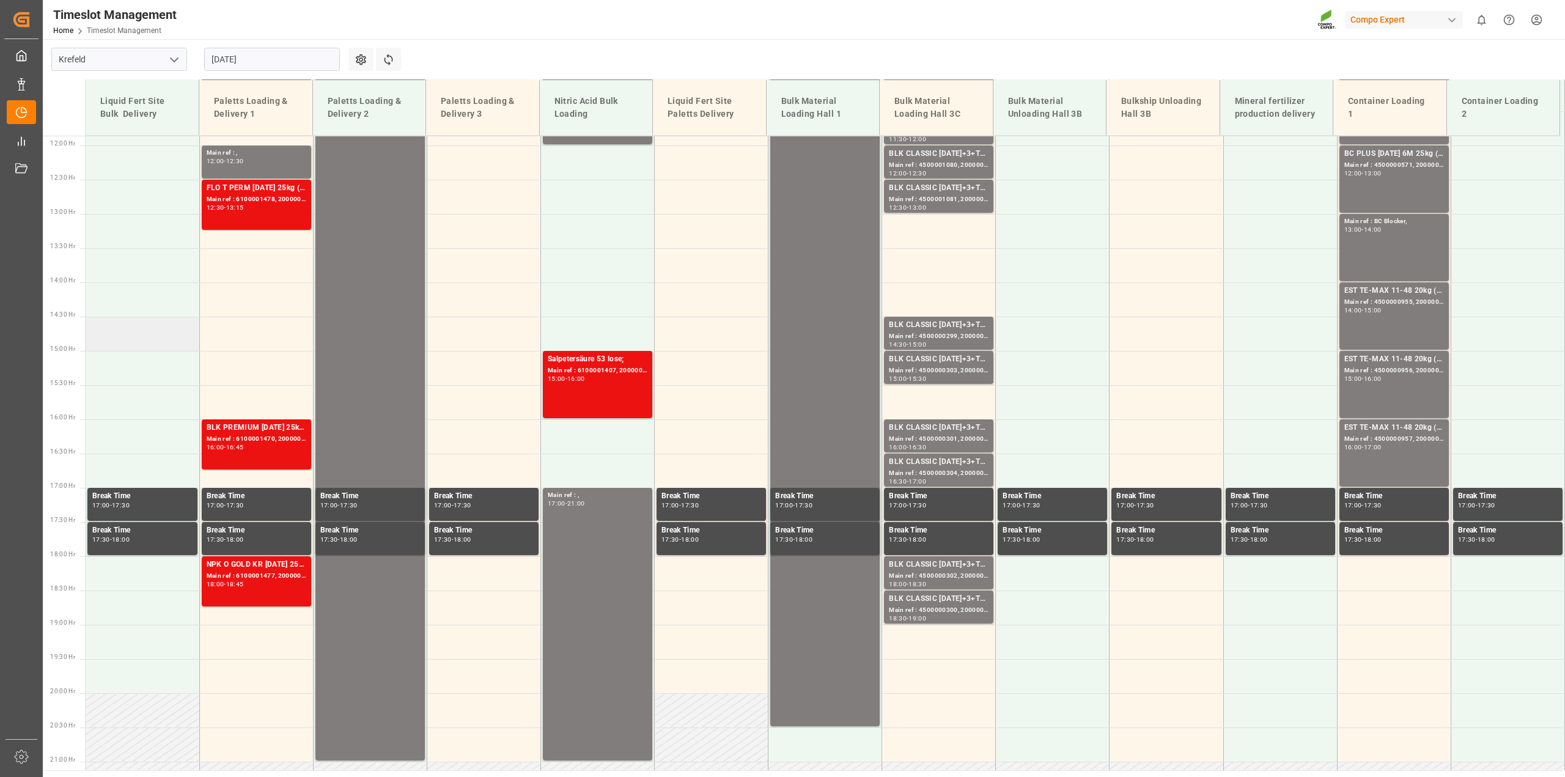
scroll to position [827, 0]
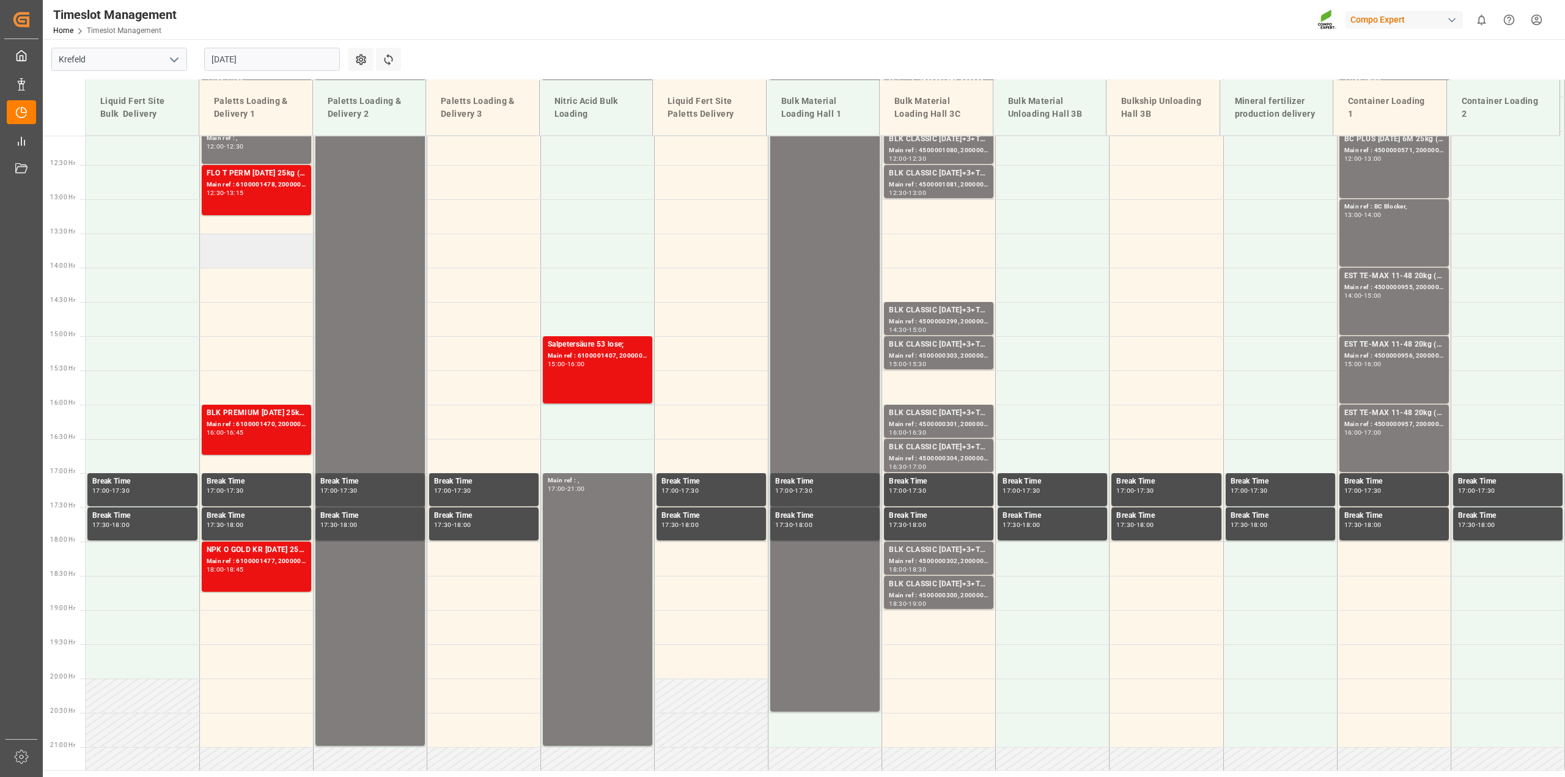
click at [231, 248] on td at bounding box center [256, 251] width 114 height 34
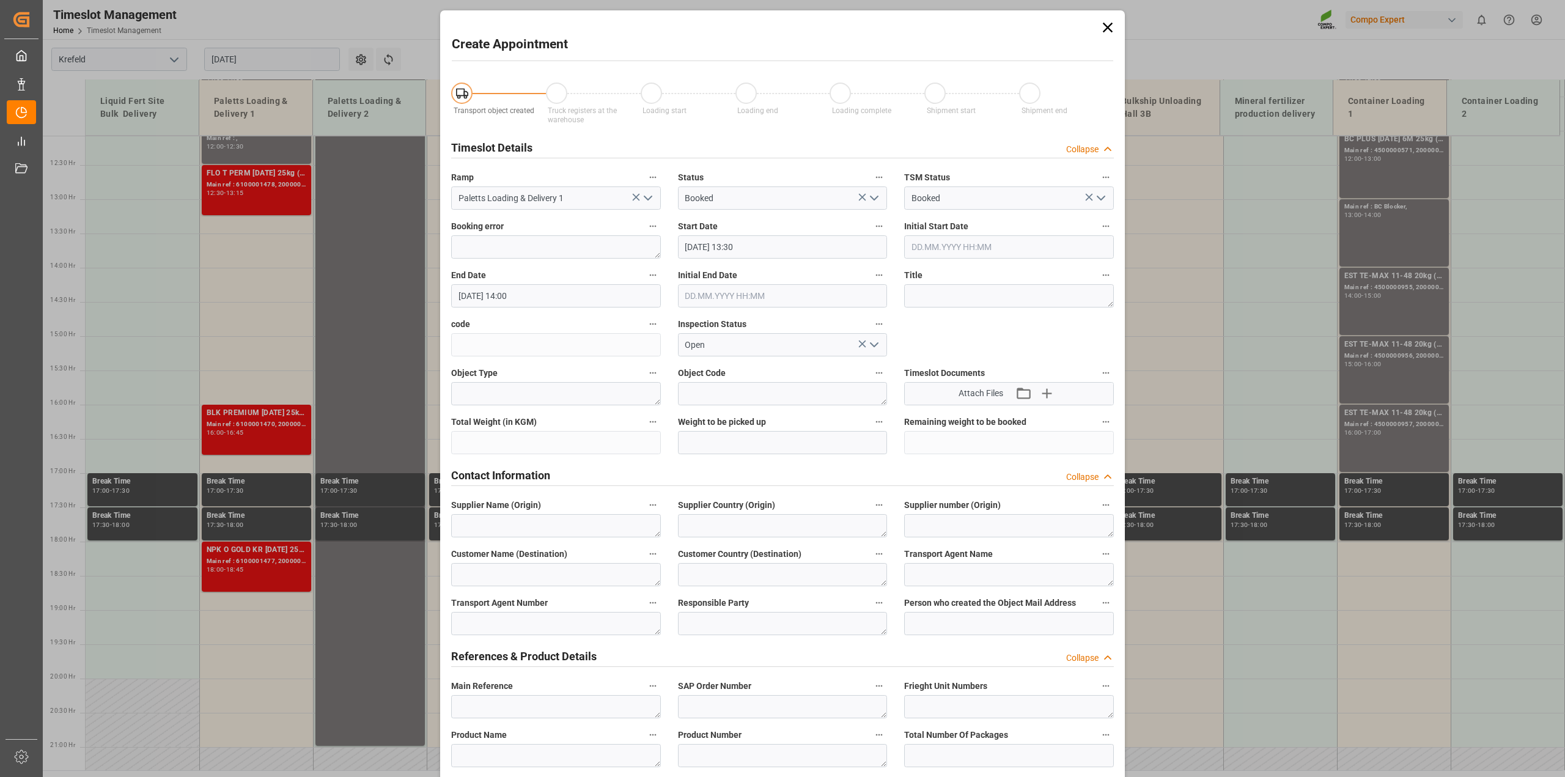
type input "[DATE] 13:30"
type input "[DATE] 14:00"
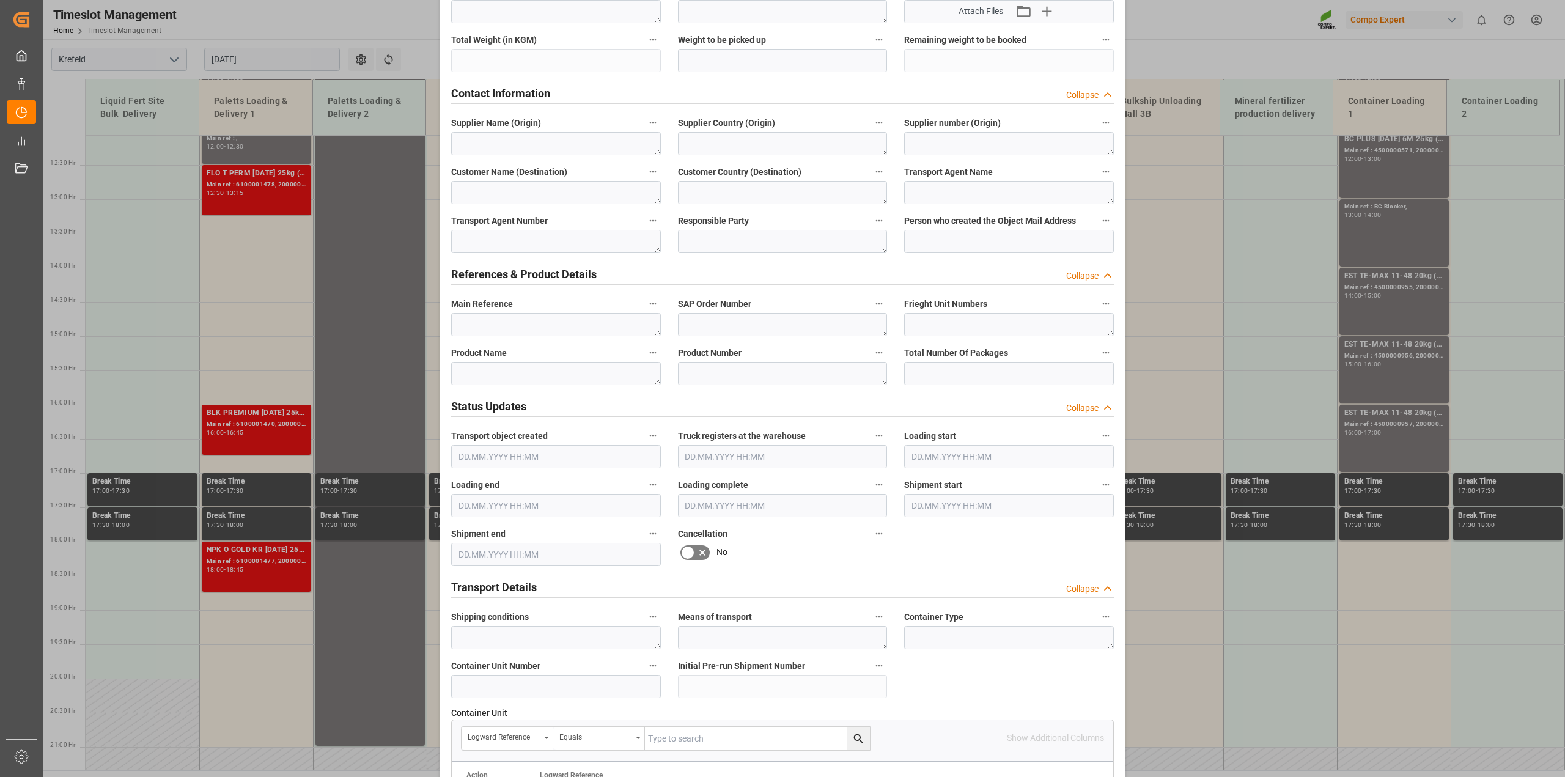
scroll to position [764, 0]
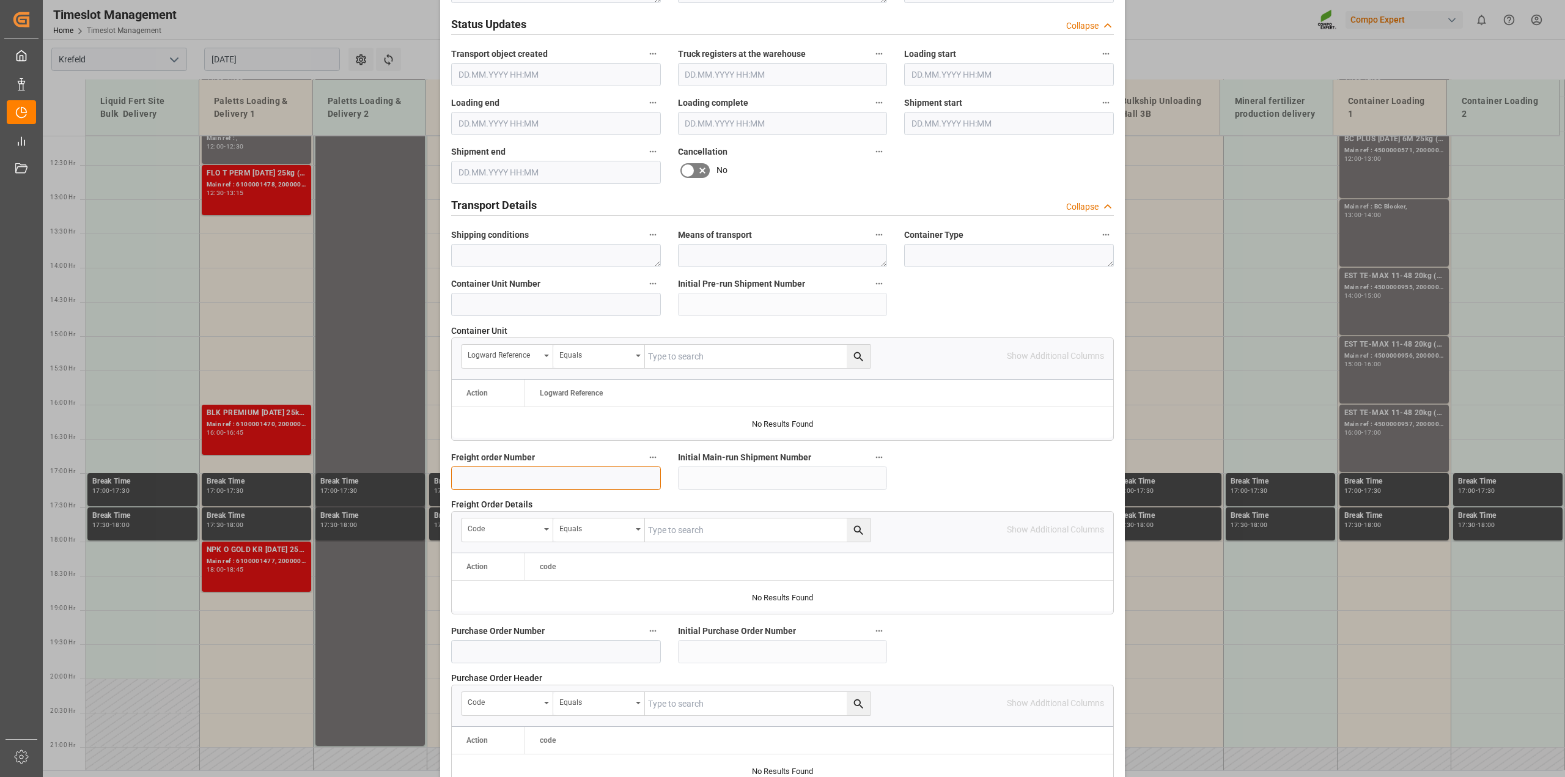
click at [465, 471] on input at bounding box center [556, 477] width 210 height 23
paste input "6100000621"
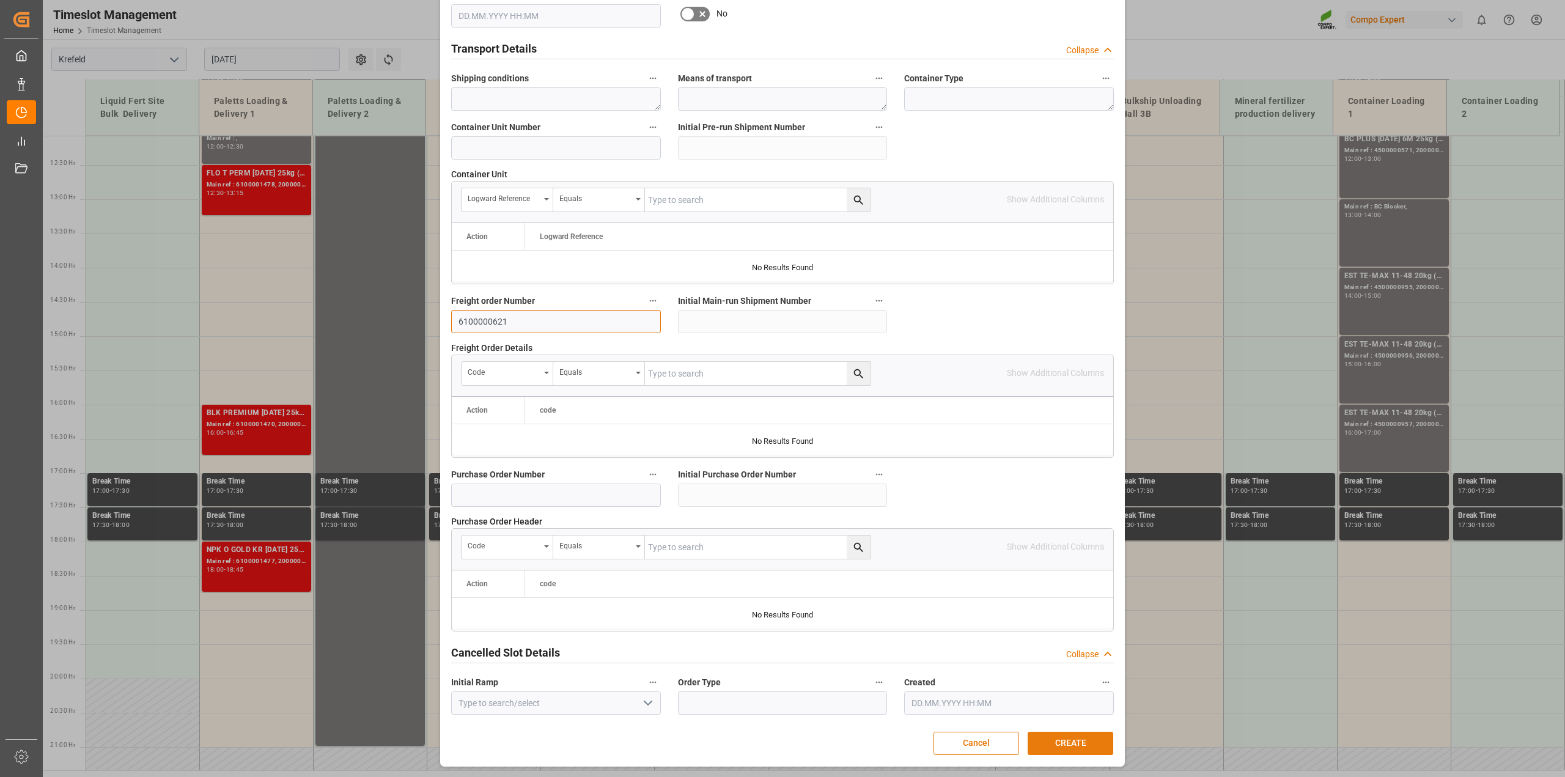
type input "6100000621"
click at [1073, 740] on button "CREATE" at bounding box center [1071, 743] width 86 height 23
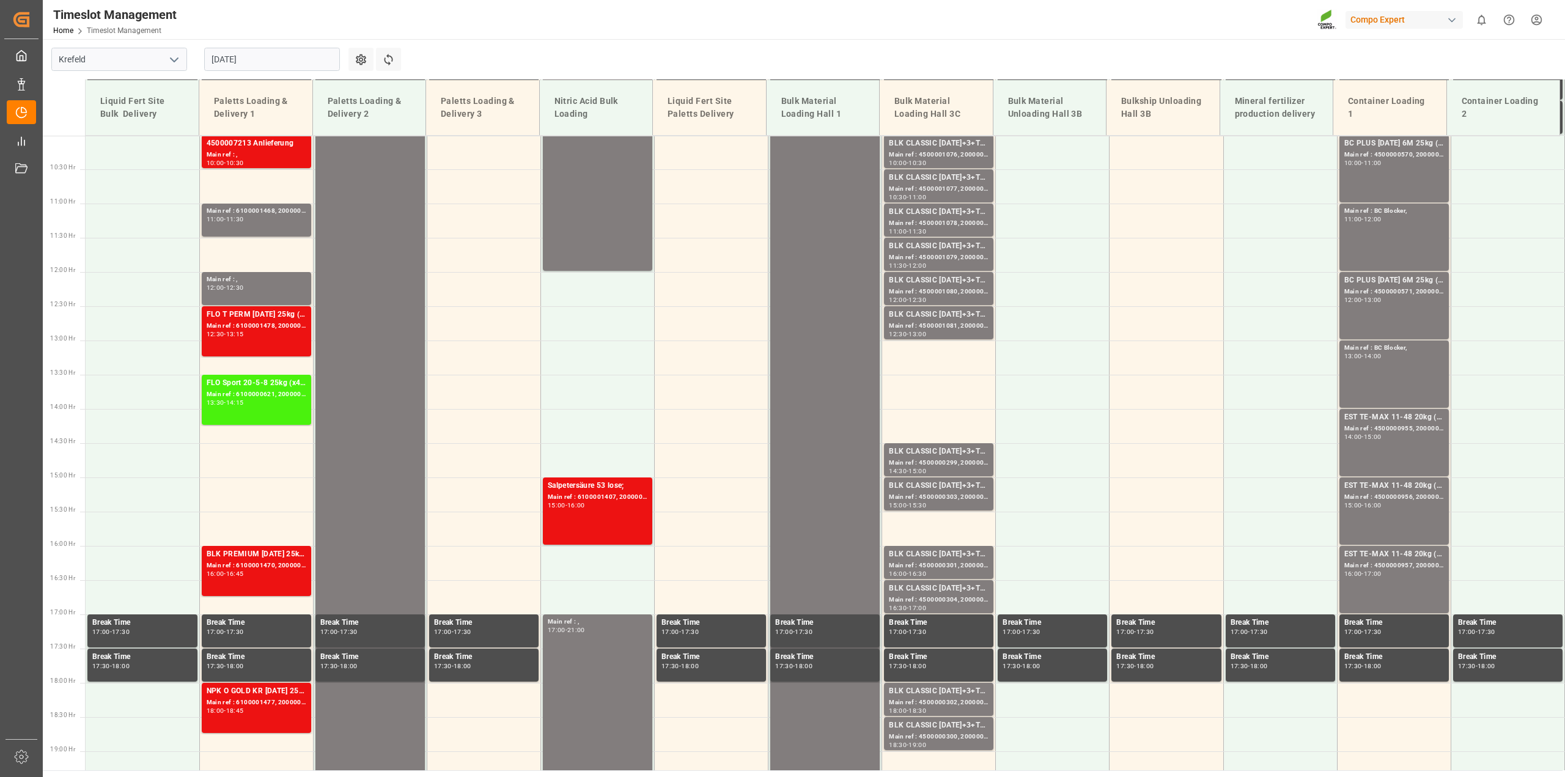
scroll to position [521, 0]
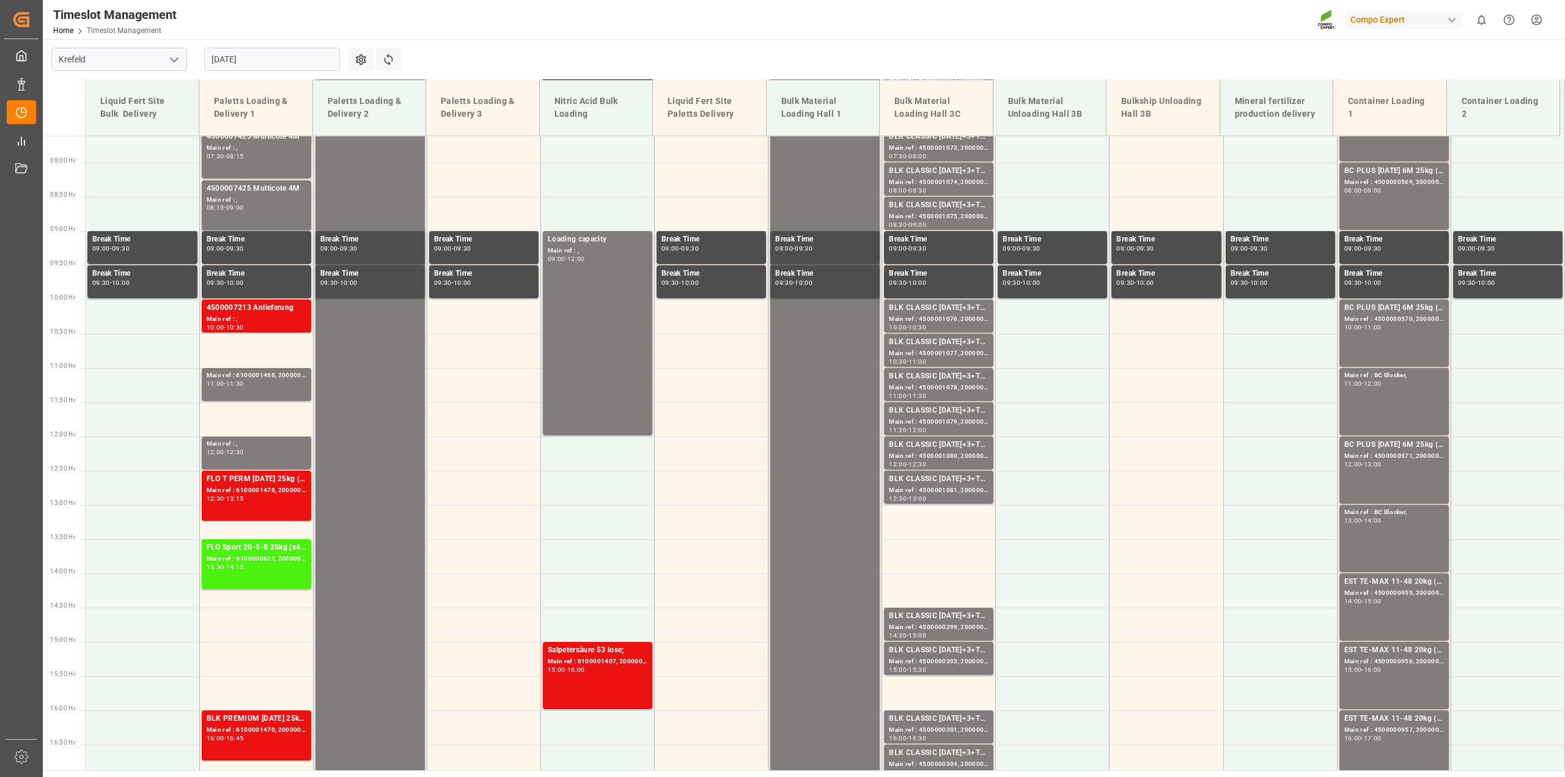
click at [239, 55] on input "[DATE]" at bounding box center [272, 59] width 136 height 23
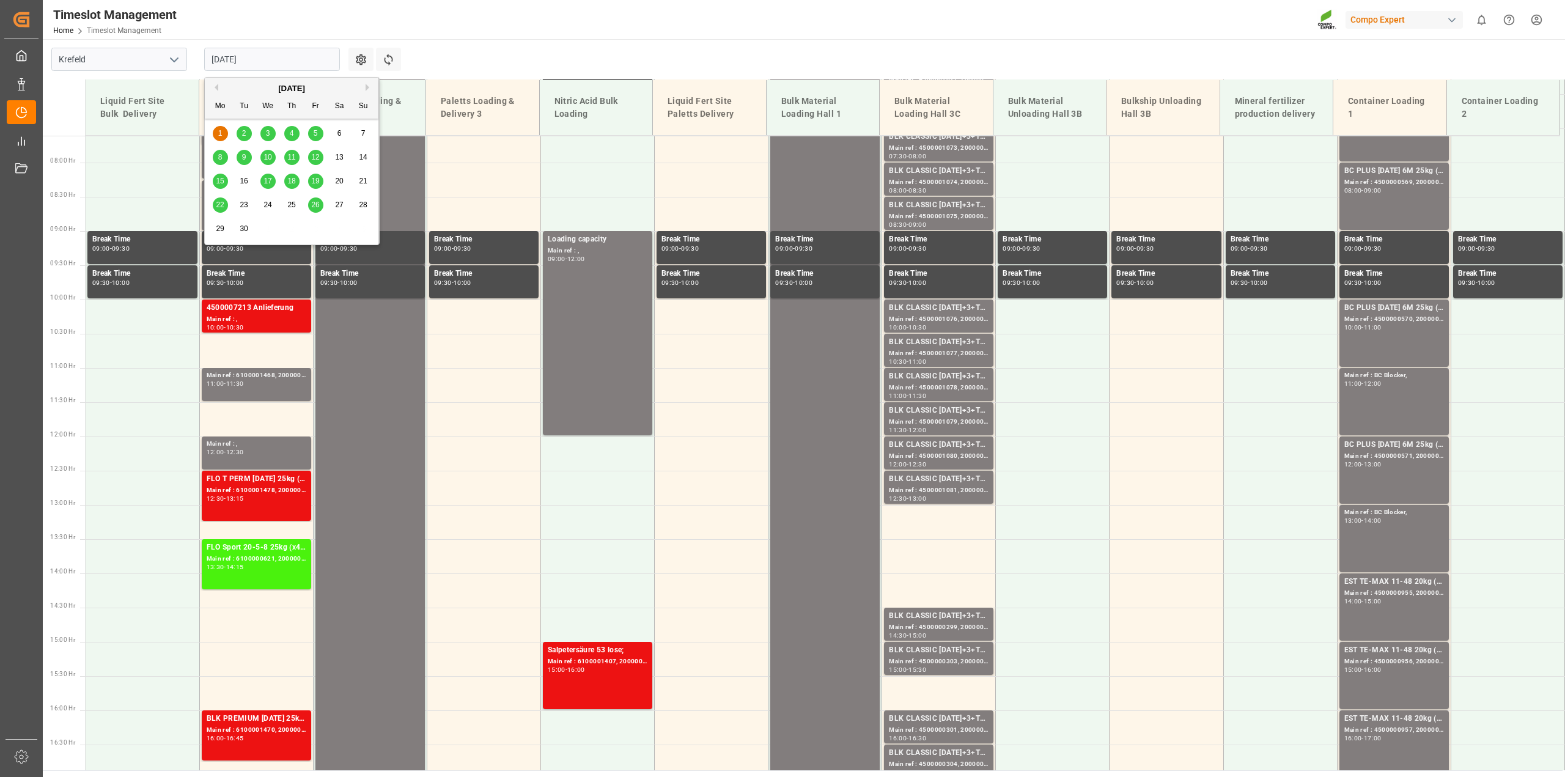
click at [243, 130] on span "2" at bounding box center [244, 133] width 4 height 9
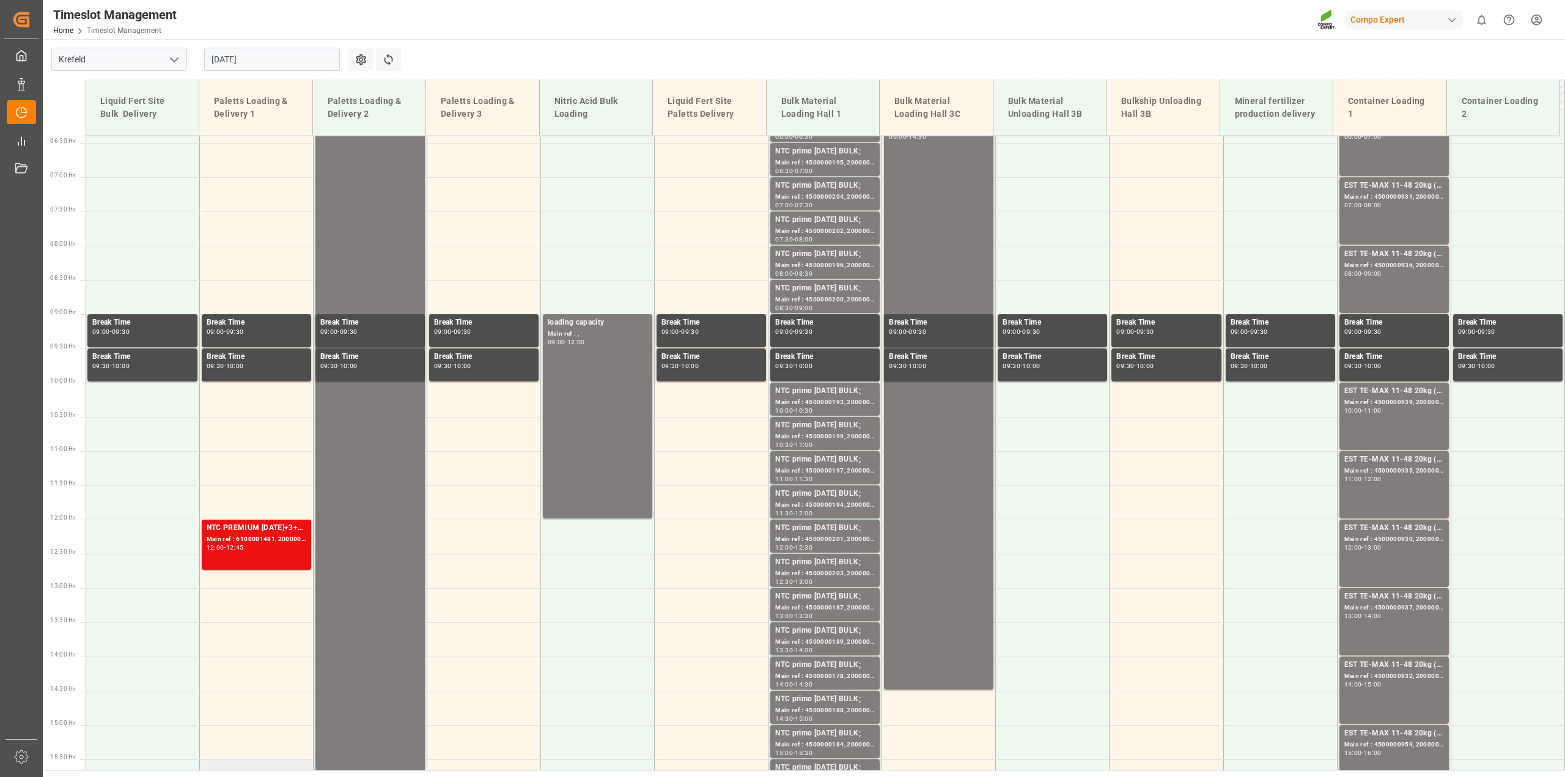
scroll to position [436, 0]
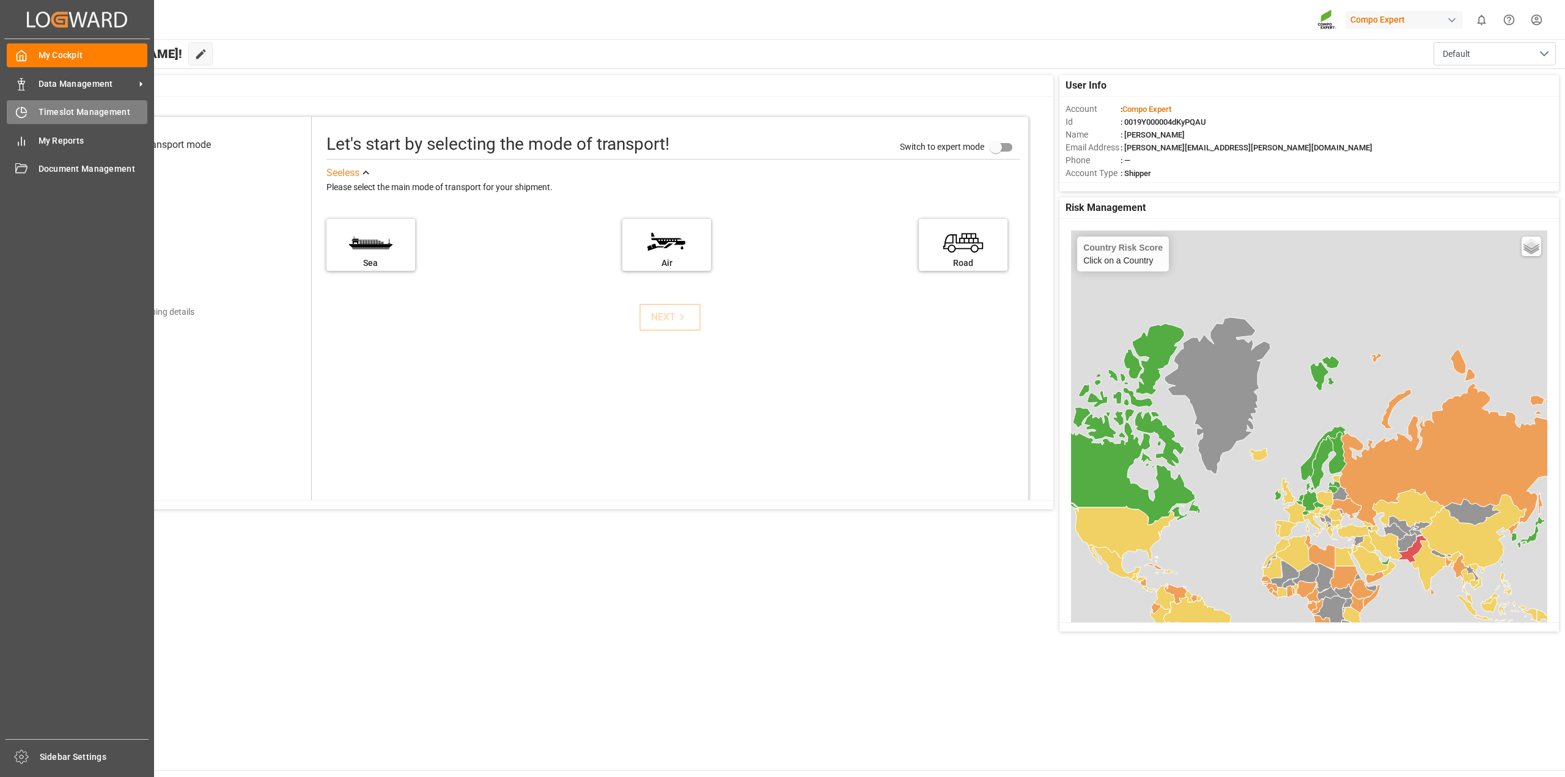
click at [20, 115] on icon at bounding box center [21, 112] width 12 height 12
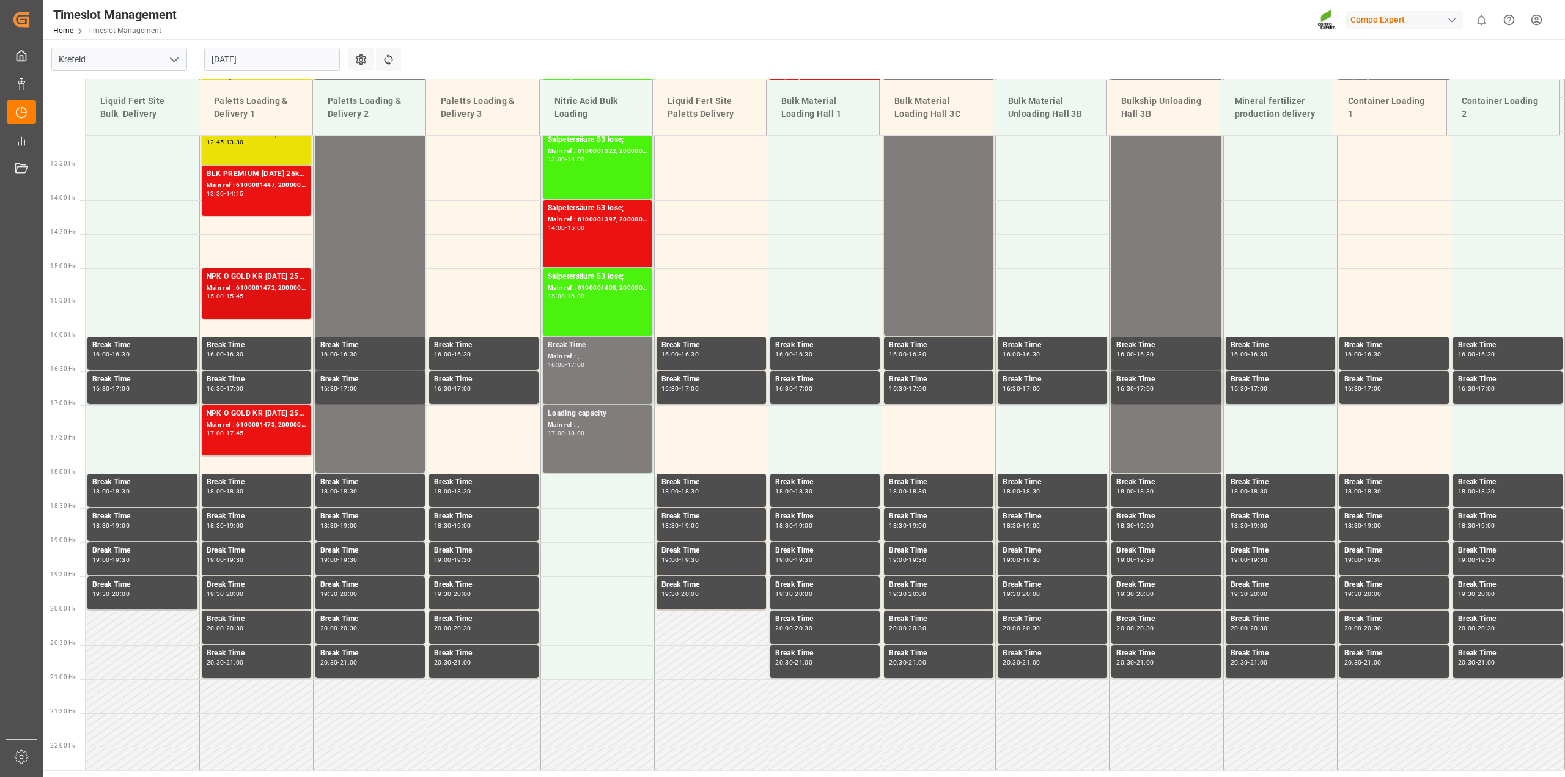
scroll to position [512, 0]
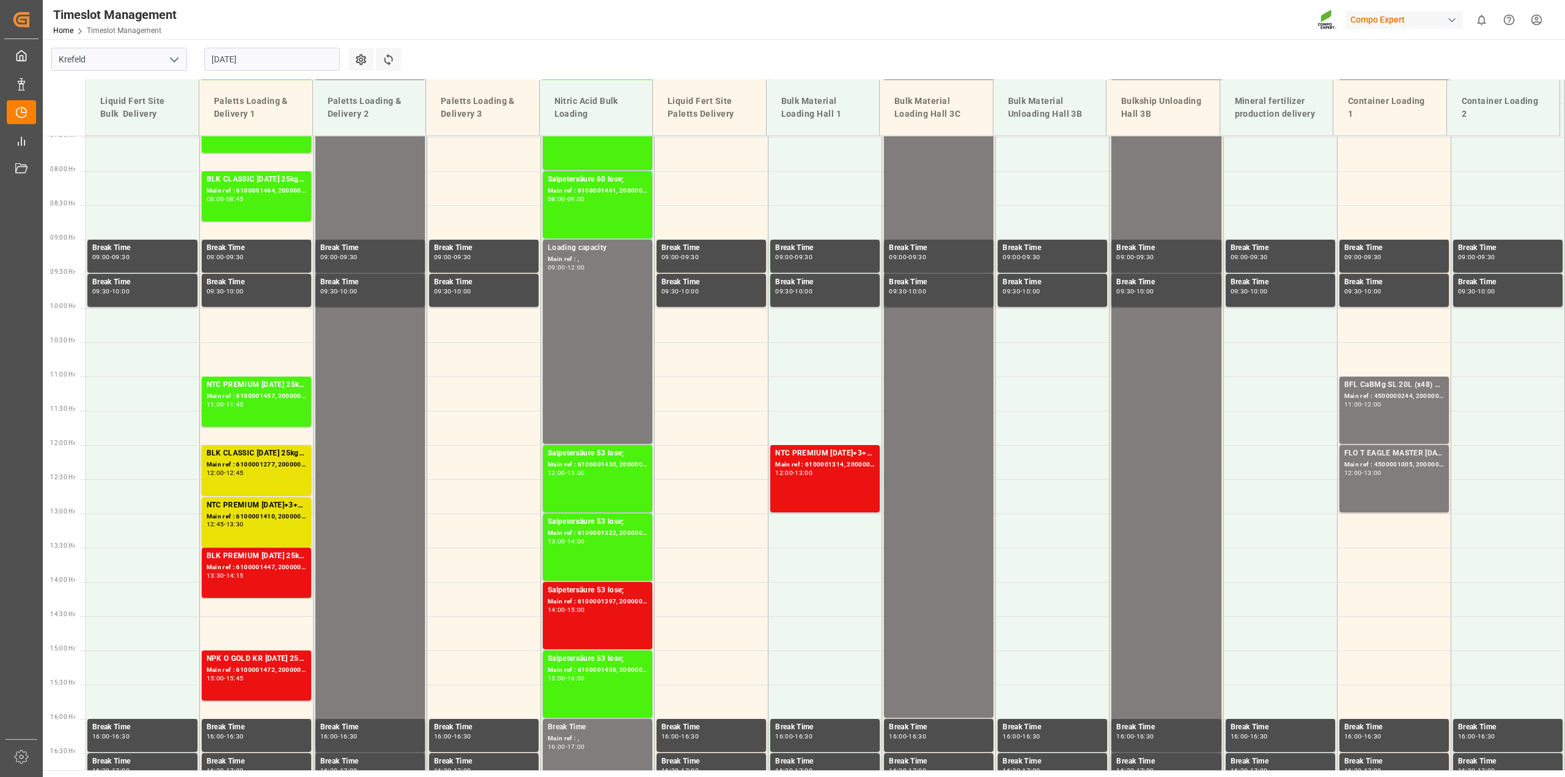
click at [227, 50] on input "[DATE]" at bounding box center [272, 59] width 136 height 23
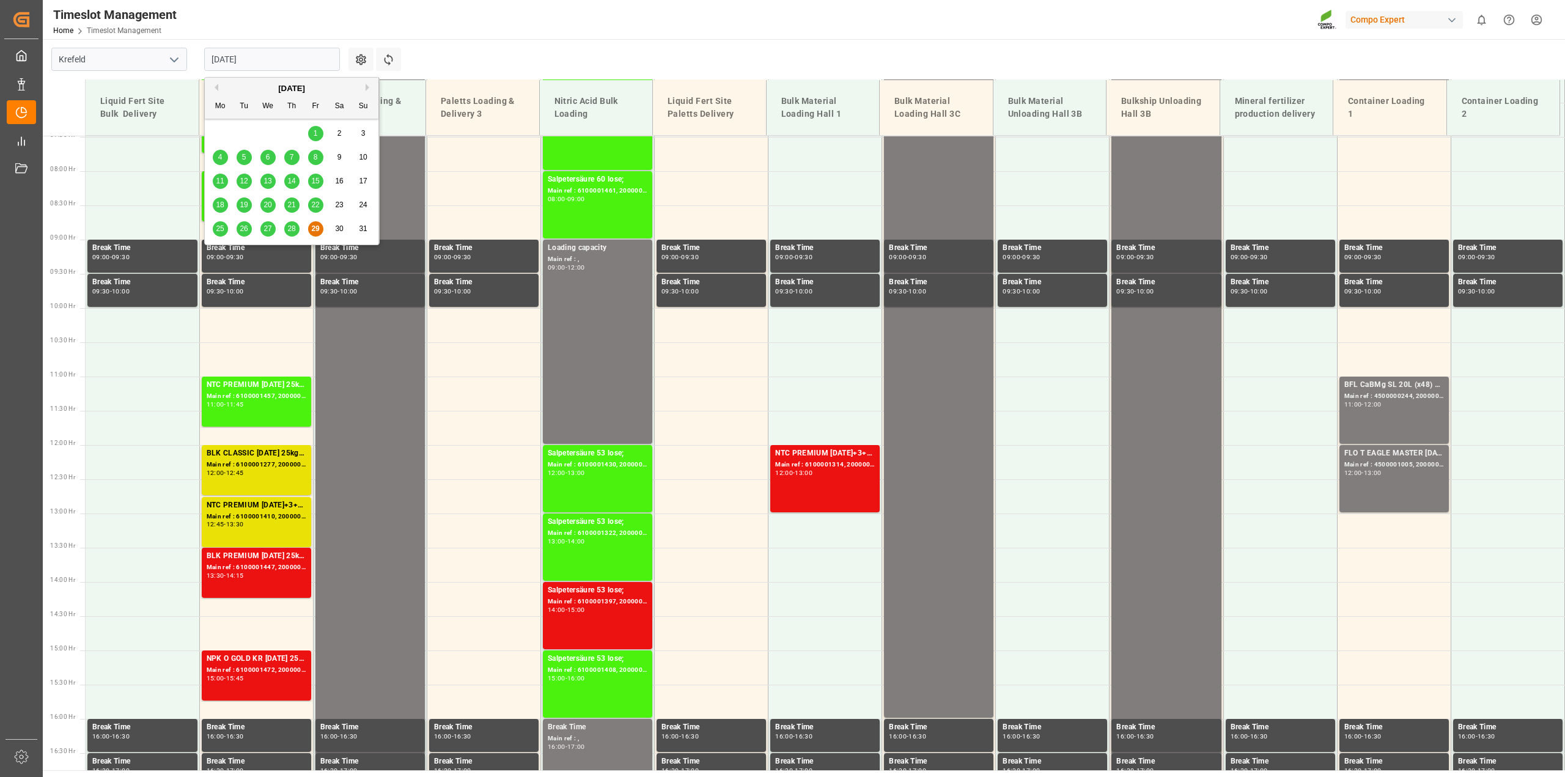
drag, startPoint x: 366, startPoint y: 89, endPoint x: 306, endPoint y: 121, distance: 67.8
click at [366, 89] on button "Next Month" at bounding box center [369, 87] width 7 height 7
click at [218, 136] on span "1" at bounding box center [220, 133] width 4 height 9
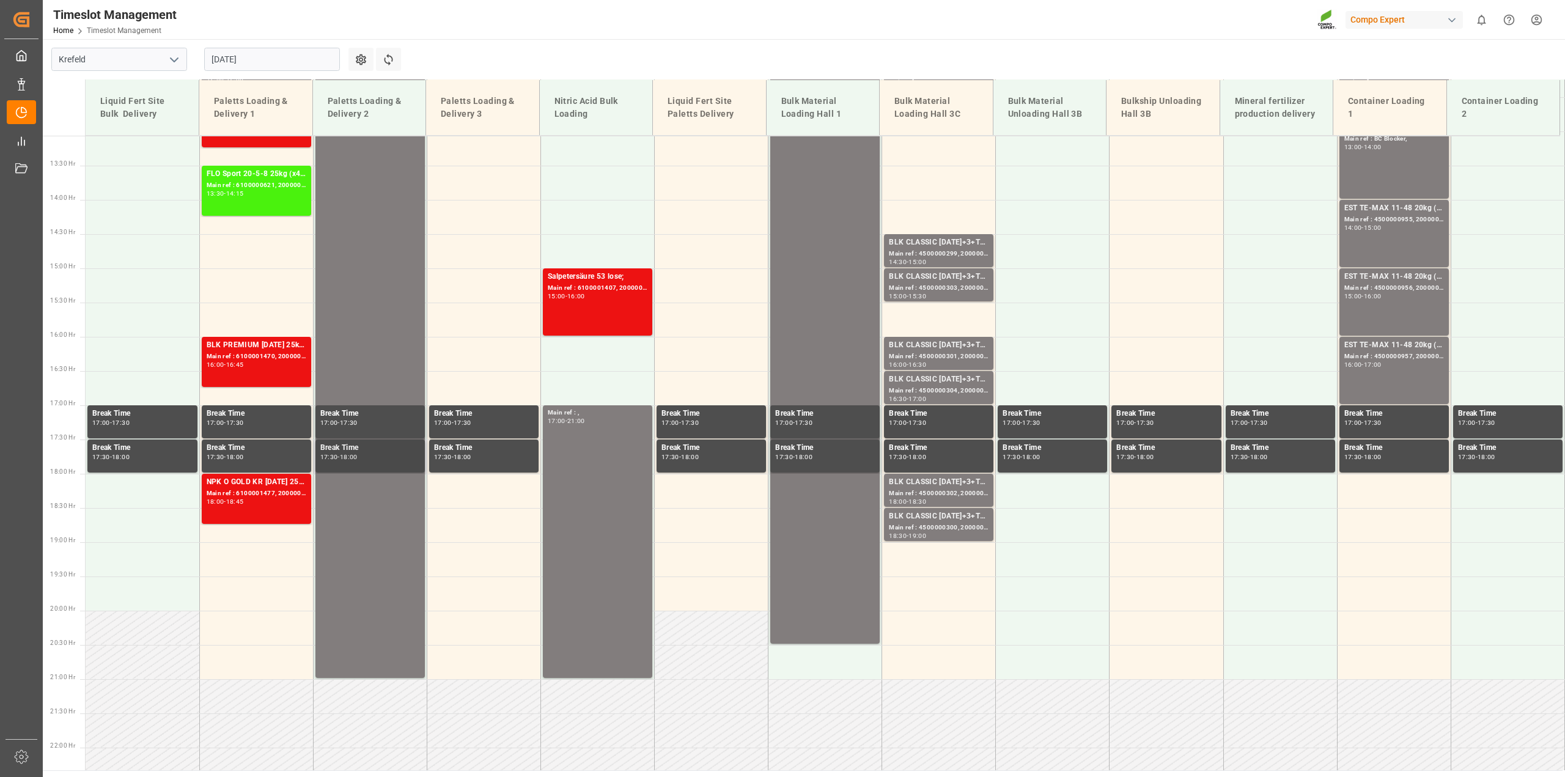
scroll to position [589, 0]
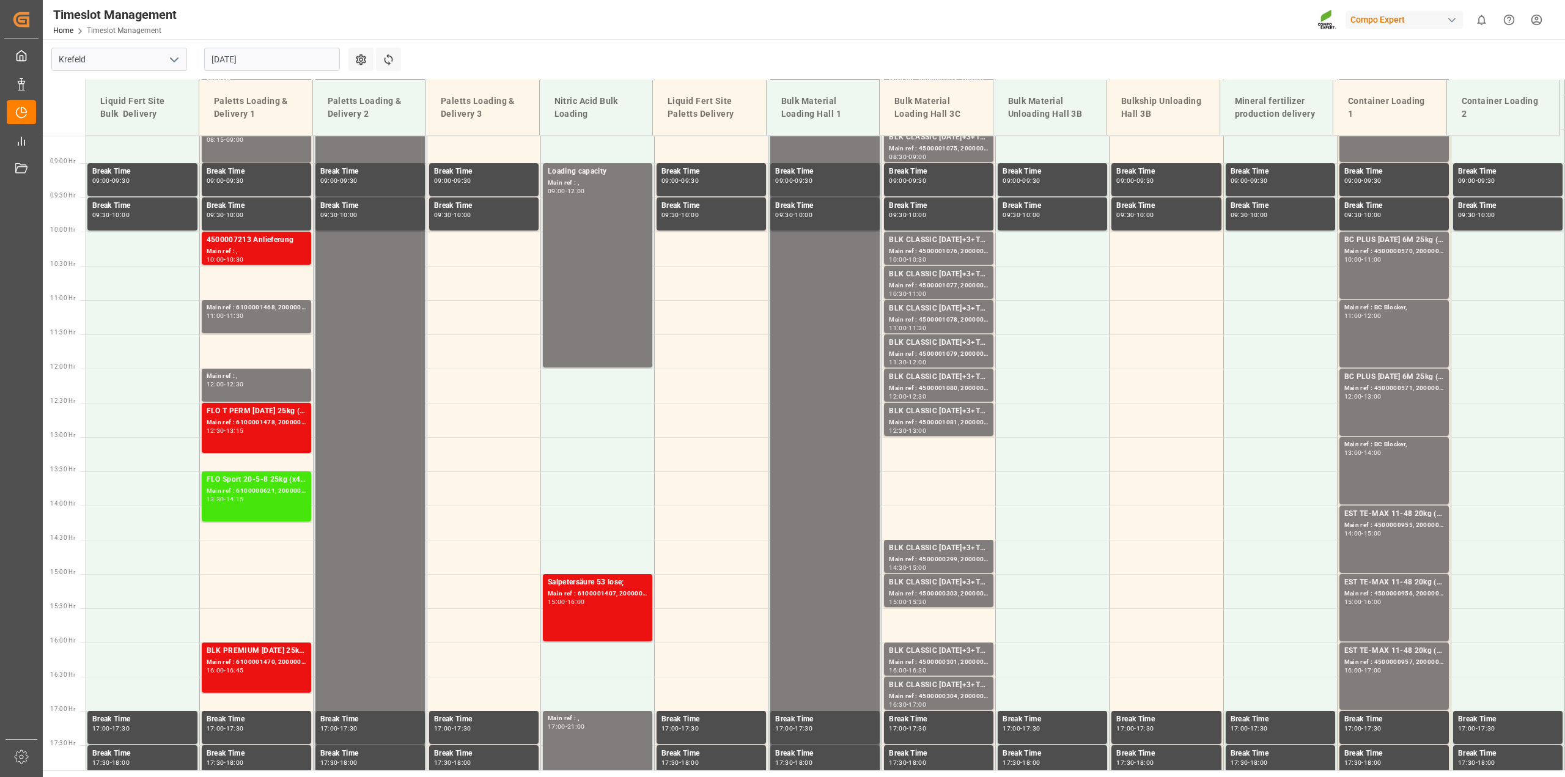
click at [225, 498] on div "-" at bounding box center [225, 499] width 2 height 6
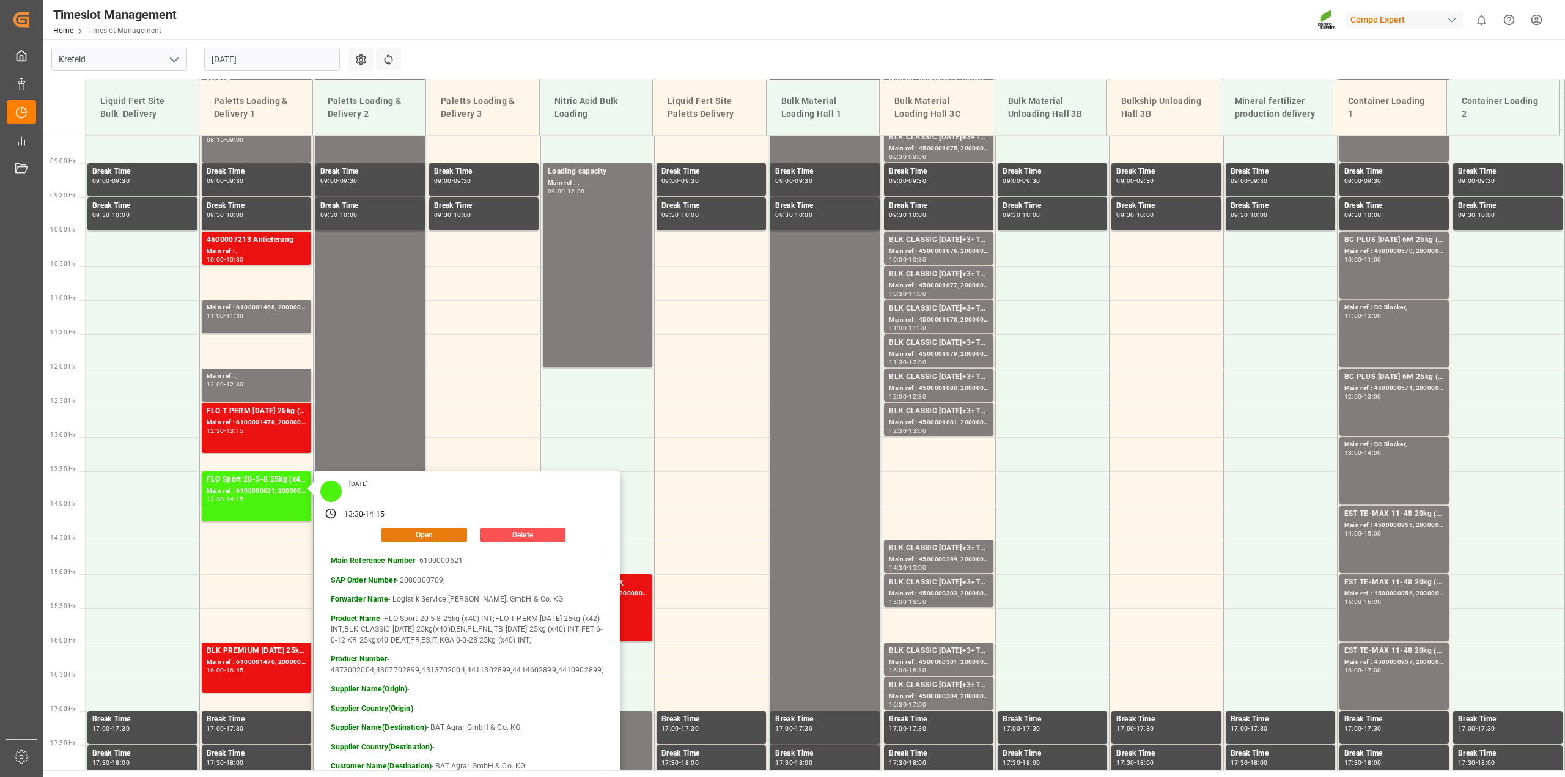
click at [424, 531] on button "Open" at bounding box center [425, 535] width 86 height 15
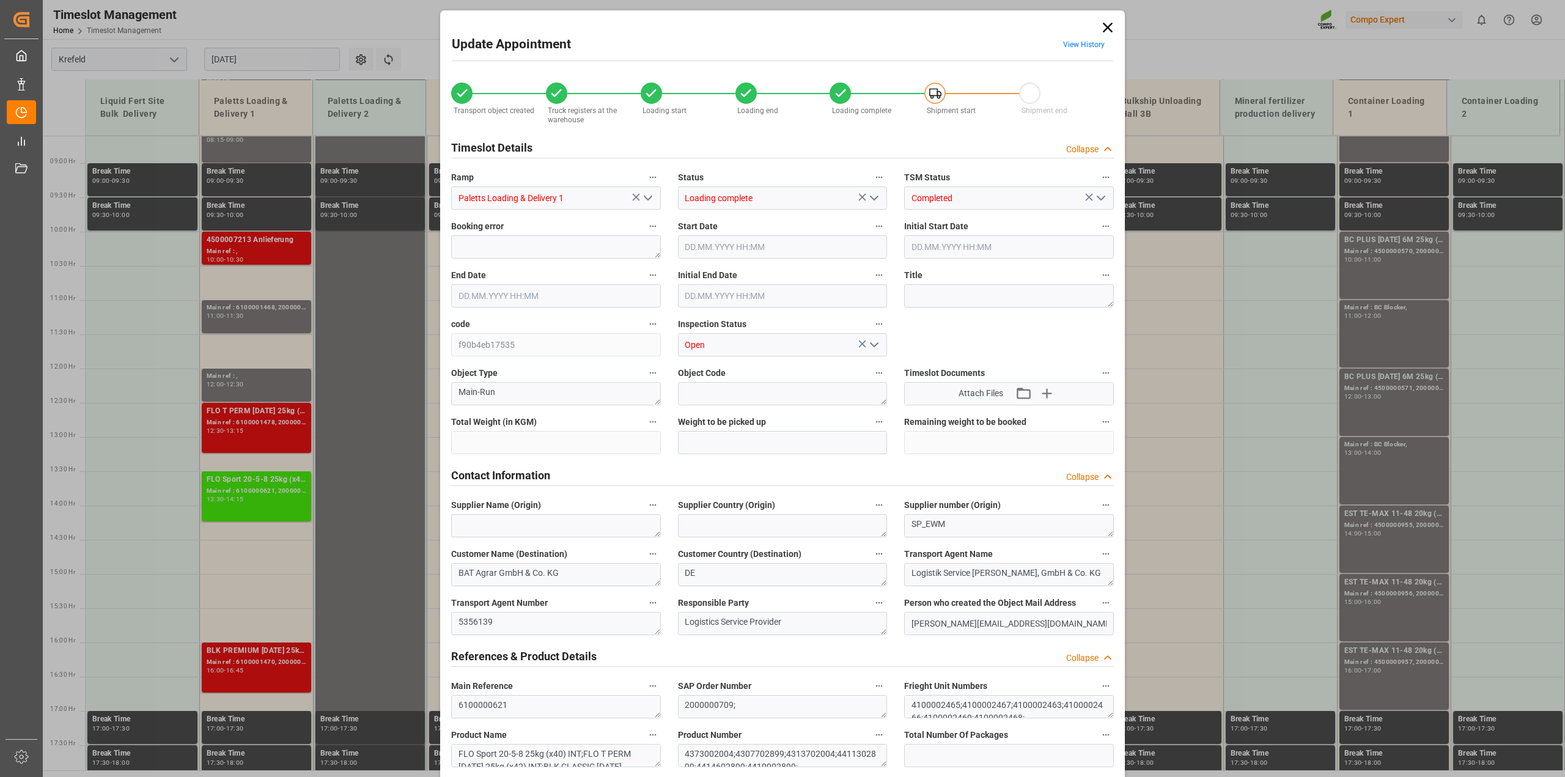
type input "26609.365"
type input "0"
type input "[DATE] 13:30"
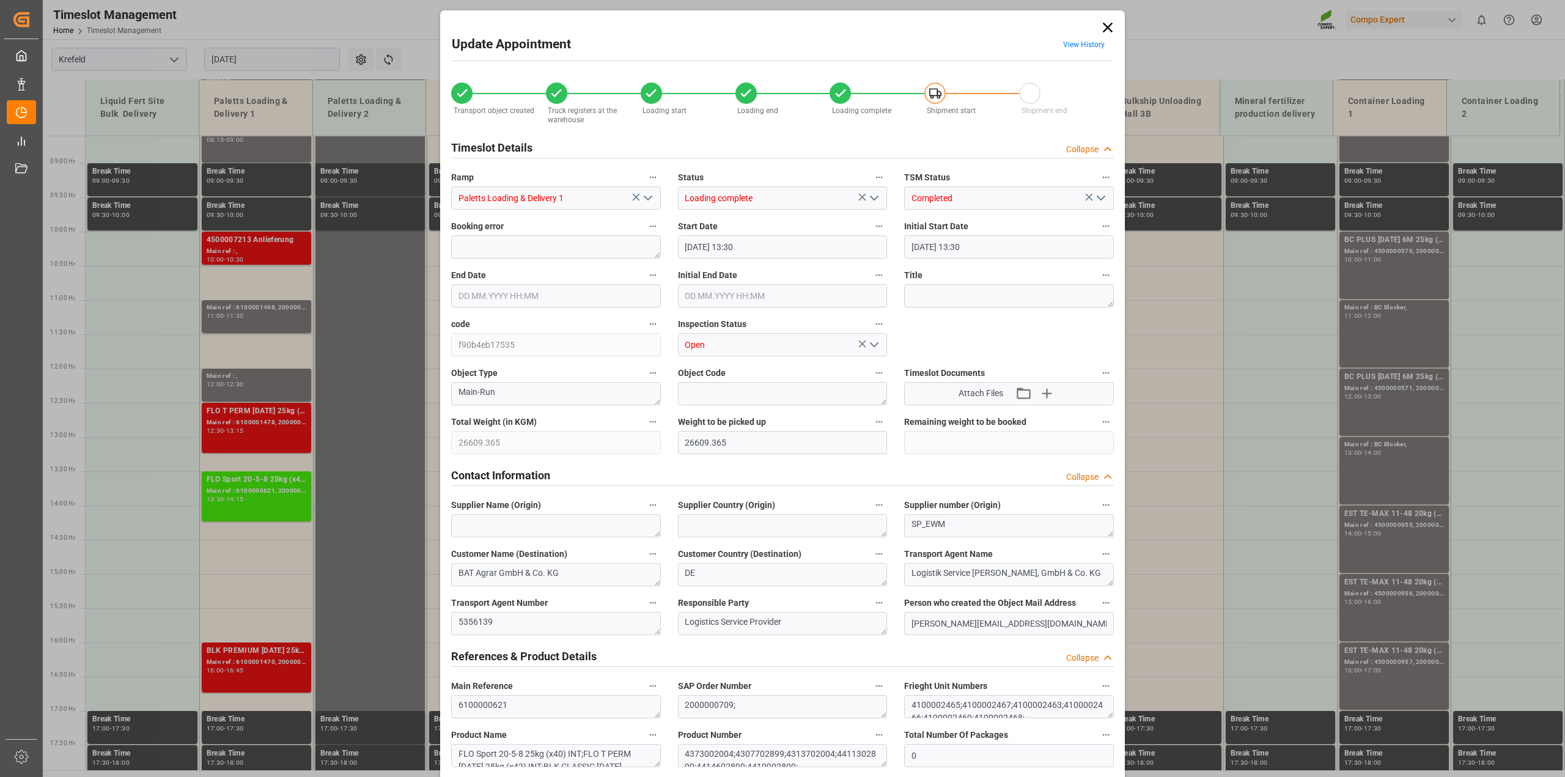
type input "[DATE] 14:15"
type input "[DATE] 14:00"
type input "[DATE] 08:01"
type input "[DATE] 13:33"
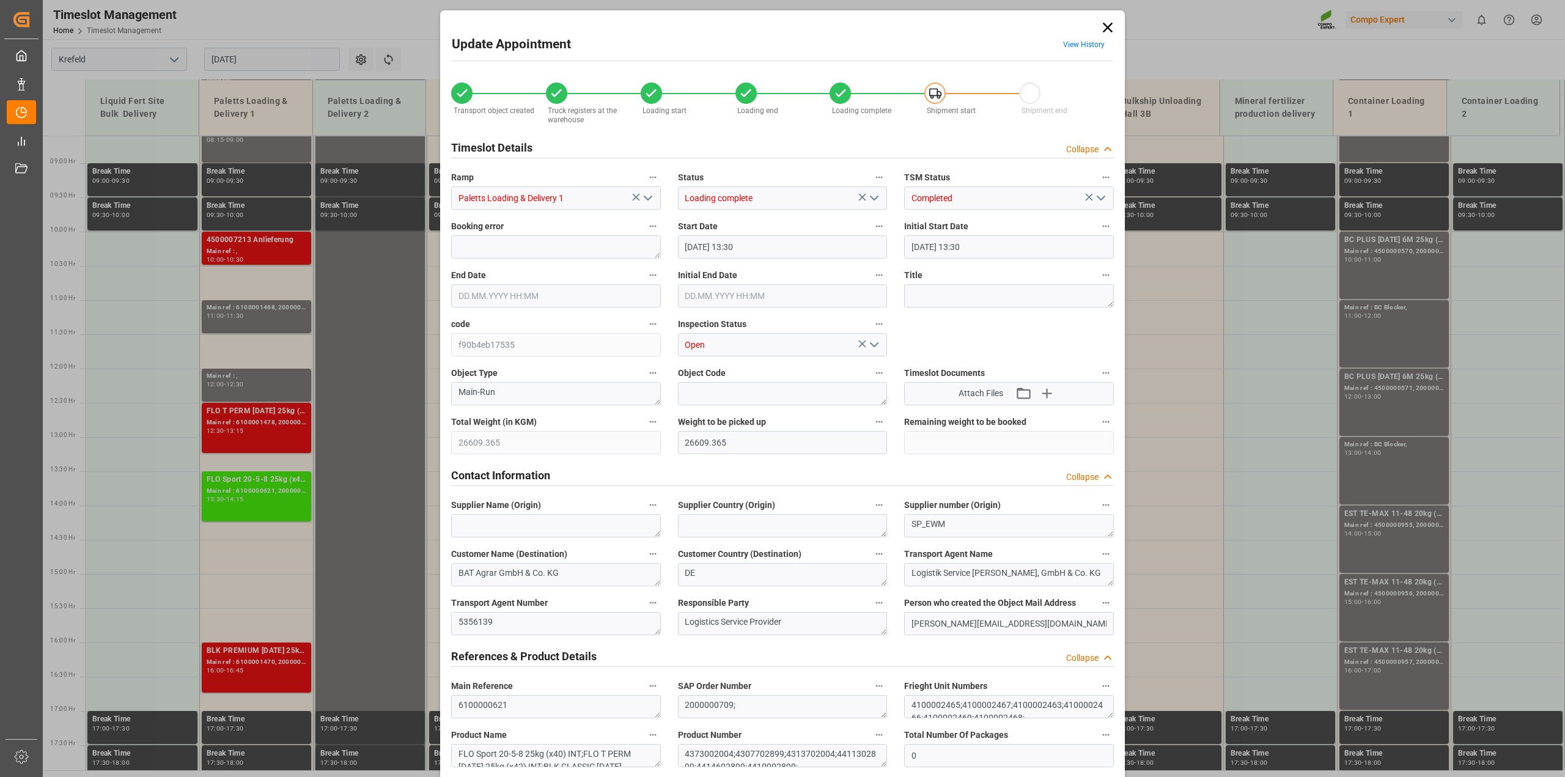
type input "[DATE] 10:18"
type input "[DATE] 12:25"
click at [690, 245] on input "[DATE] 13:30" at bounding box center [783, 246] width 210 height 23
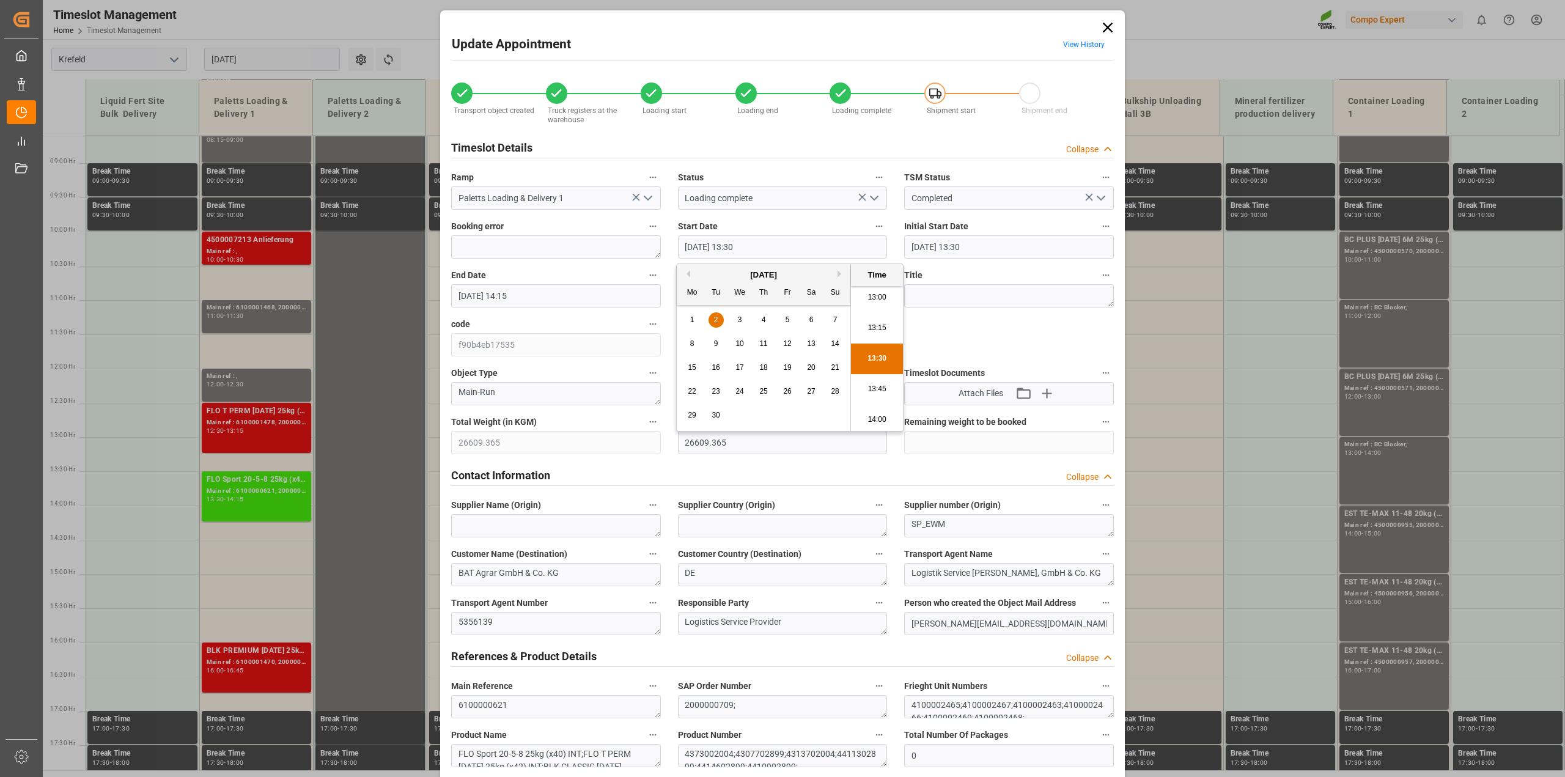
click at [803, 248] on input "[DATE] 13:30" at bounding box center [783, 246] width 210 height 23
type input "[DATE] 13:00"
click at [465, 297] on input "[DATE] 14:15" at bounding box center [556, 295] width 210 height 23
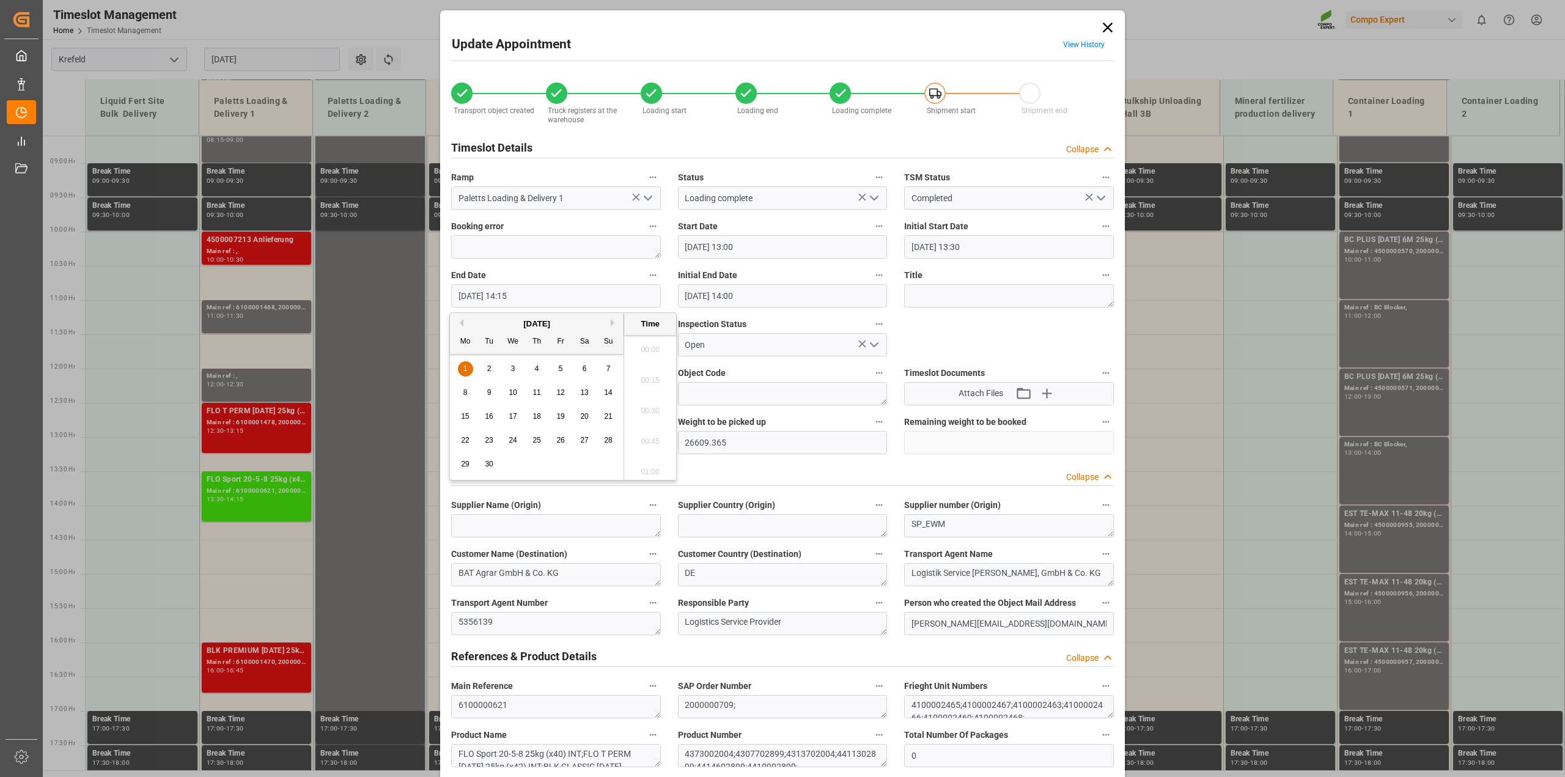
scroll to position [1685, 0]
click at [544, 293] on input "[DATE] 14:15" at bounding box center [556, 295] width 210 height 23
type input "[DATE] 14:00"
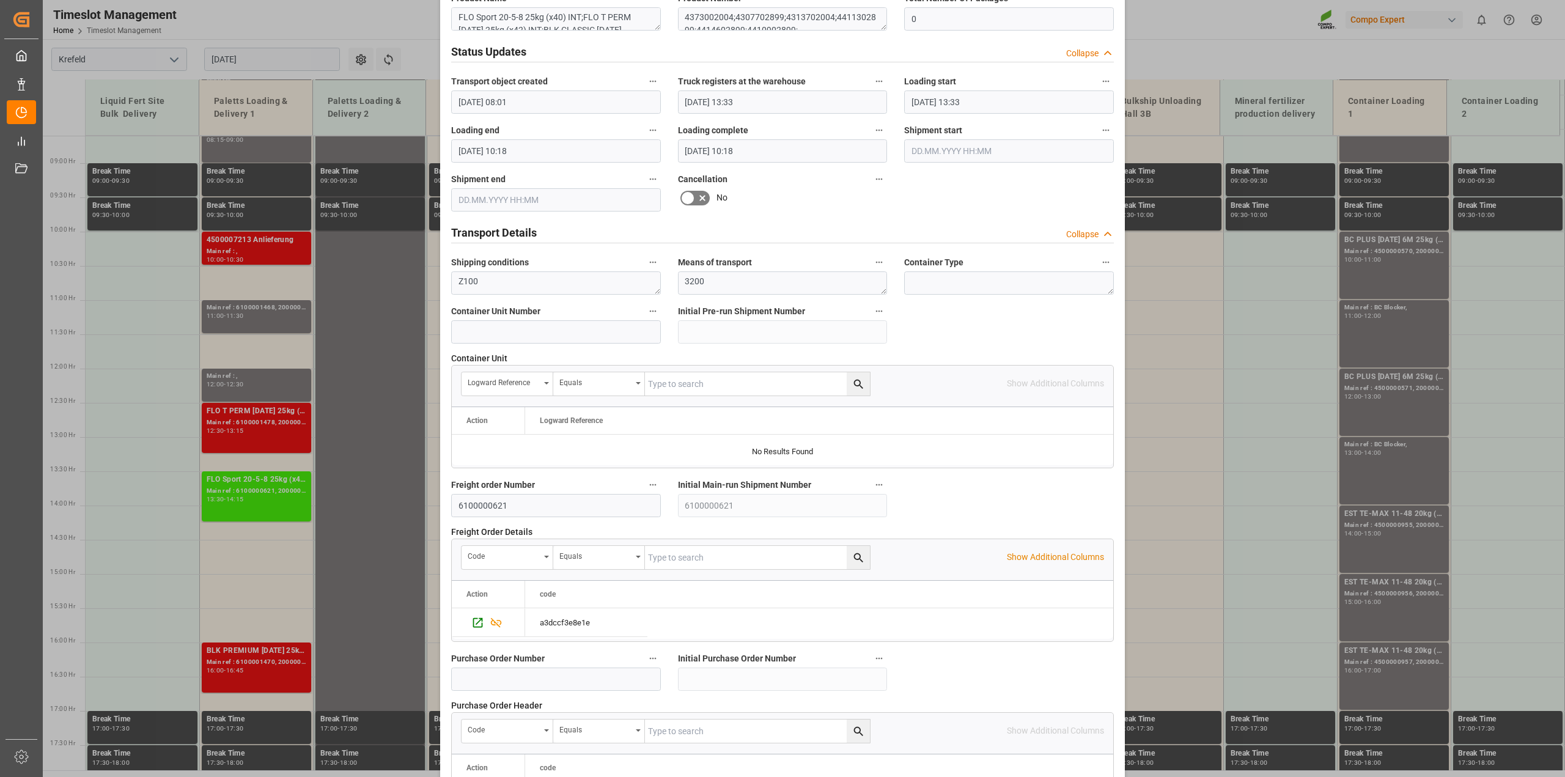
scroll to position [921, 0]
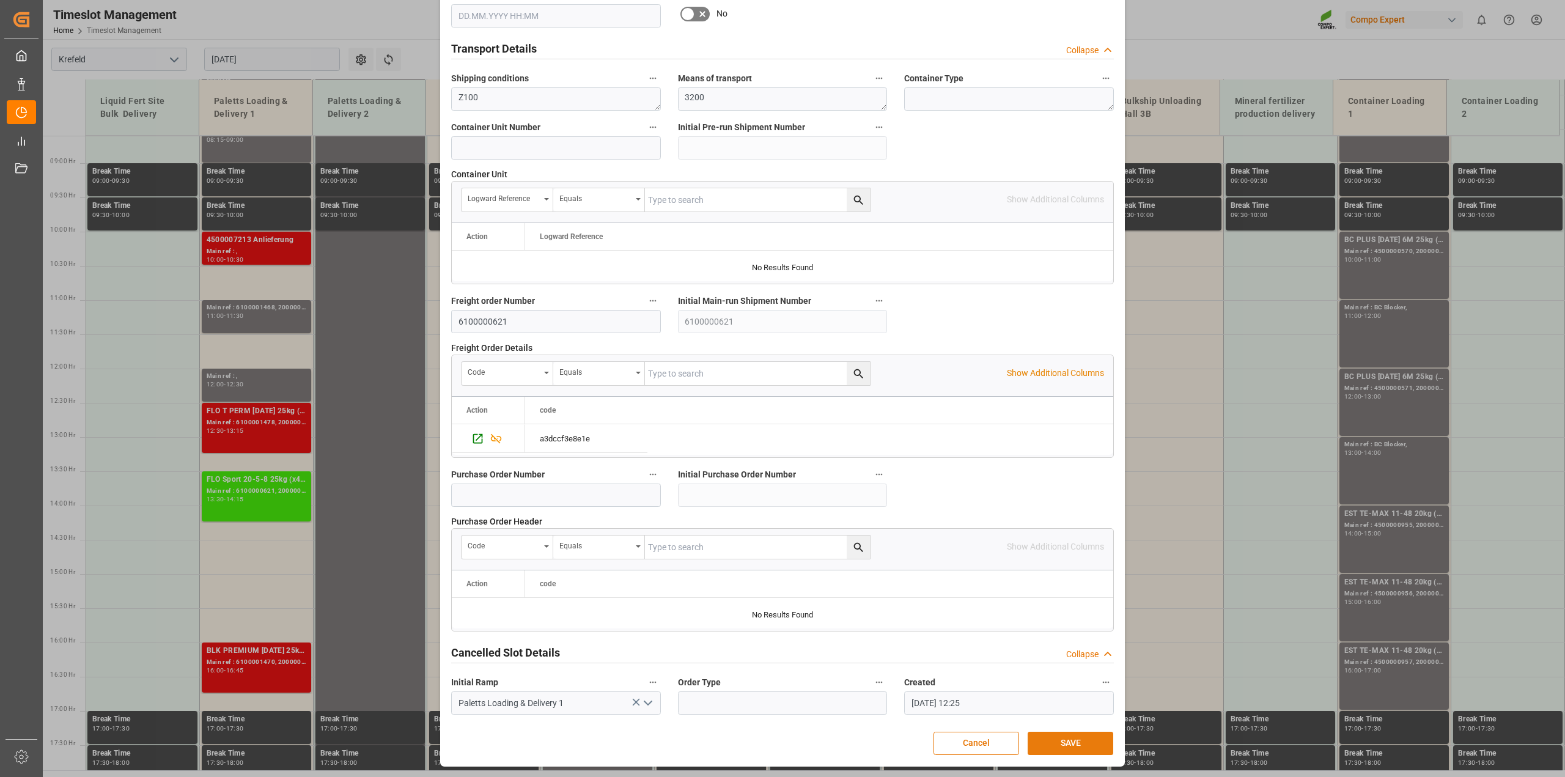
click at [1059, 742] on button "SAVE" at bounding box center [1071, 743] width 86 height 23
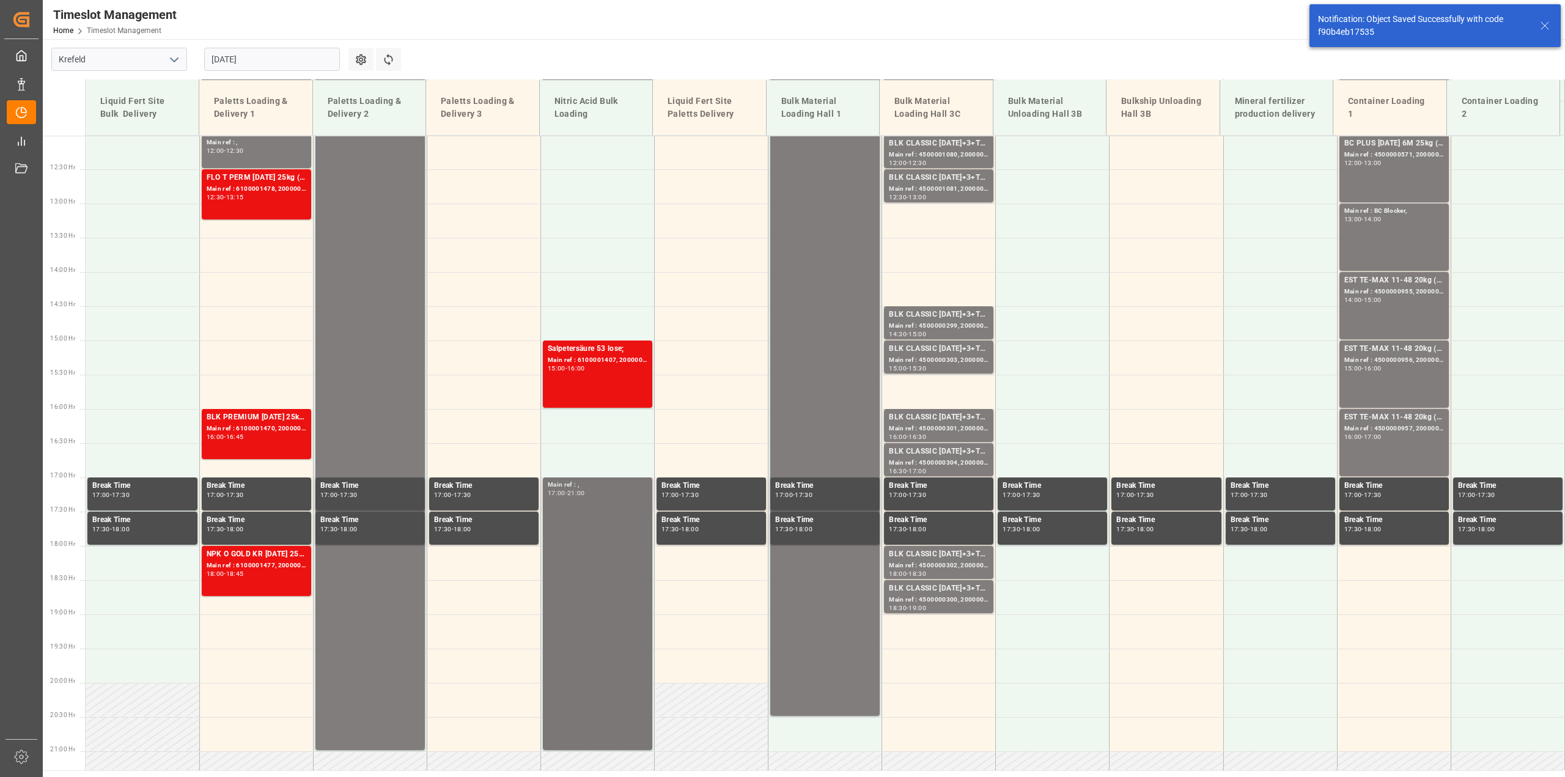
scroll to position [827, 0]
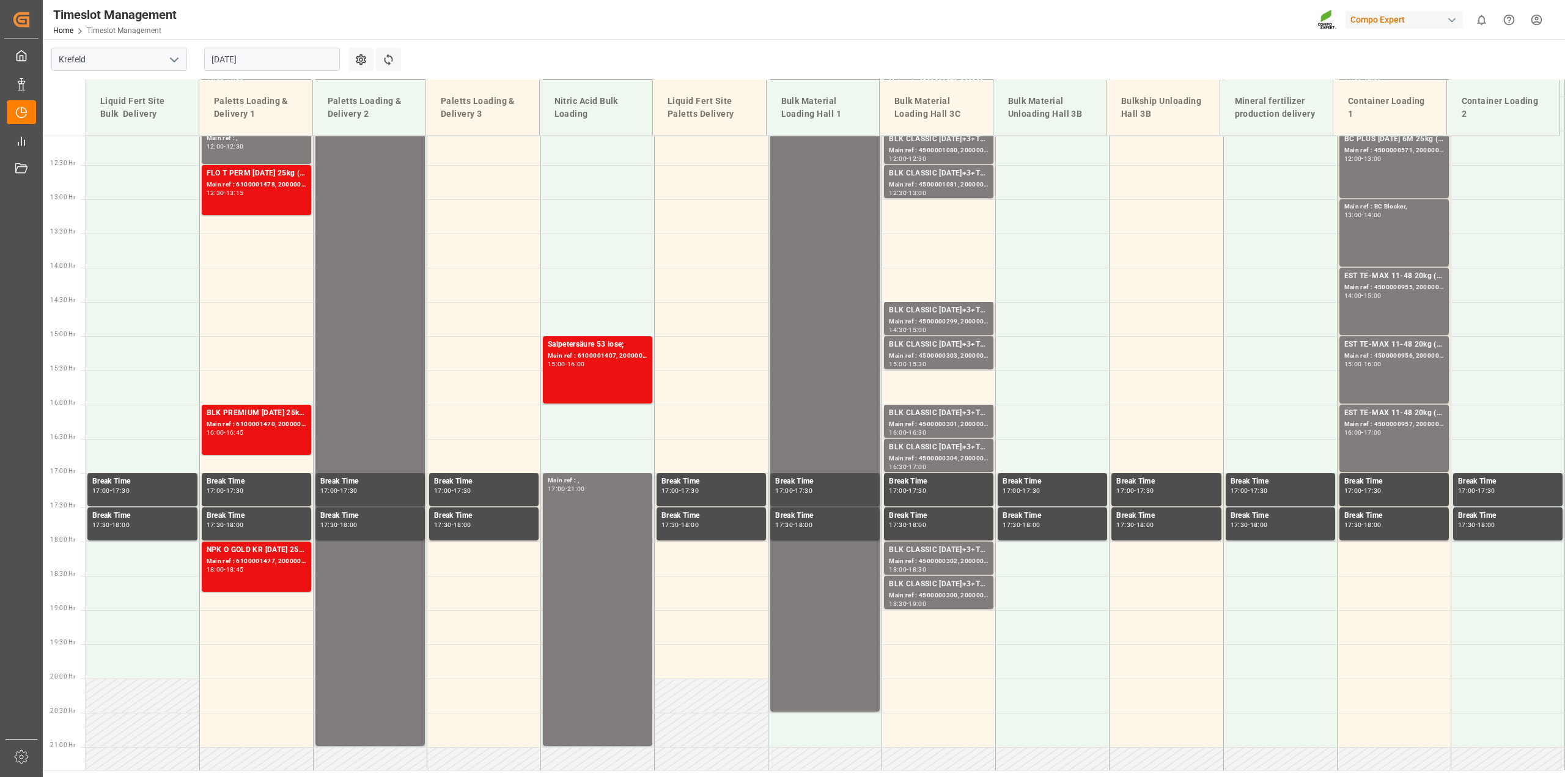
click at [254, 60] on input "[DATE]" at bounding box center [272, 59] width 136 height 23
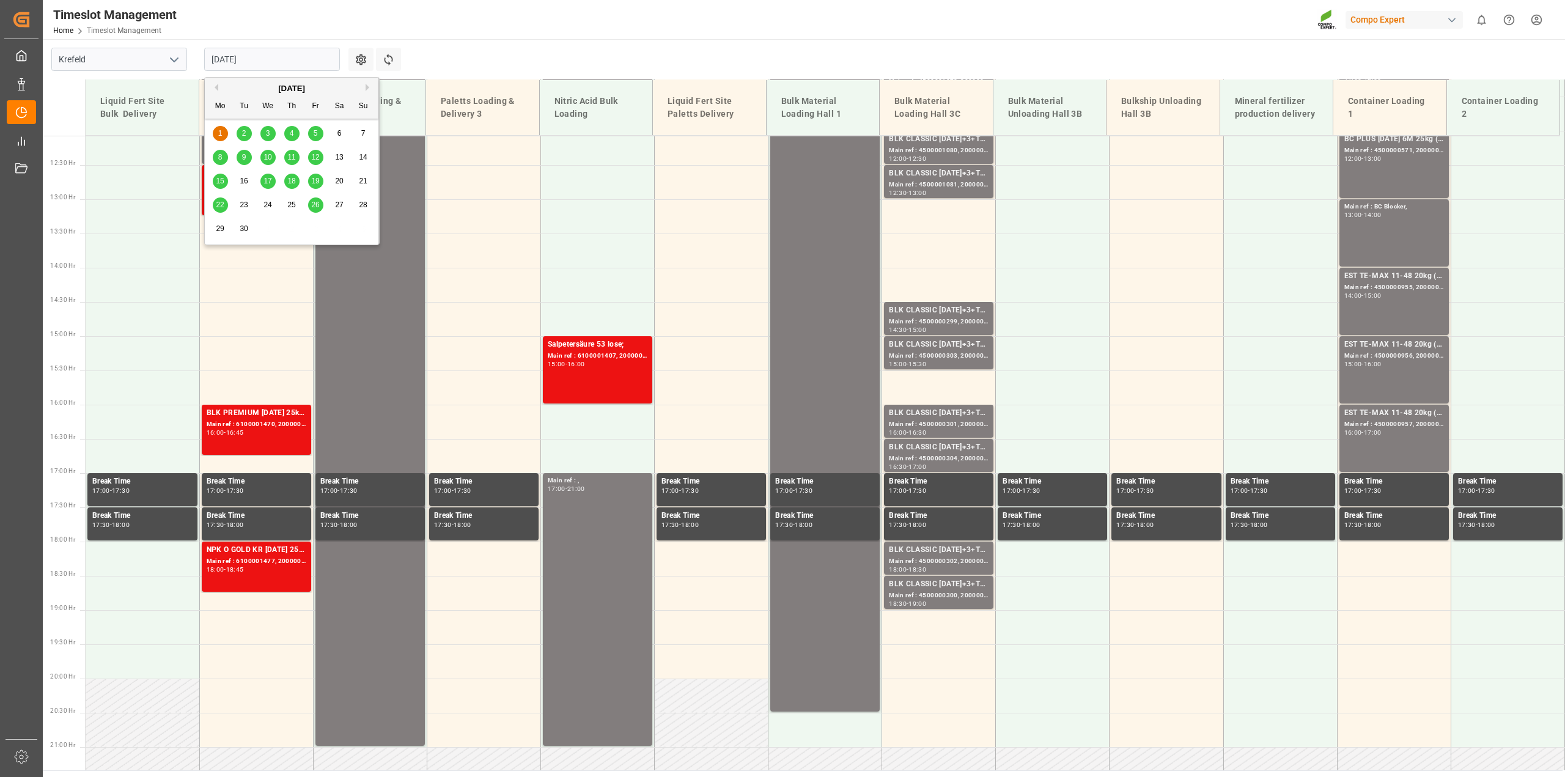
click at [243, 131] on span "2" at bounding box center [244, 133] width 4 height 9
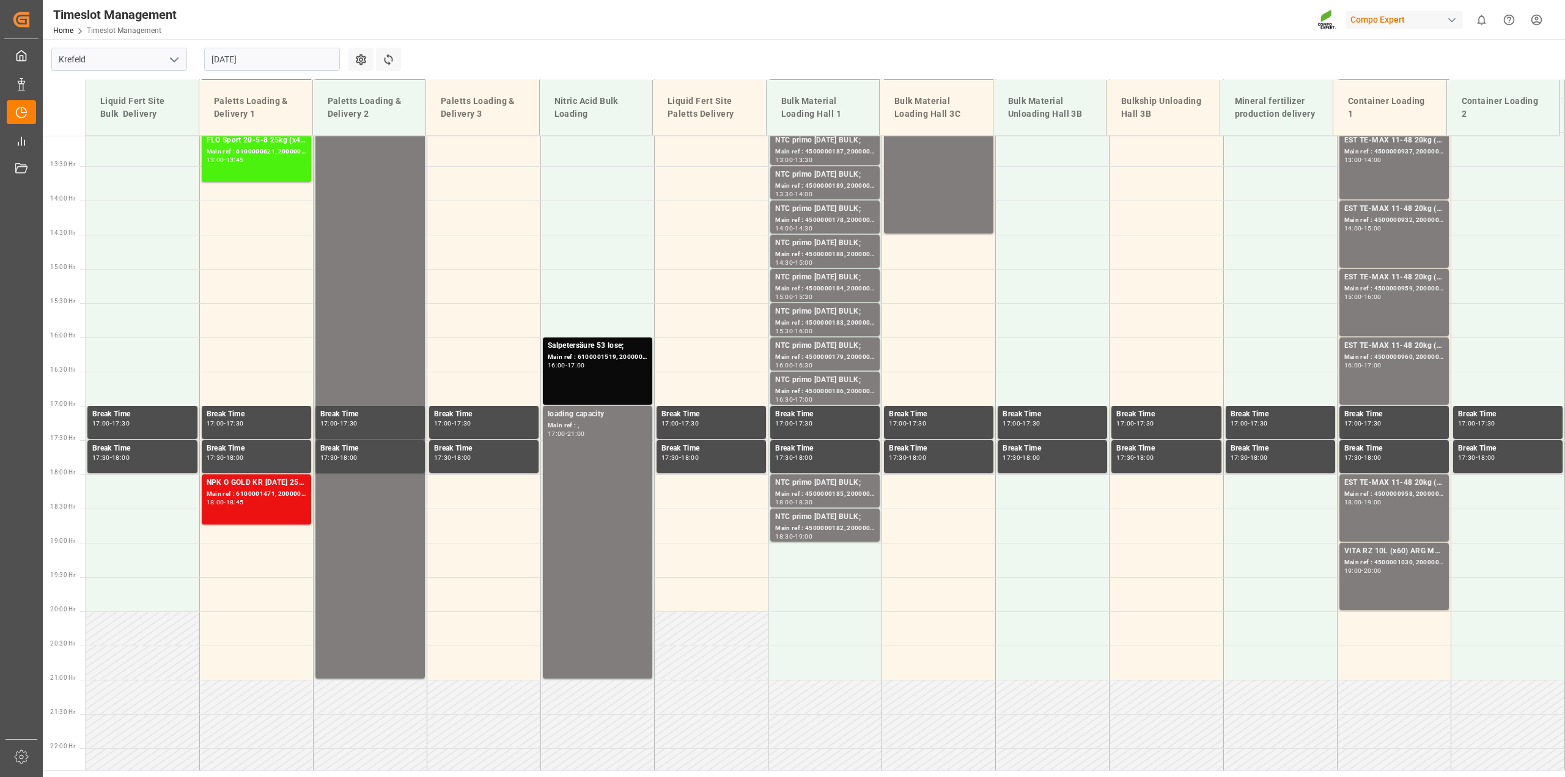
scroll to position [894, 0]
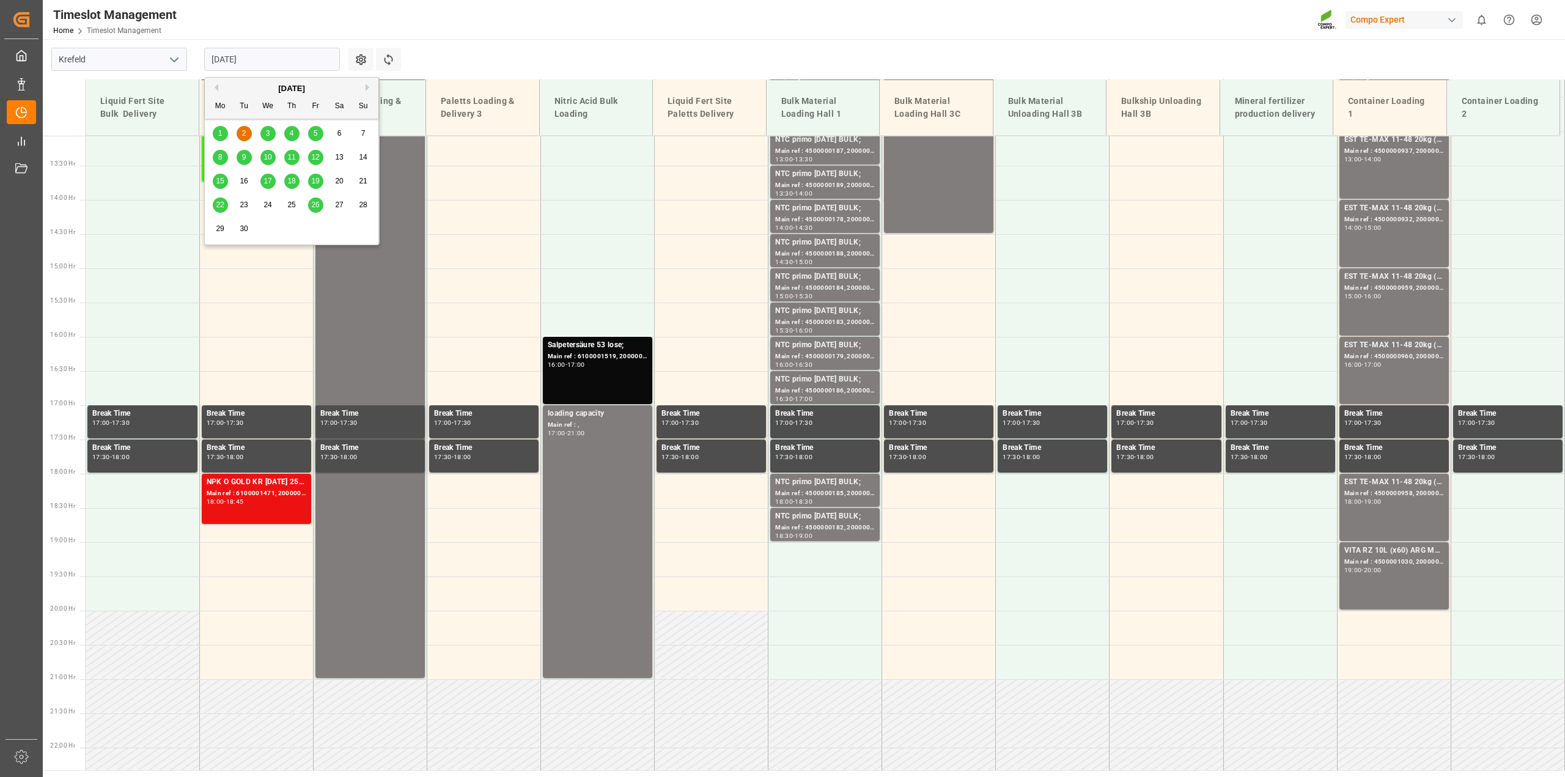
click at [254, 60] on input "[DATE]" at bounding box center [272, 59] width 136 height 23
click at [215, 89] on button "Previous Month" at bounding box center [214, 87] width 7 height 7
click at [315, 229] on span "29" at bounding box center [315, 228] width 8 height 9
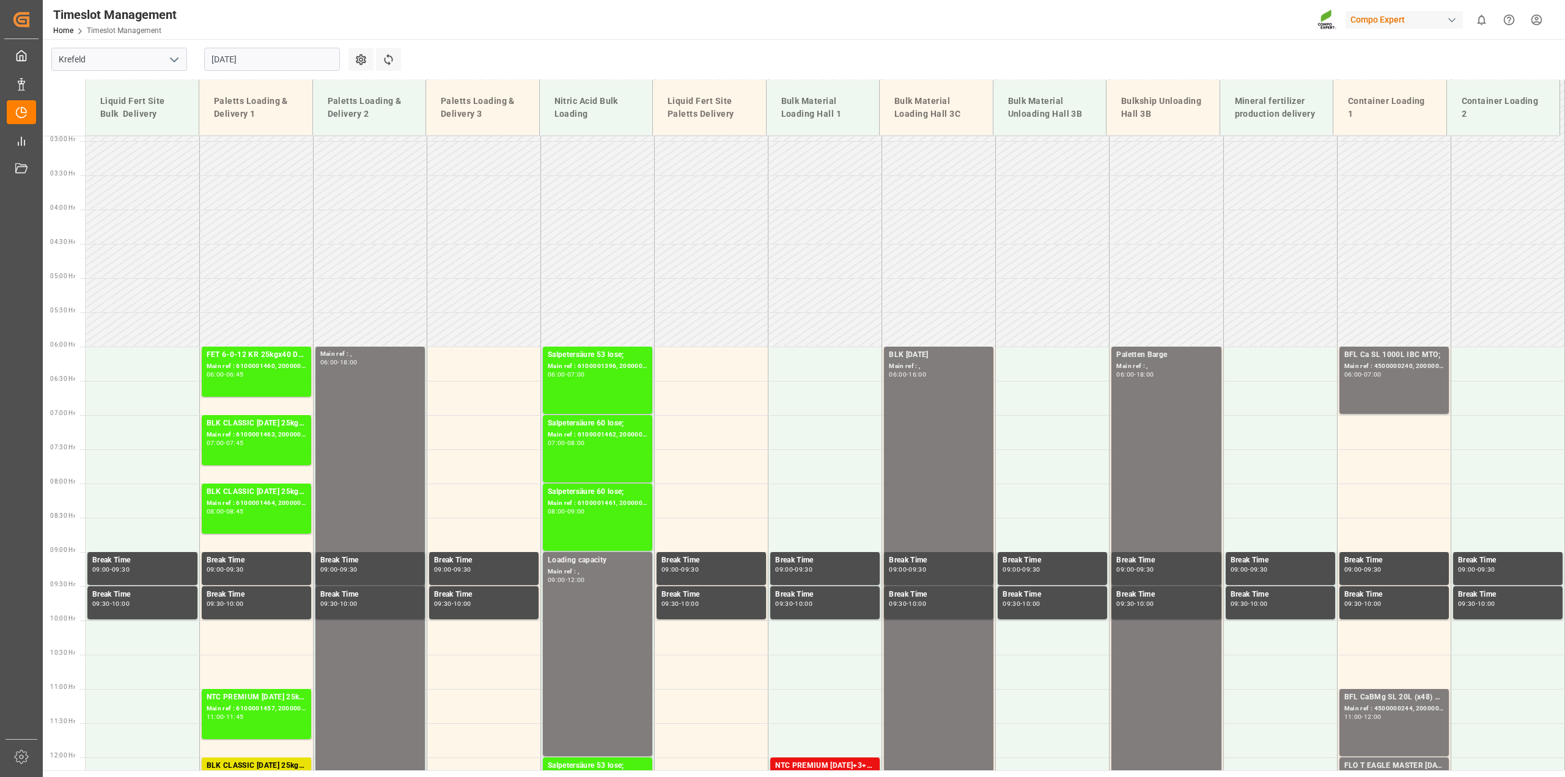
scroll to position [429, 0]
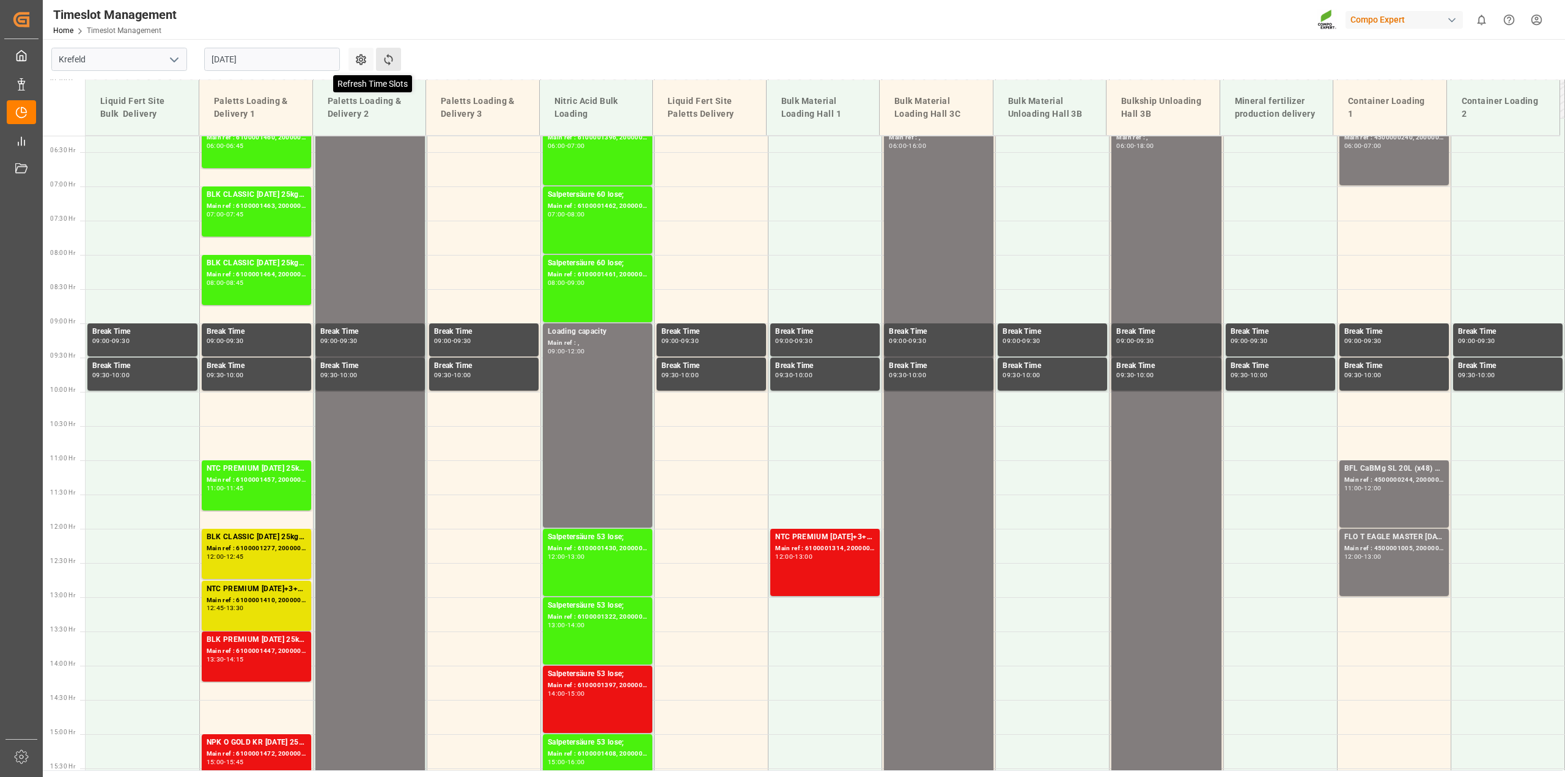
click at [394, 62] on icon at bounding box center [388, 59] width 13 height 13
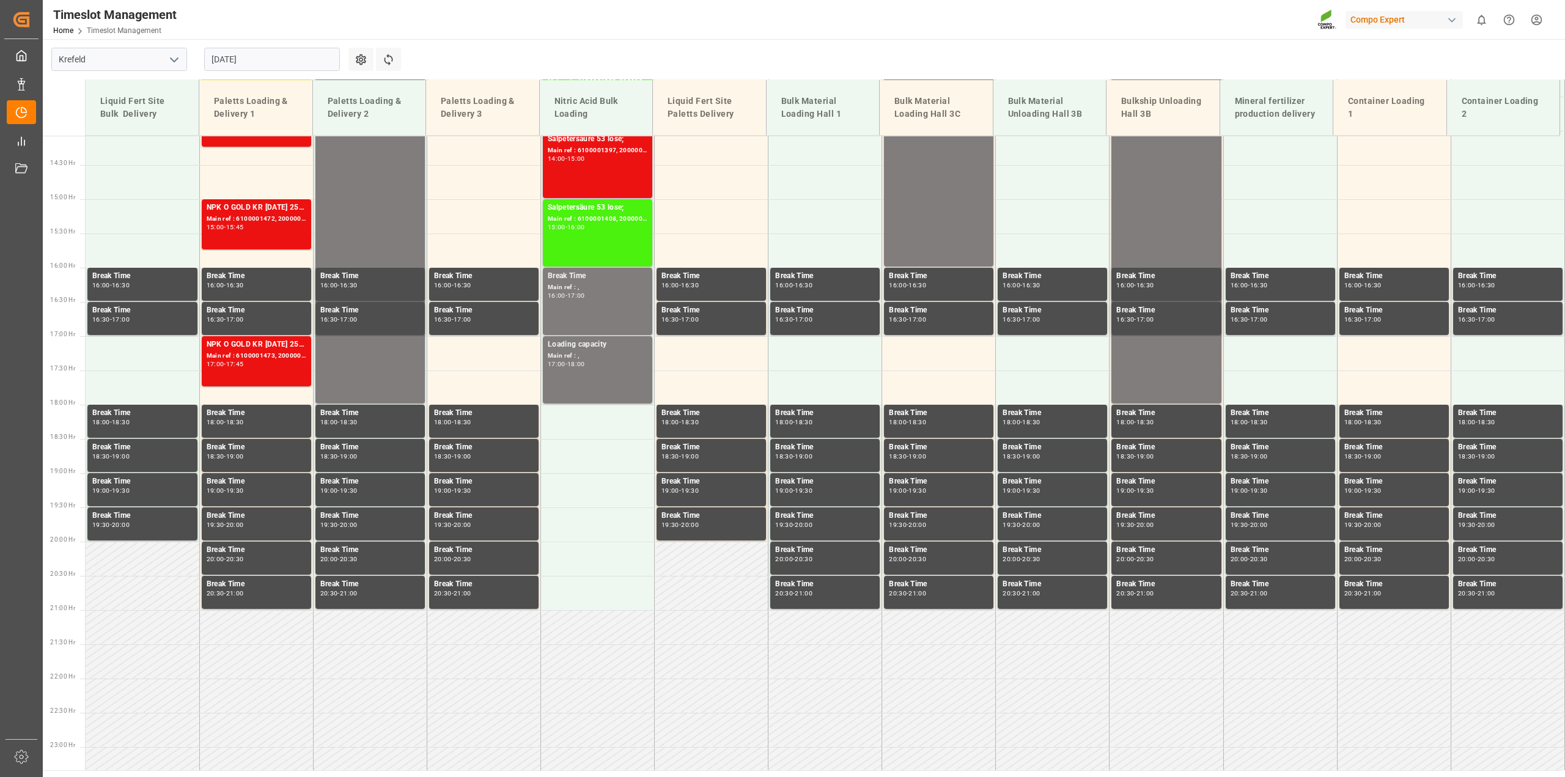
scroll to position [581, 0]
